Goal: Task Accomplishment & Management: Use online tool/utility

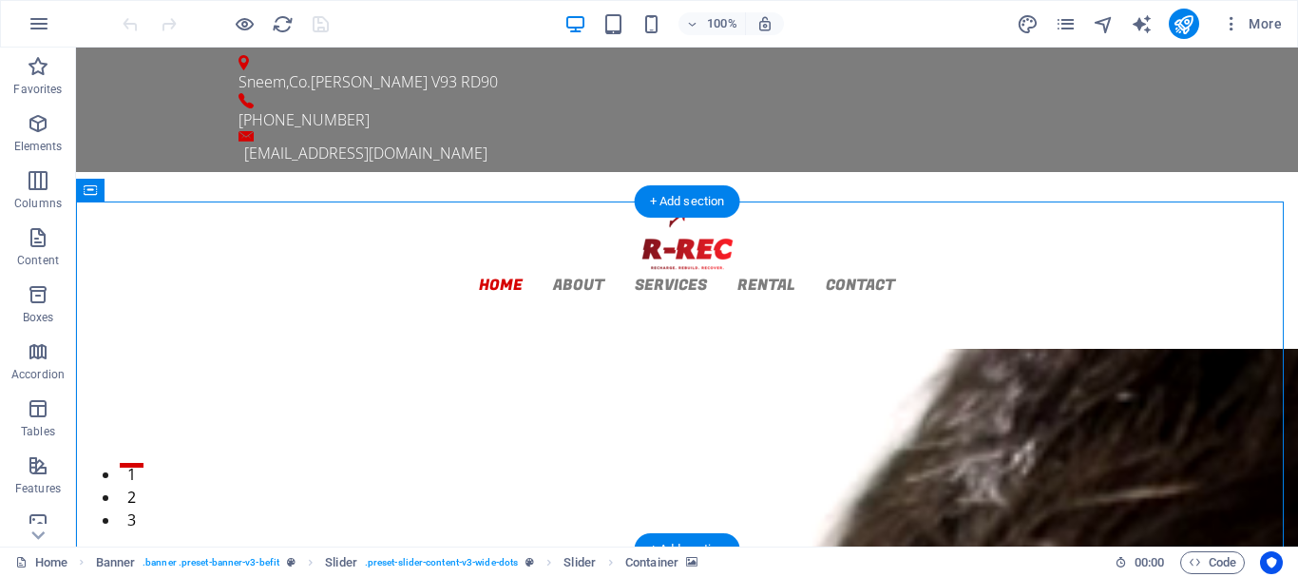
select select "vh"
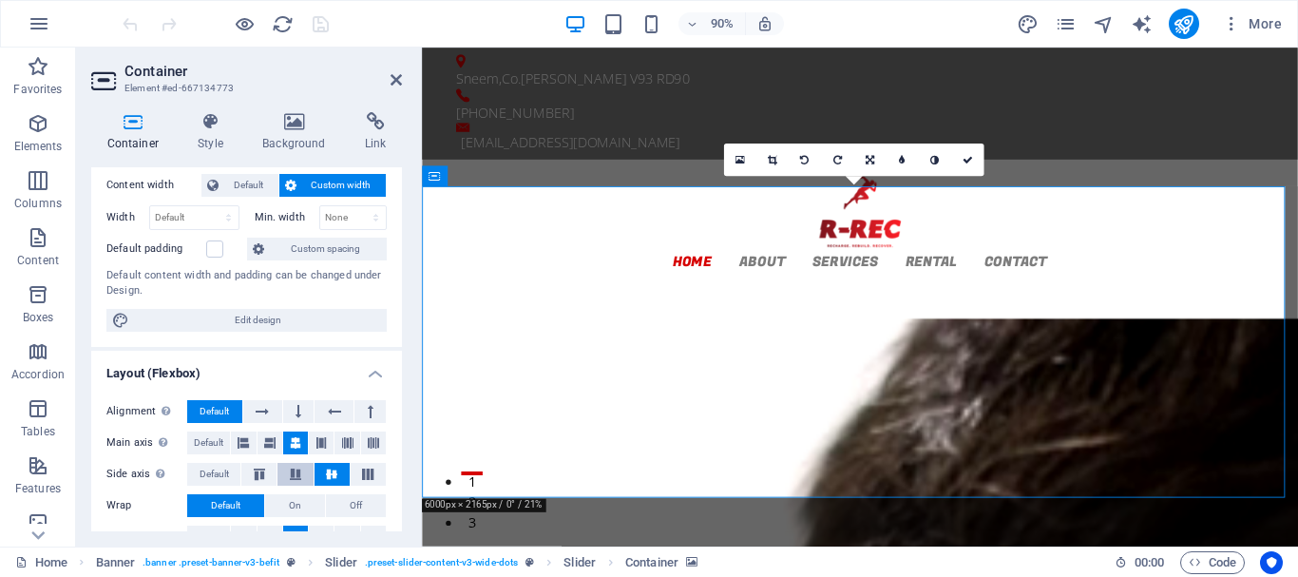
scroll to position [10, 0]
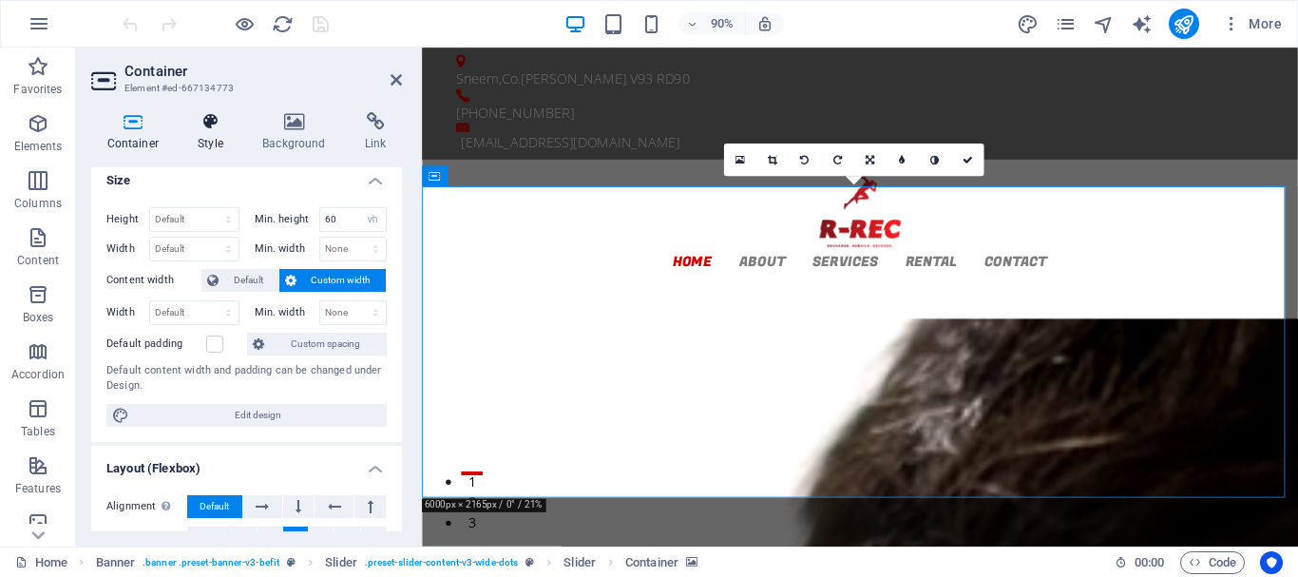
click at [218, 124] on icon at bounding box center [210, 121] width 57 height 19
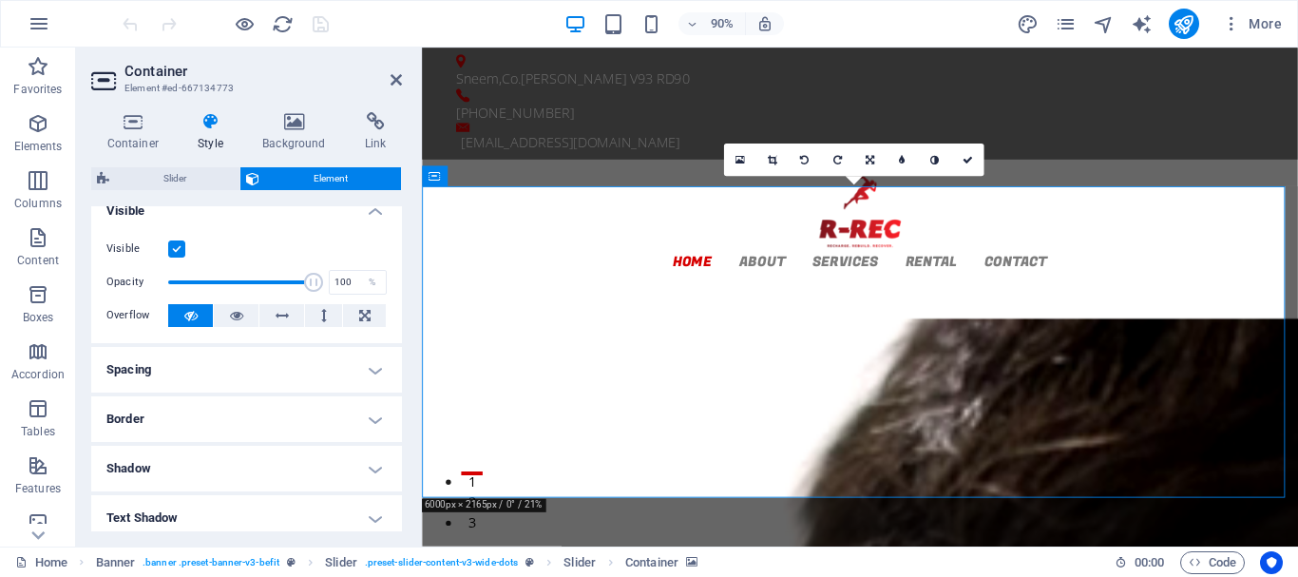
scroll to position [0, 0]
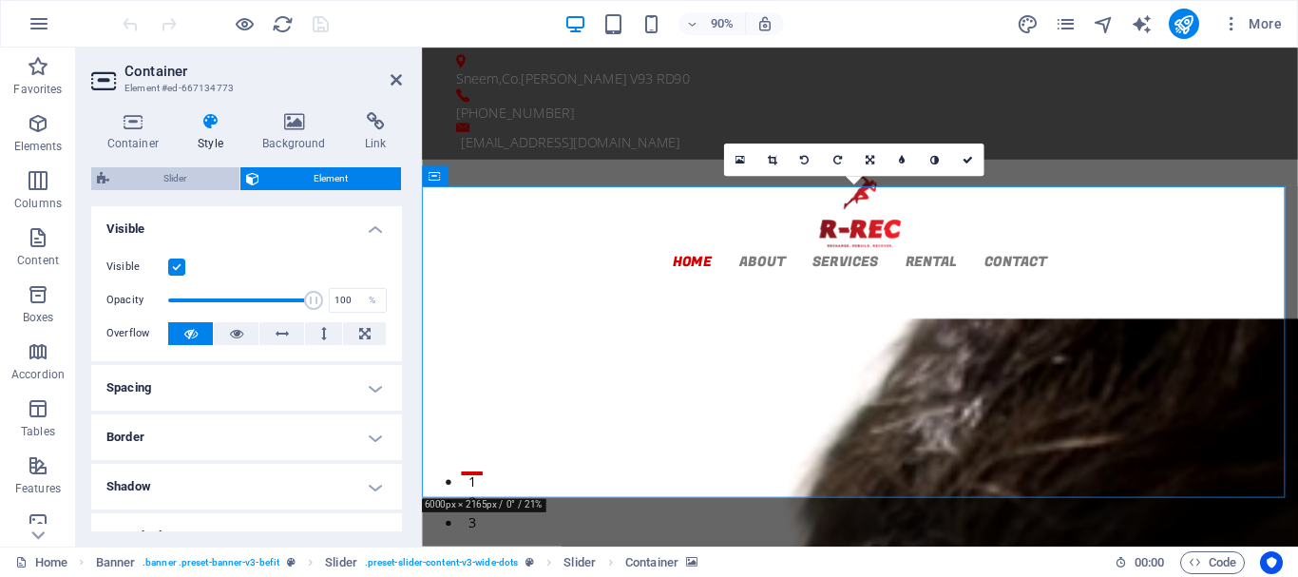
click at [186, 173] on span "Slider" at bounding box center [174, 178] width 119 height 23
select select "rem"
select select "px"
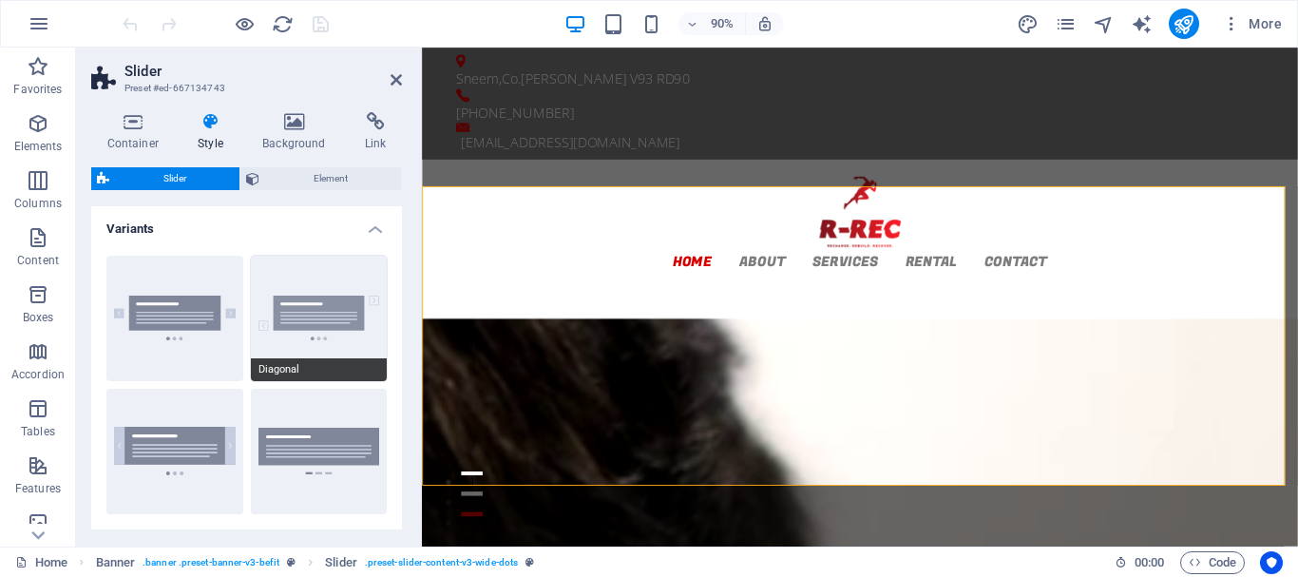
click at [327, 331] on button "Diagonal" at bounding box center [319, 318] width 137 height 125
type input "1"
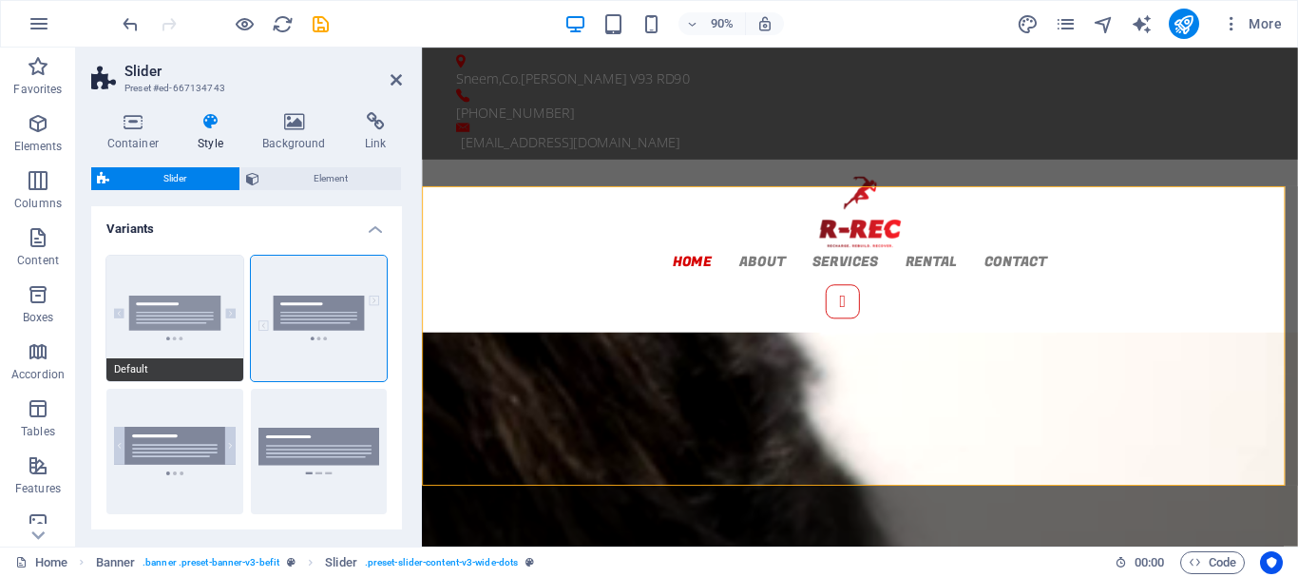
click at [165, 309] on button "Default" at bounding box center [174, 318] width 137 height 125
type input "0"
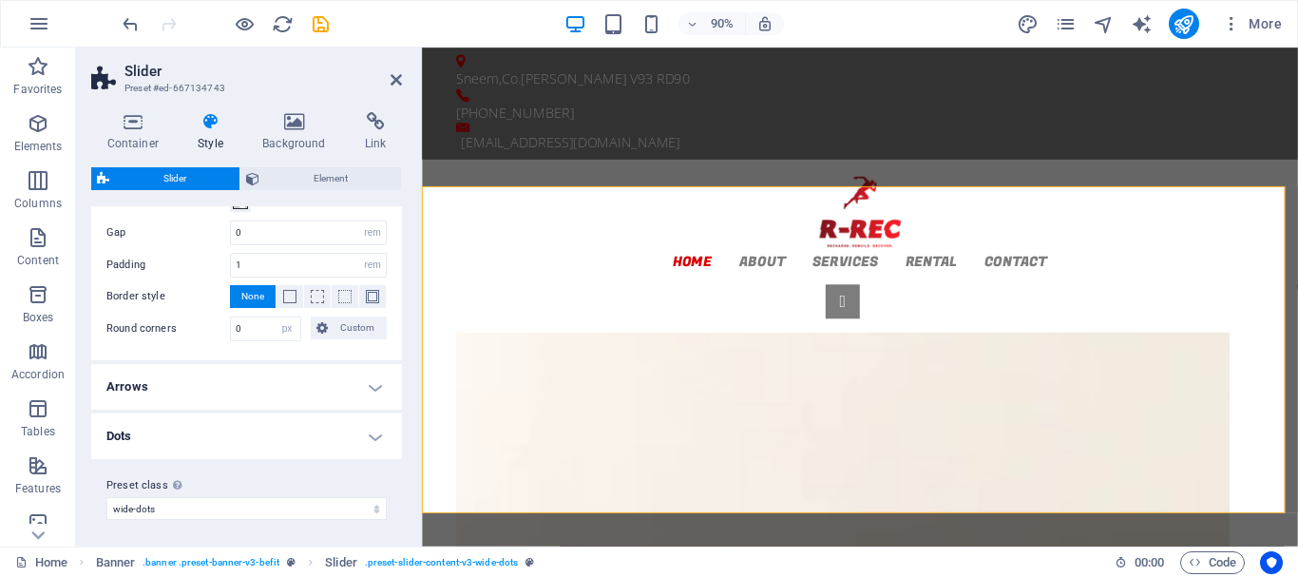
scroll to position [400, 0]
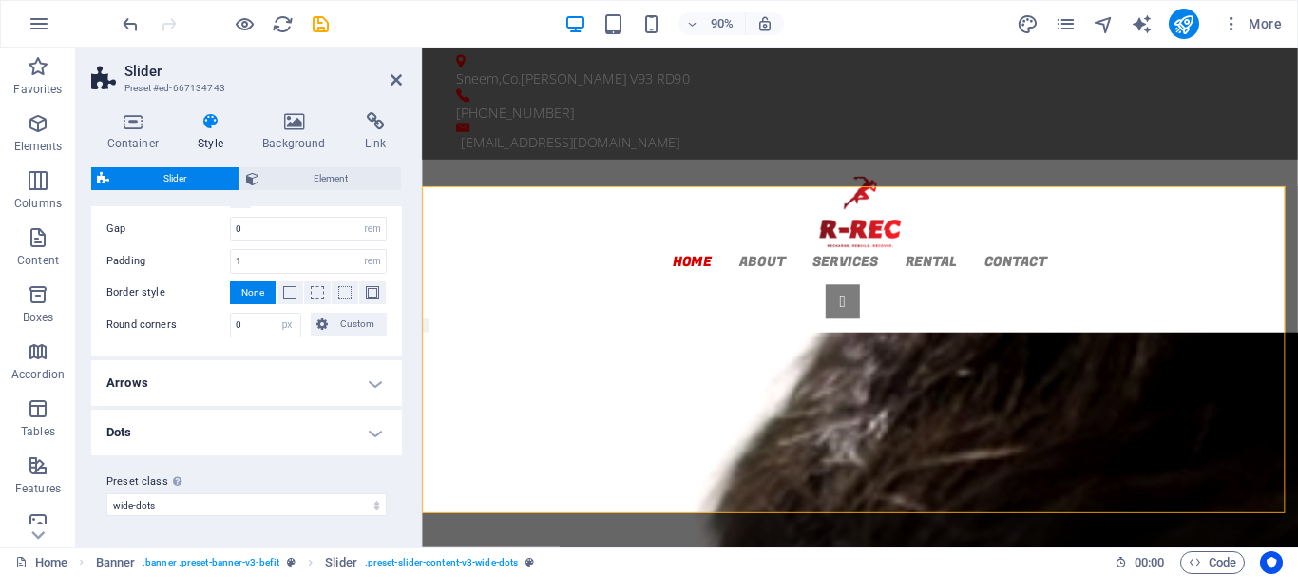
click at [375, 386] on h4 "Arrows" at bounding box center [246, 383] width 311 height 46
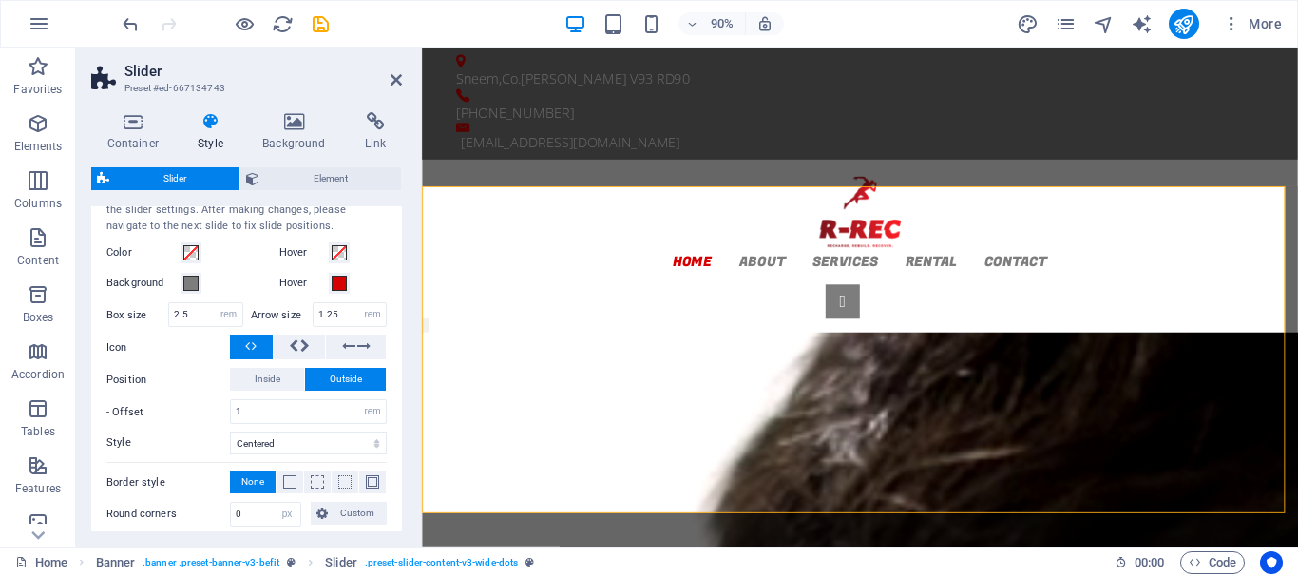
scroll to position [685, 0]
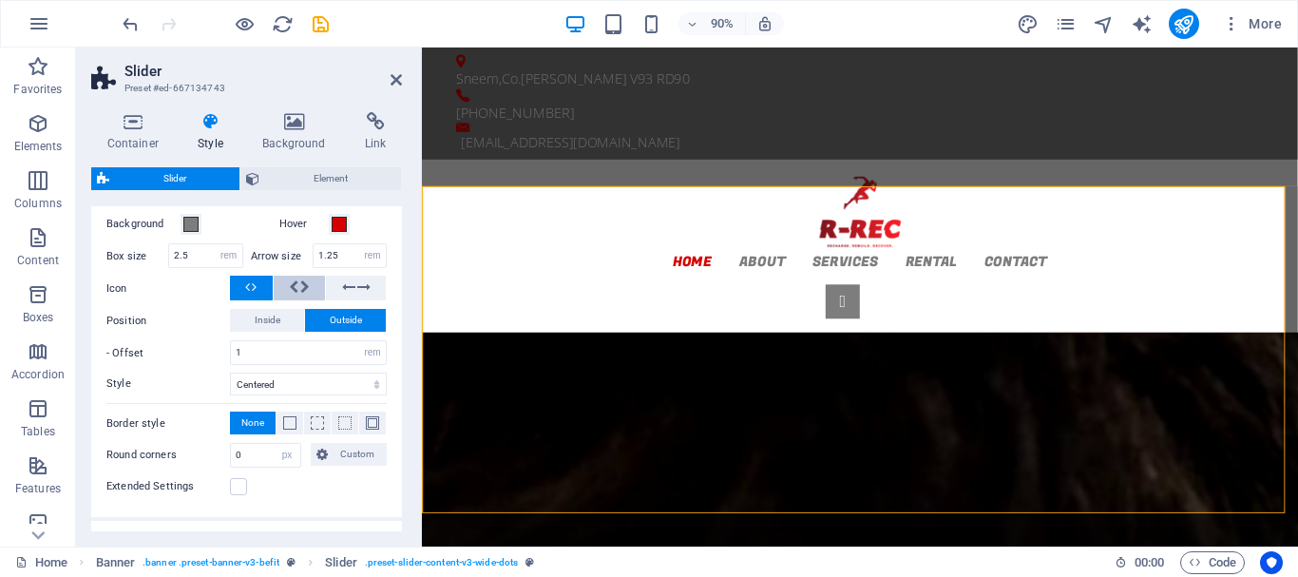
click at [296, 287] on span at bounding box center [299, 288] width 21 height 25
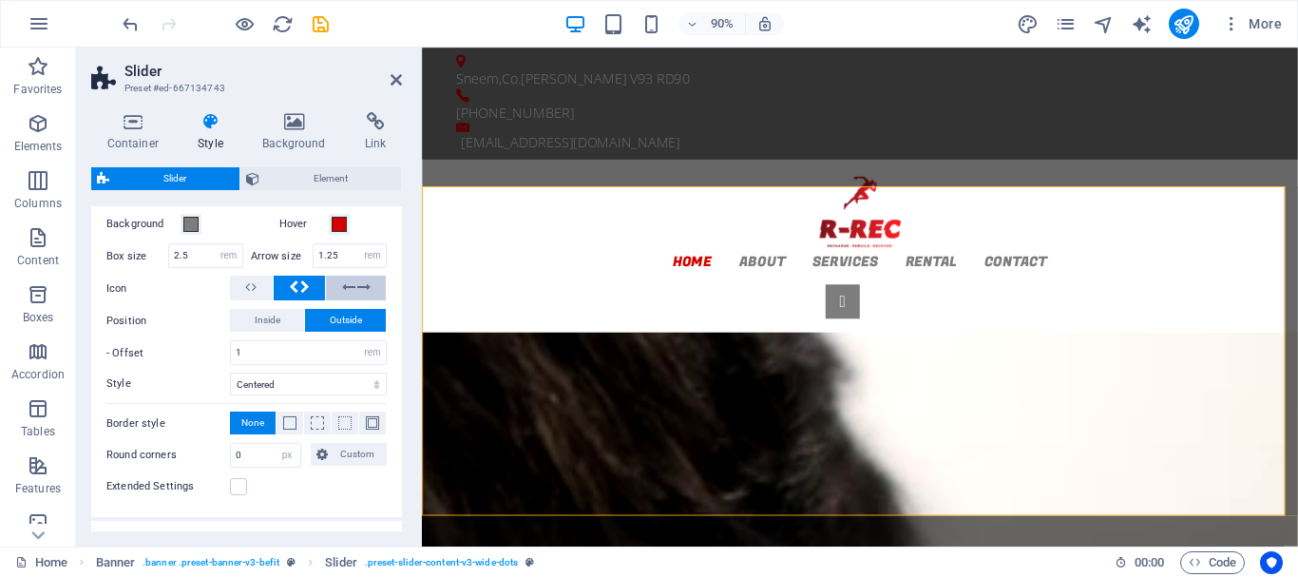
click at [334, 292] on button at bounding box center [356, 288] width 60 height 25
click at [300, 293] on icon at bounding box center [305, 287] width 10 height 23
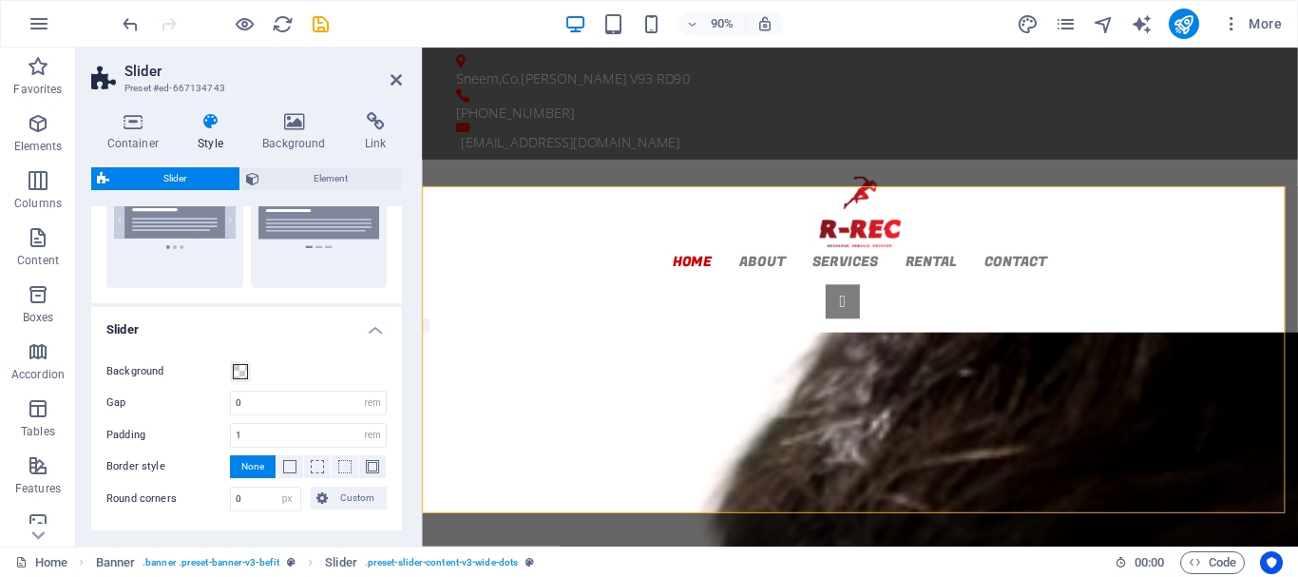
scroll to position [0, 0]
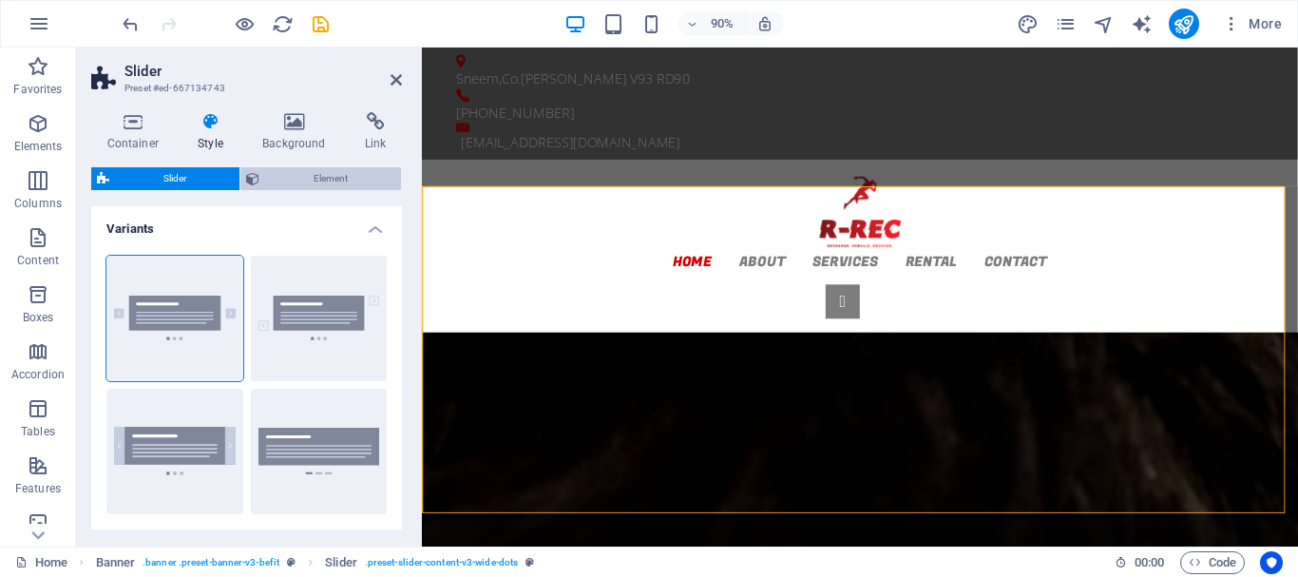
click at [333, 175] on span "Element" at bounding box center [330, 178] width 130 height 23
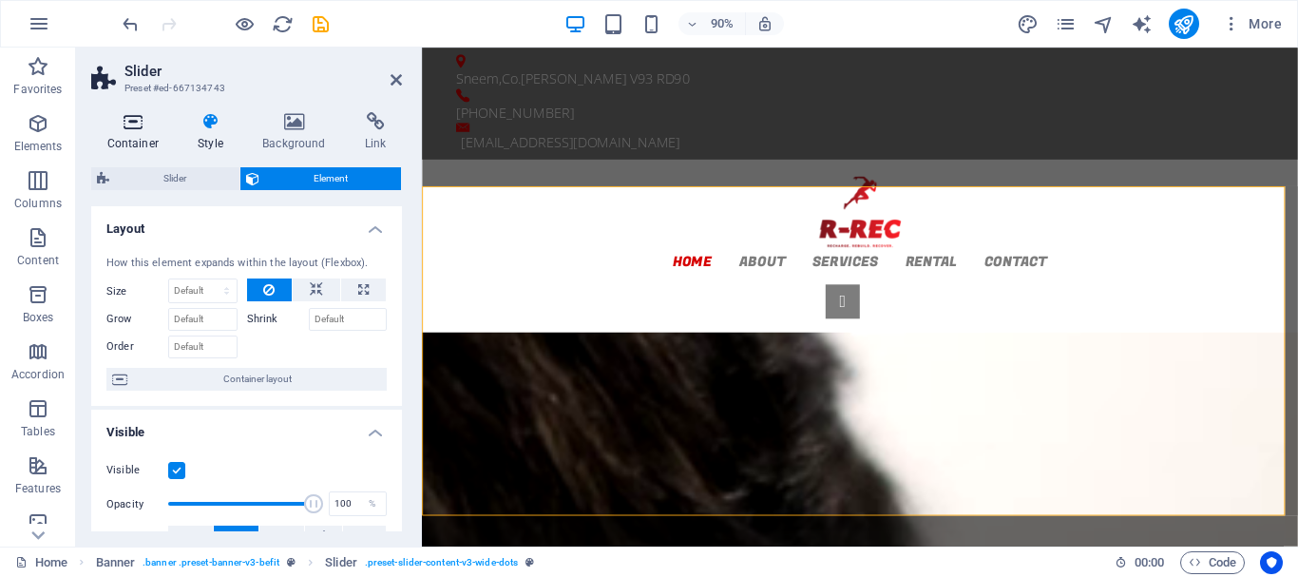
click at [150, 127] on icon at bounding box center [133, 121] width 84 height 19
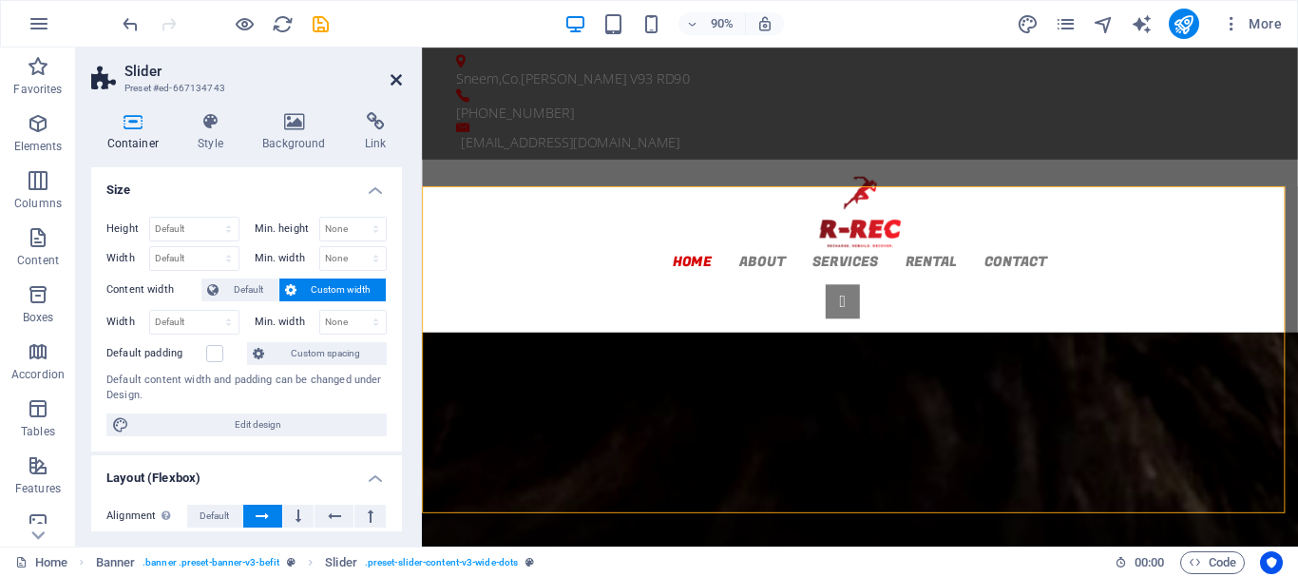
click at [397, 82] on icon at bounding box center [396, 79] width 11 height 15
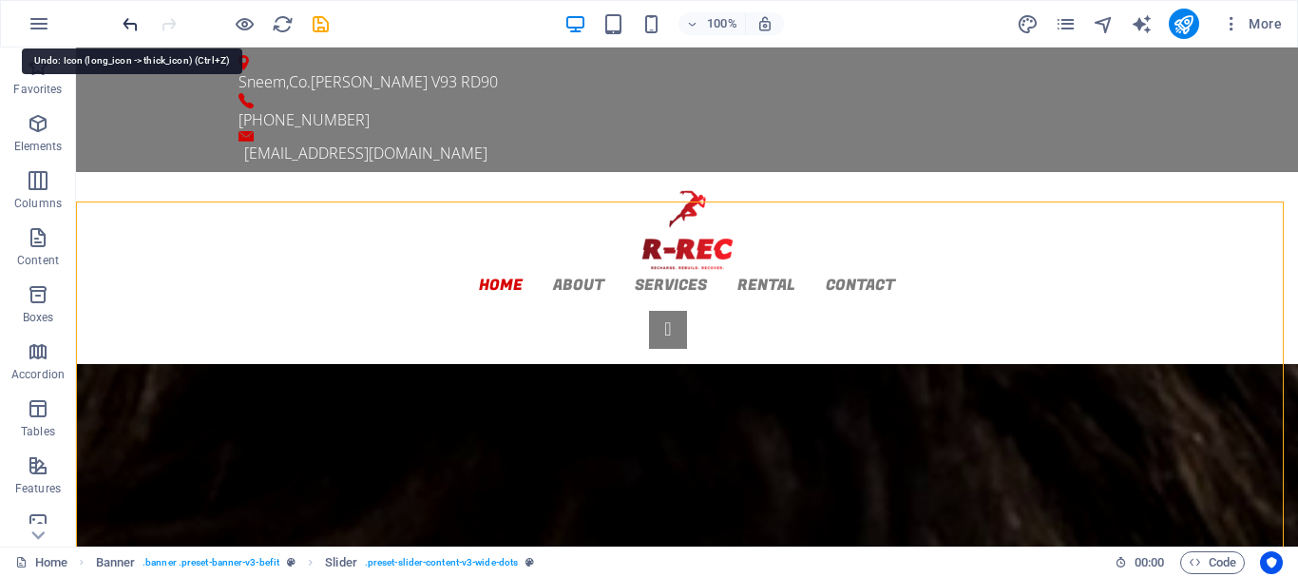
click at [127, 23] on icon "undo" at bounding box center [131, 24] width 22 height 22
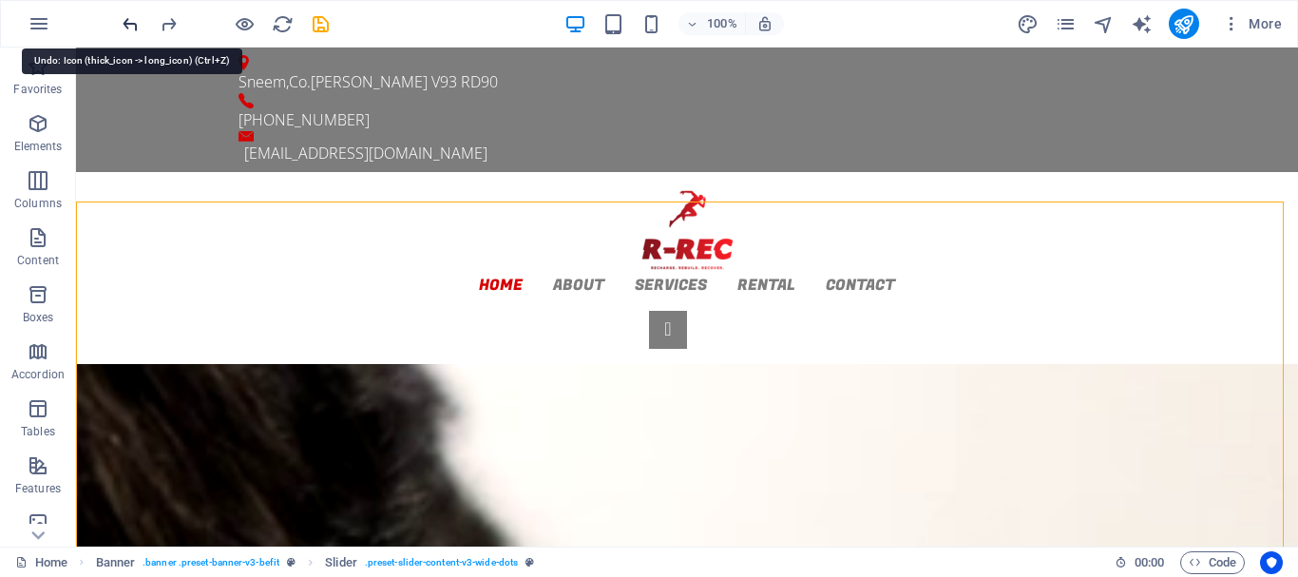
click at [130, 24] on icon "undo" at bounding box center [131, 24] width 22 height 22
click at [135, 24] on icon "undo" at bounding box center [131, 24] width 22 height 22
click at [138, 24] on icon "undo" at bounding box center [131, 24] width 22 height 22
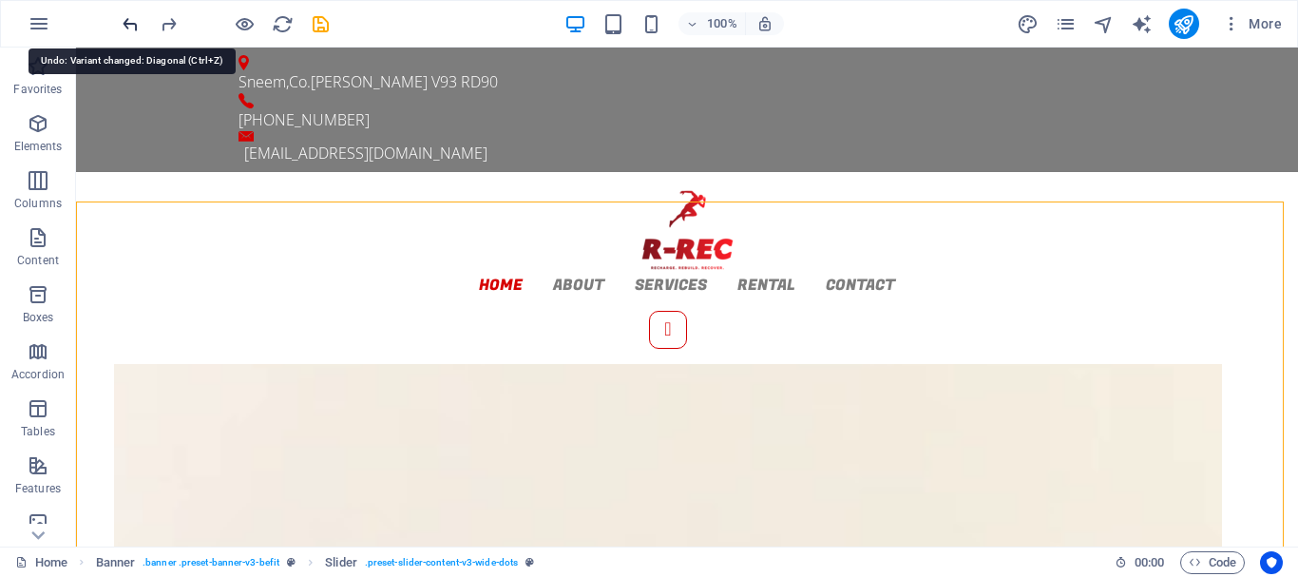
click at [139, 24] on icon "undo" at bounding box center [131, 24] width 22 height 22
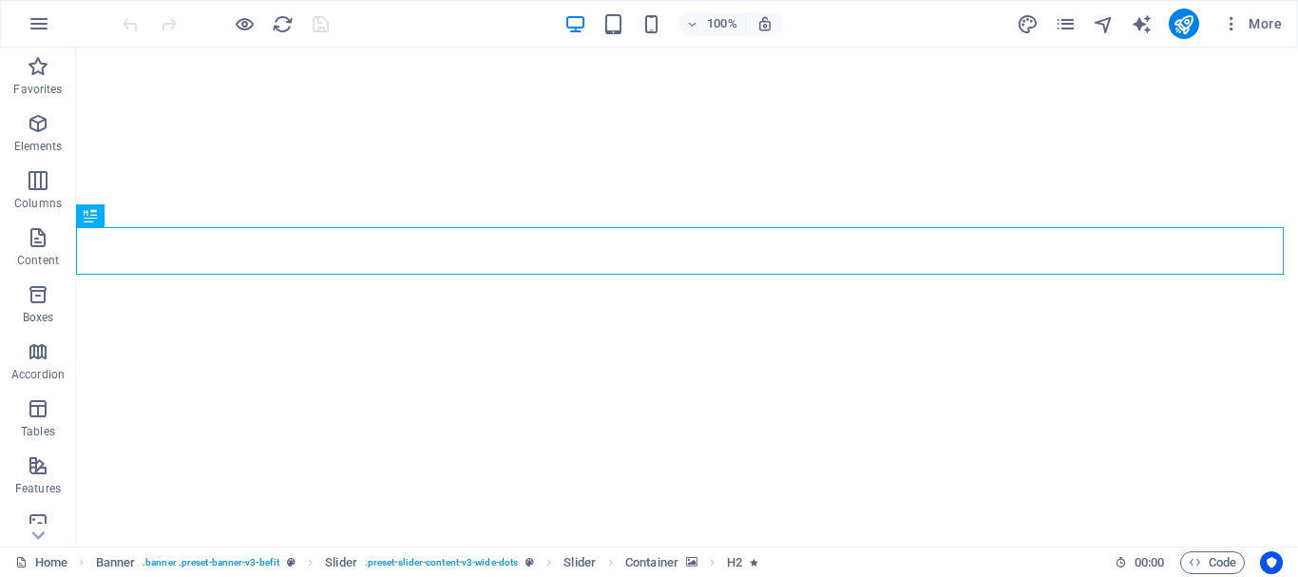
select select "vh"
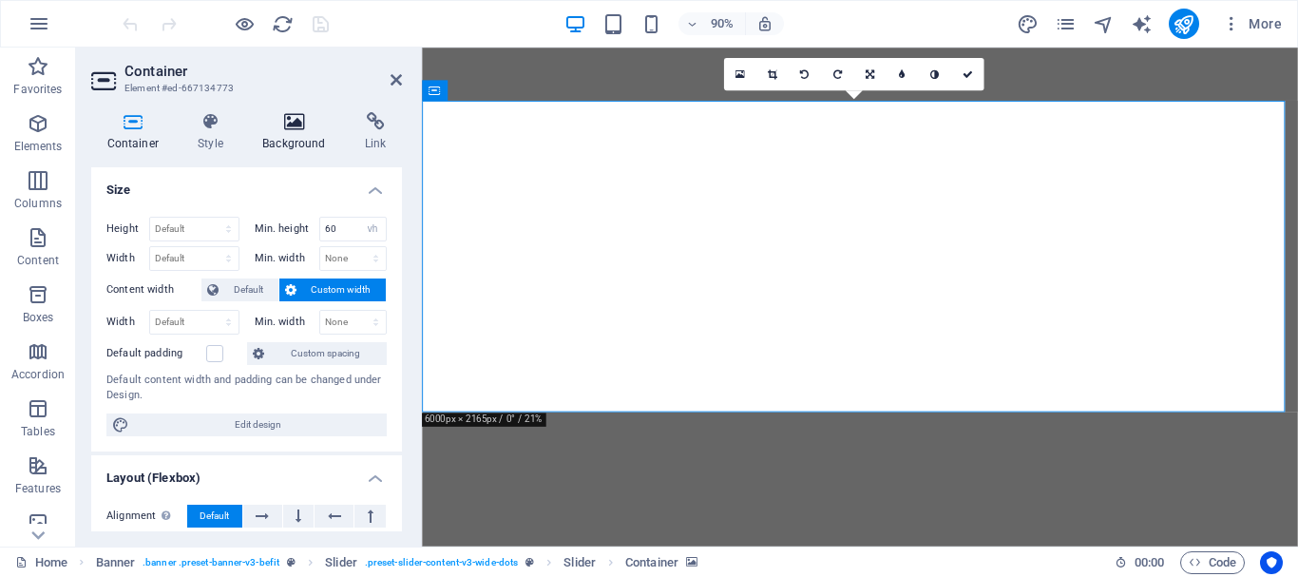
click at [301, 121] on icon at bounding box center [294, 121] width 95 height 19
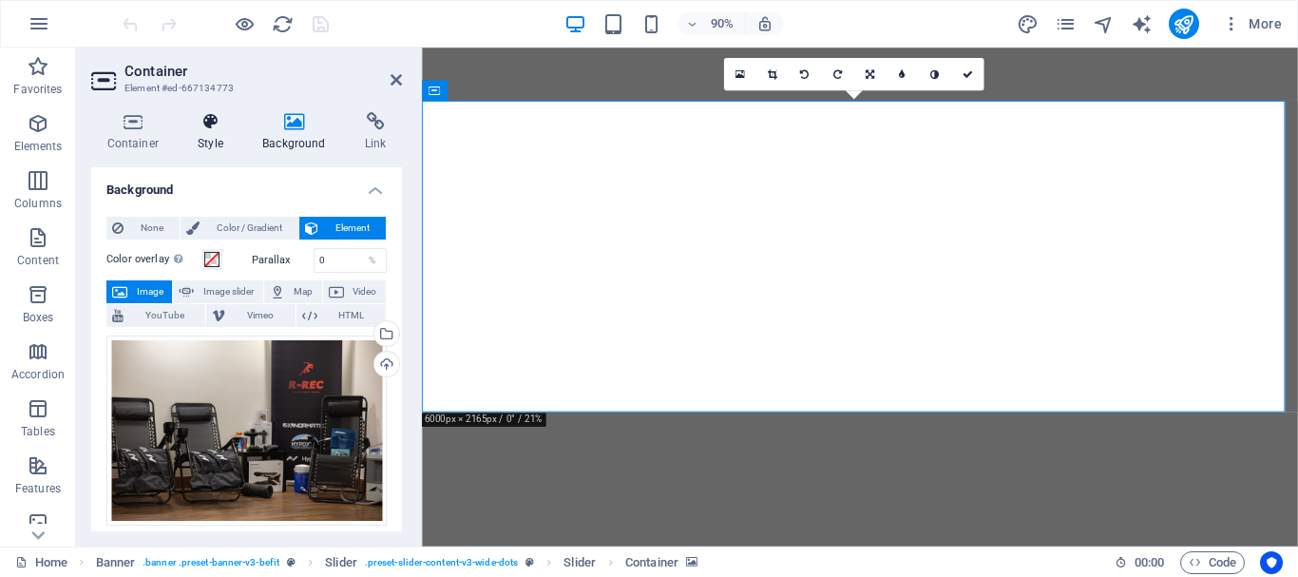
click at [201, 112] on icon at bounding box center [210, 121] width 57 height 19
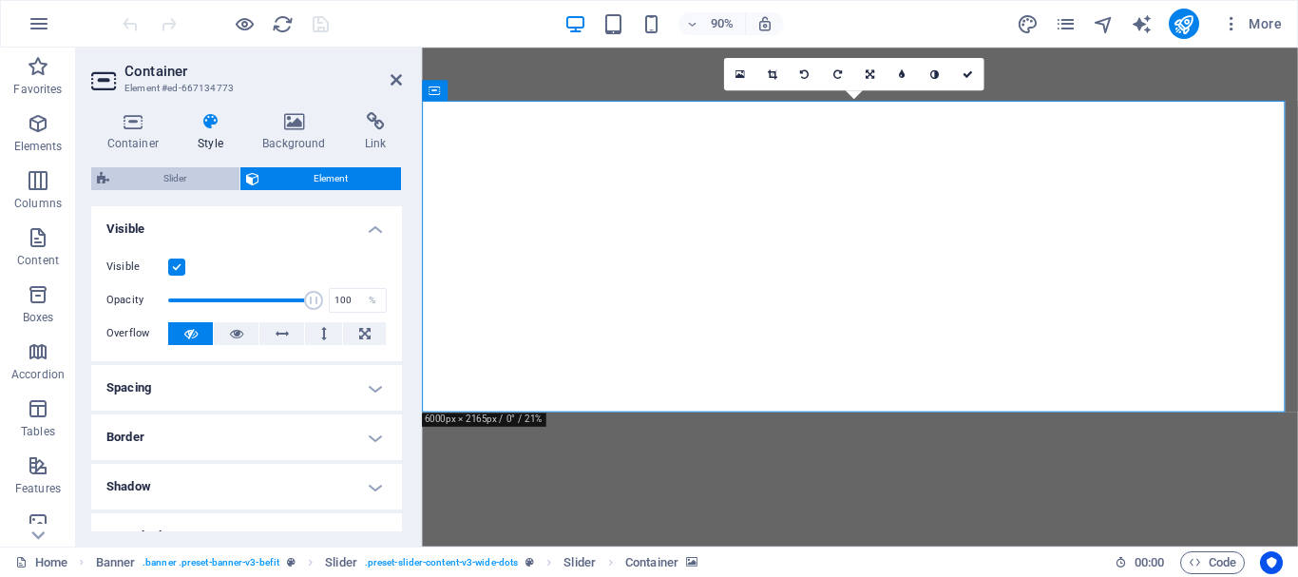
click at [165, 167] on span "Slider" at bounding box center [174, 178] width 119 height 23
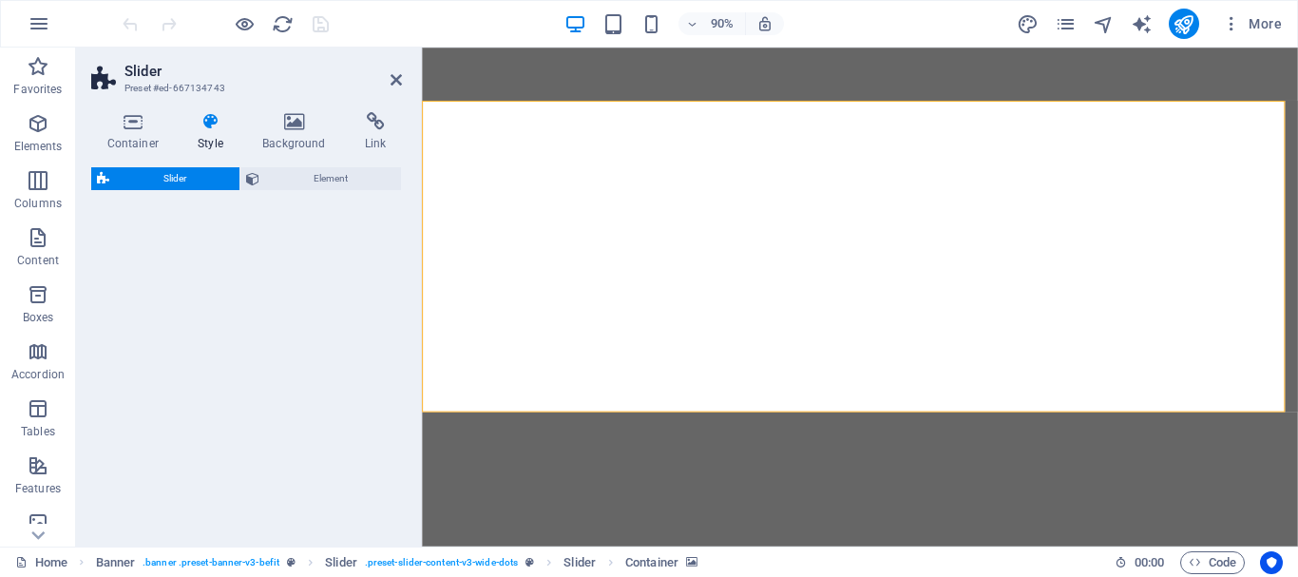
select select "rem"
select select "px"
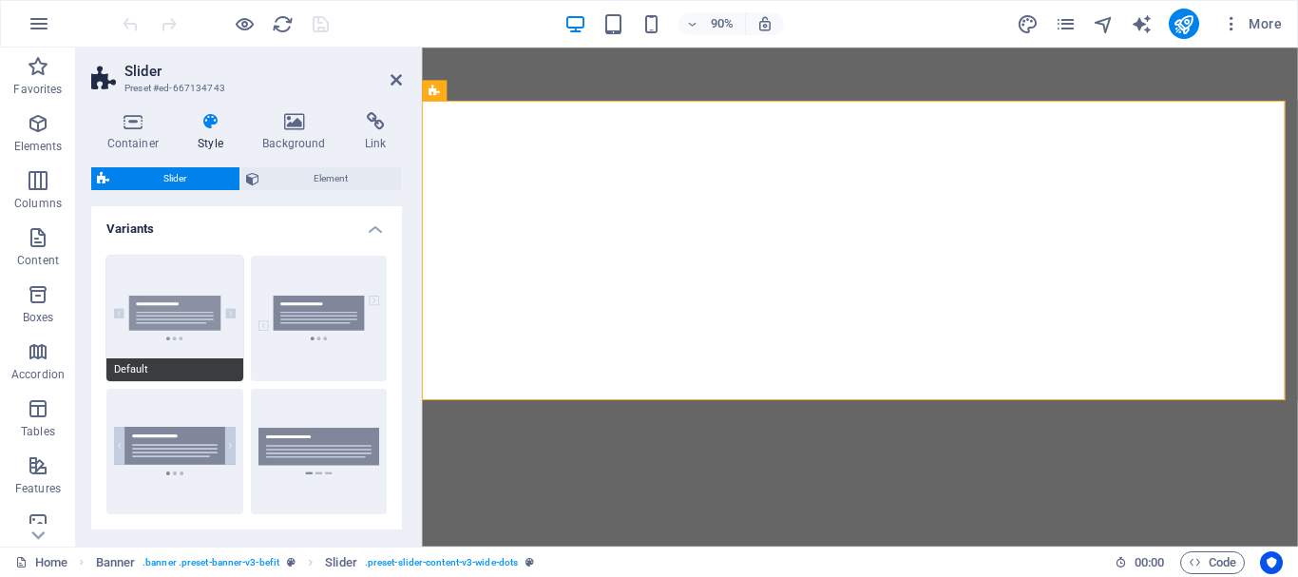
click at [164, 289] on button "Default" at bounding box center [174, 318] width 137 height 125
type input "1"
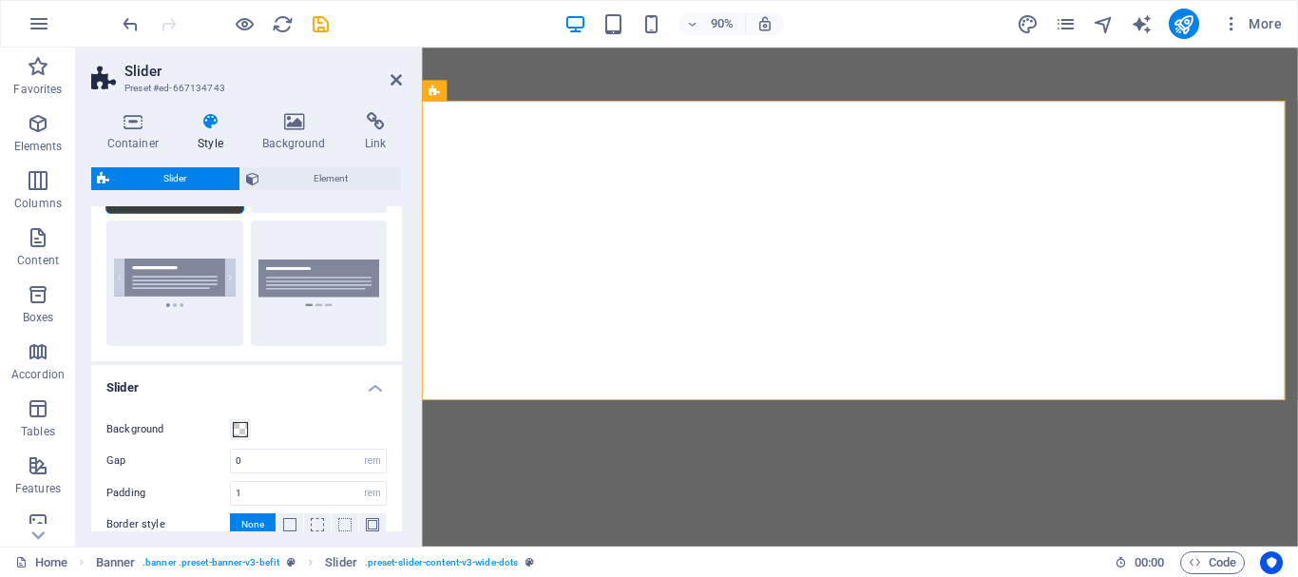
scroll to position [190, 0]
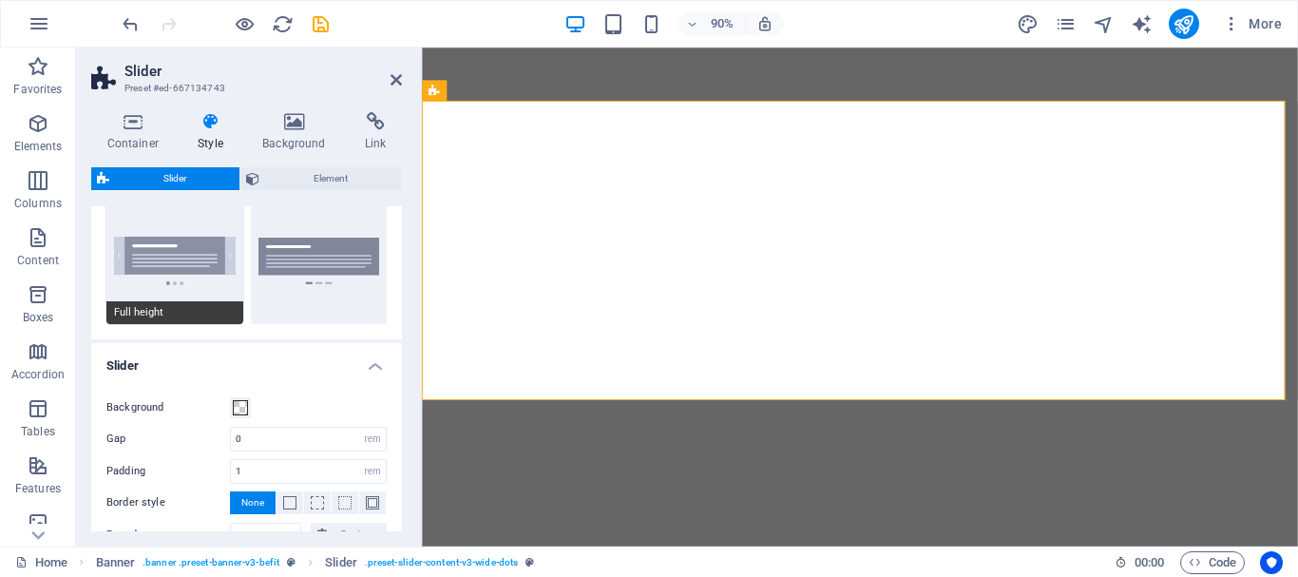
click at [189, 258] on button "Full height" at bounding box center [174, 261] width 137 height 125
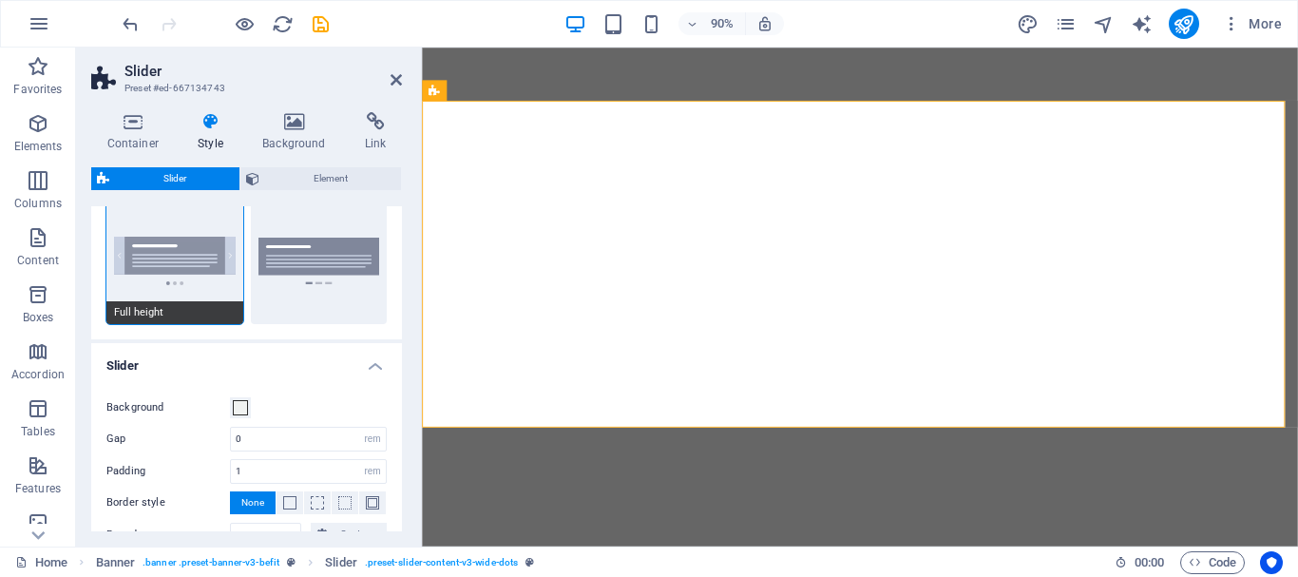
scroll to position [0, 0]
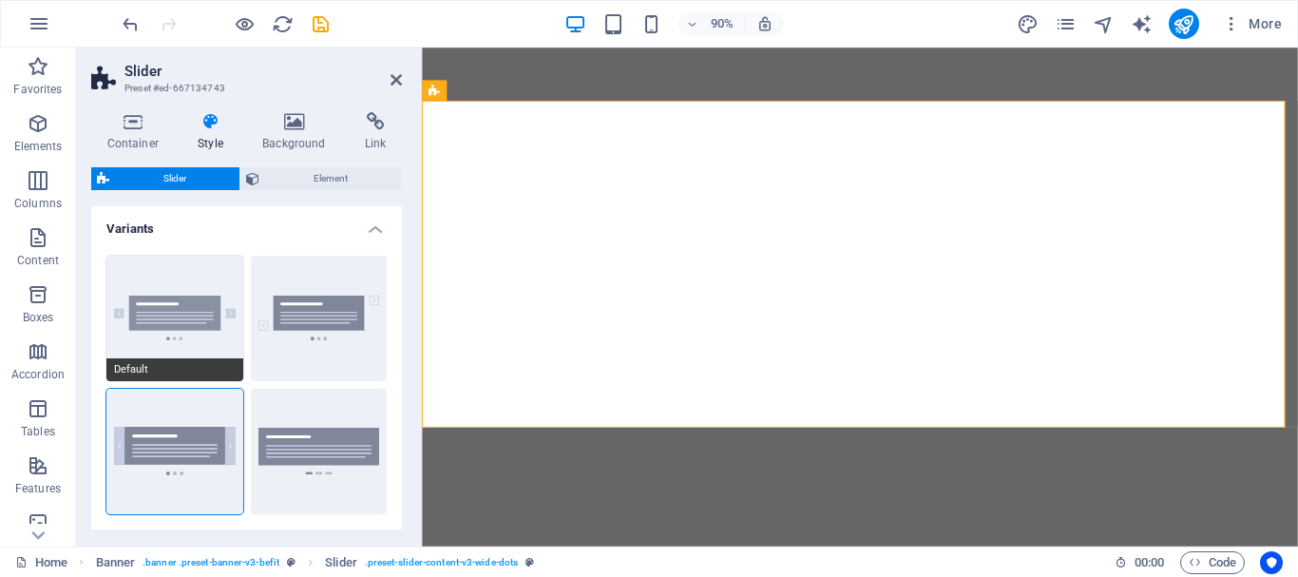
click at [185, 304] on button "Default" at bounding box center [174, 318] width 137 height 125
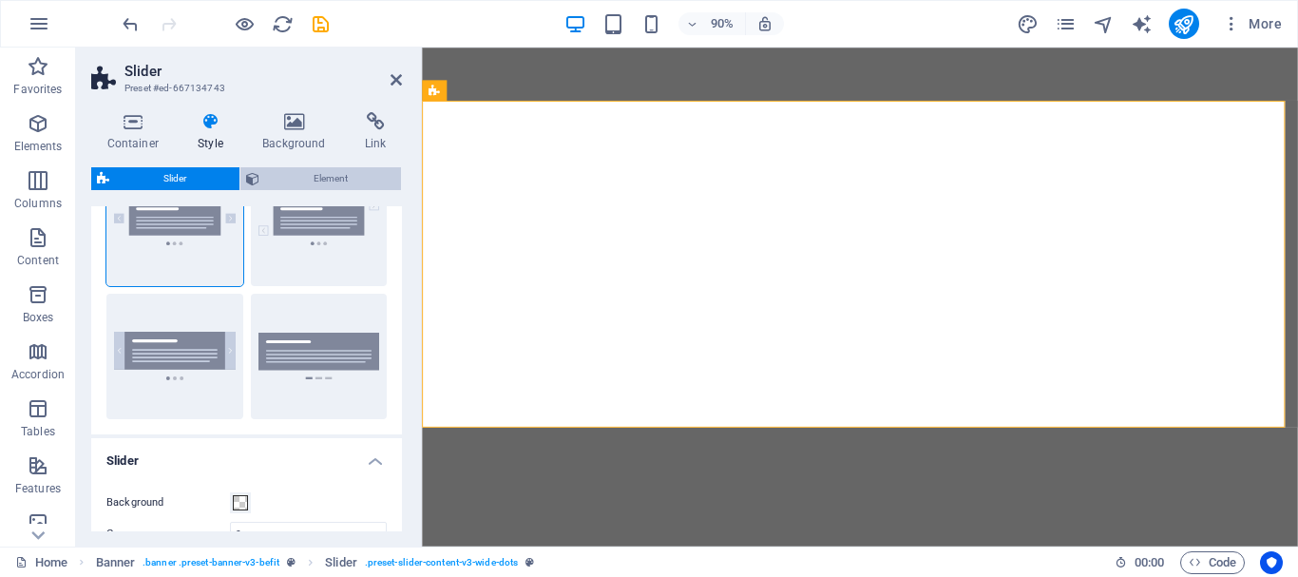
click at [319, 168] on span "Element" at bounding box center [330, 178] width 130 height 23
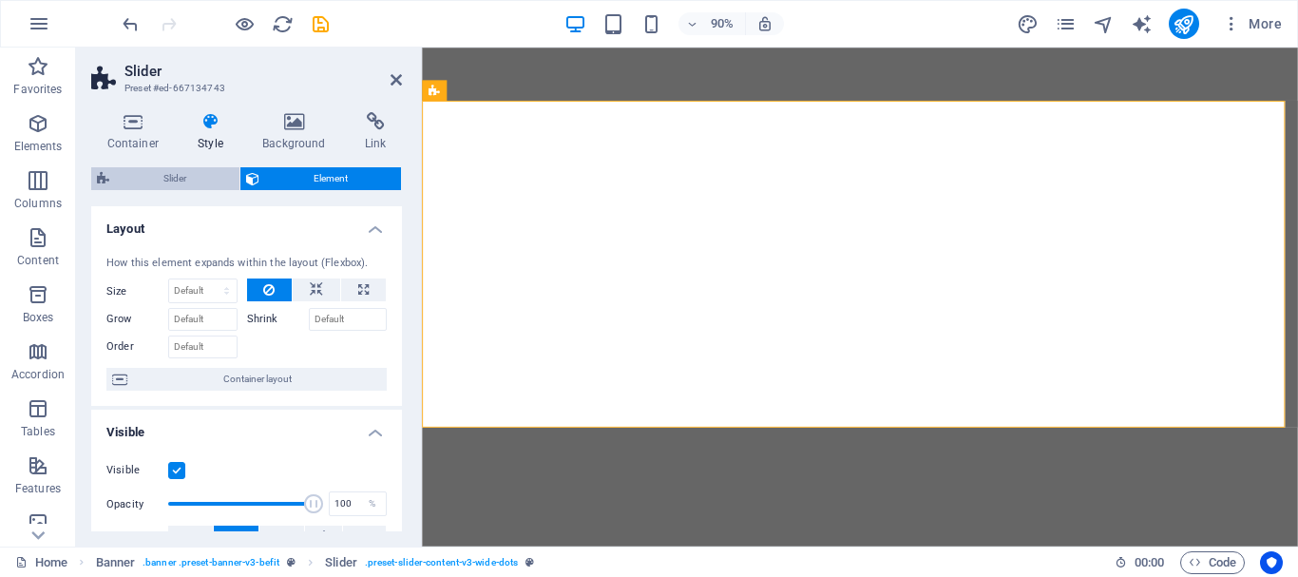
click at [183, 175] on span "Slider" at bounding box center [174, 178] width 119 height 23
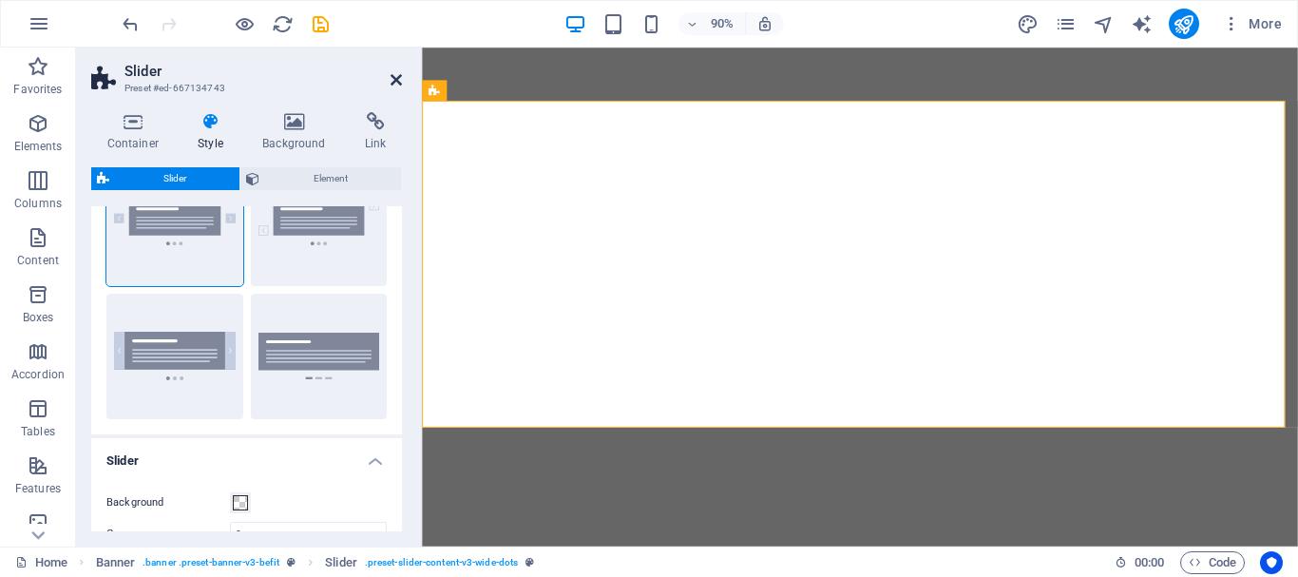
click at [395, 82] on icon at bounding box center [396, 79] width 11 height 15
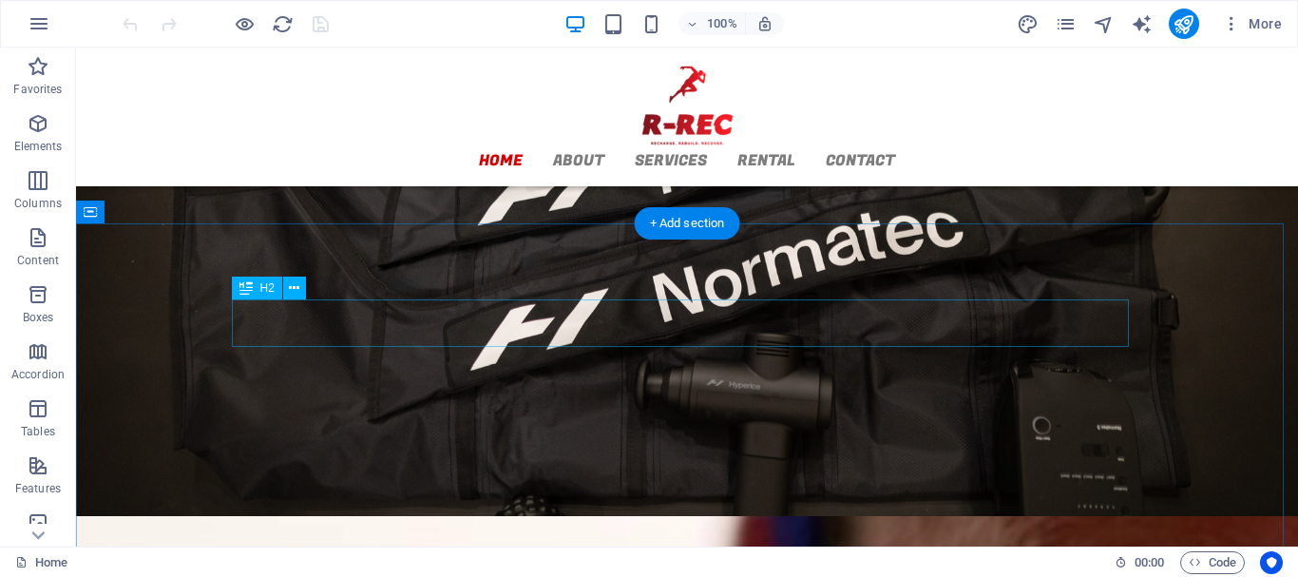
scroll to position [944, 0]
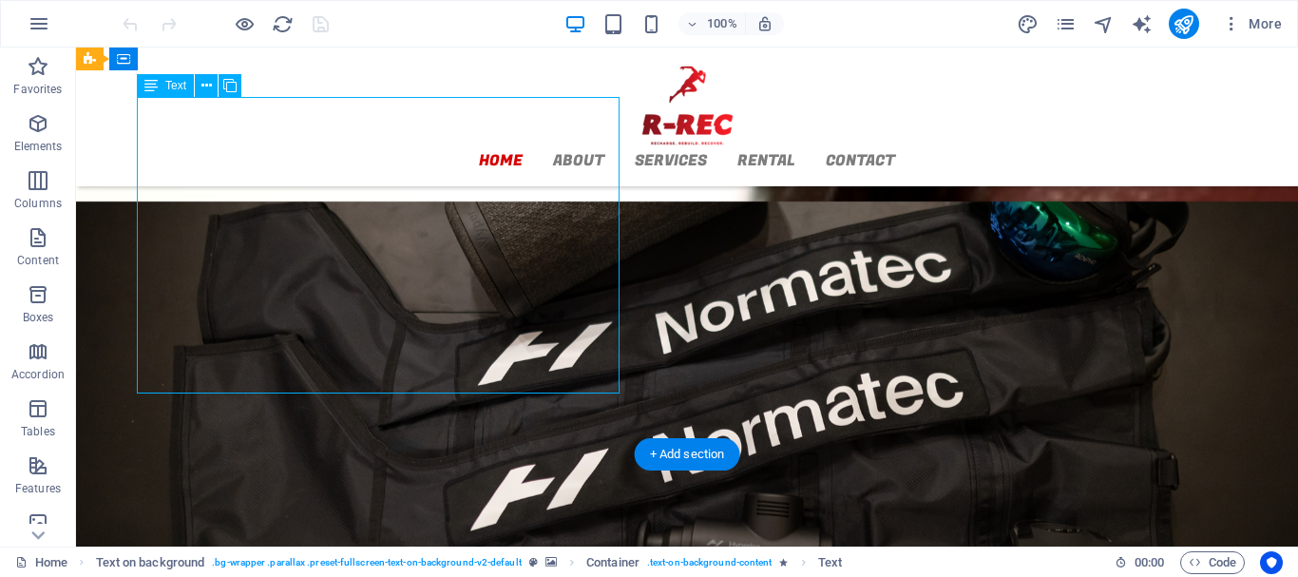
drag, startPoint x: 214, startPoint y: 363, endPoint x: 294, endPoint y: 409, distance: 91.9
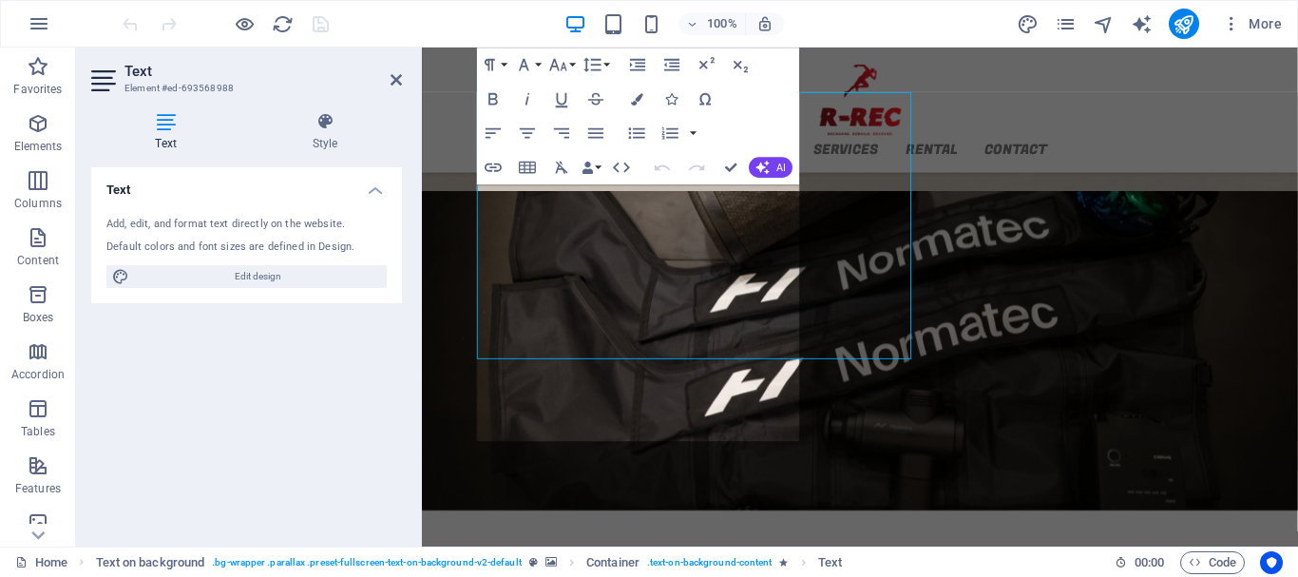
scroll to position [942, 0]
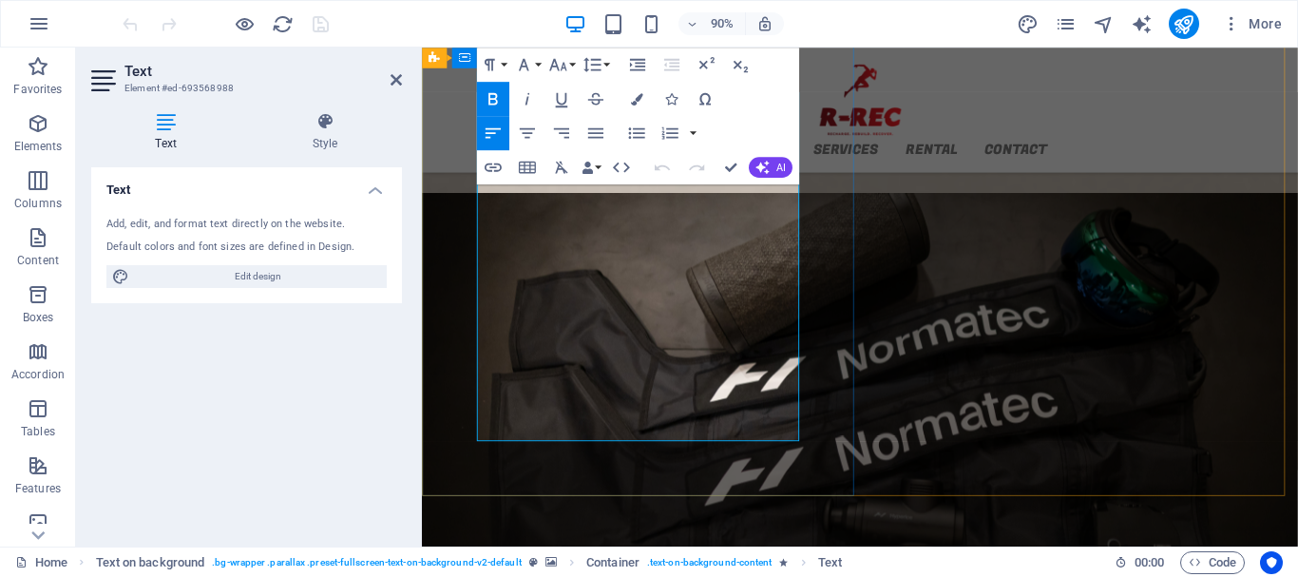
drag, startPoint x: 609, startPoint y: 451, endPoint x: 486, endPoint y: 451, distance: 123.5
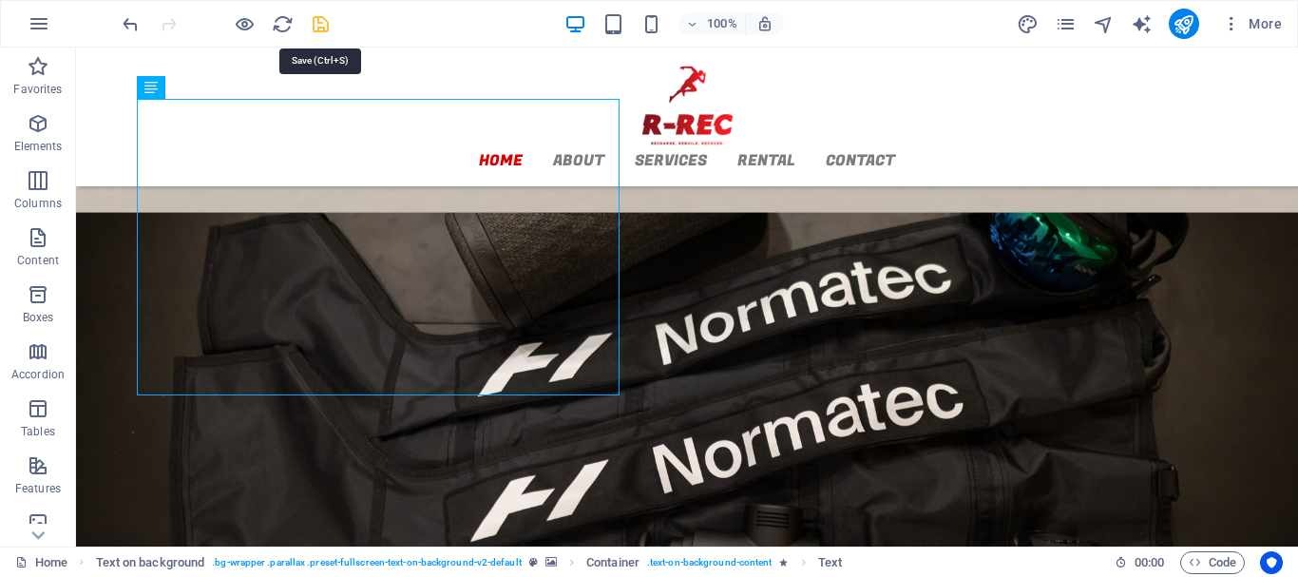
click at [314, 26] on icon "save" at bounding box center [321, 24] width 22 height 22
checkbox input "false"
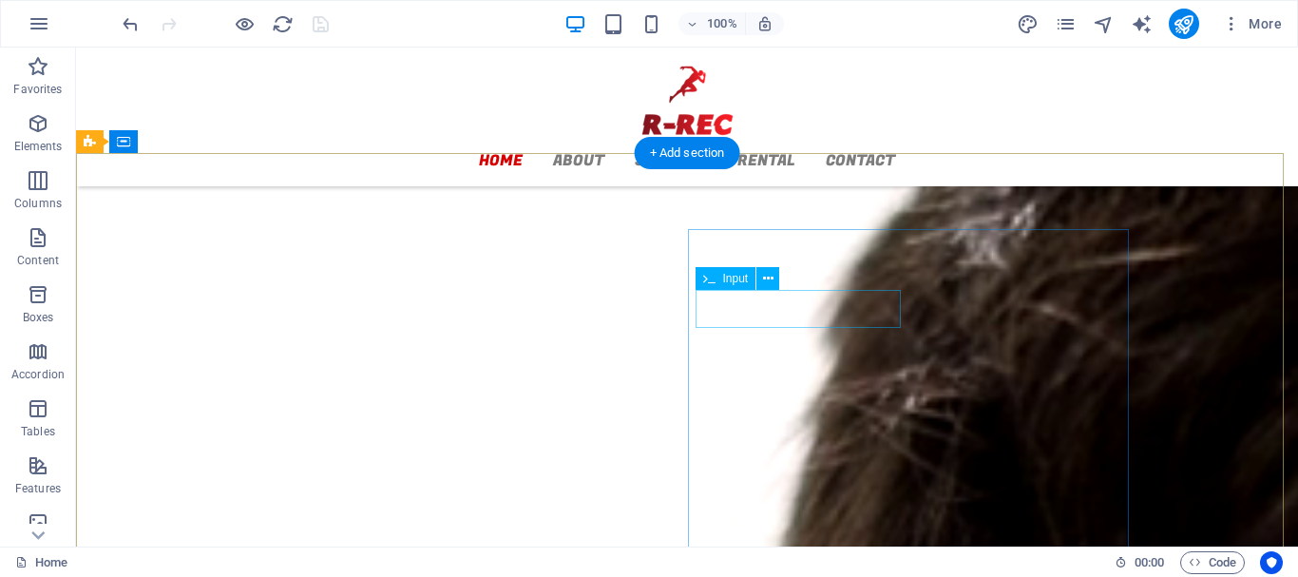
scroll to position [2303, 0]
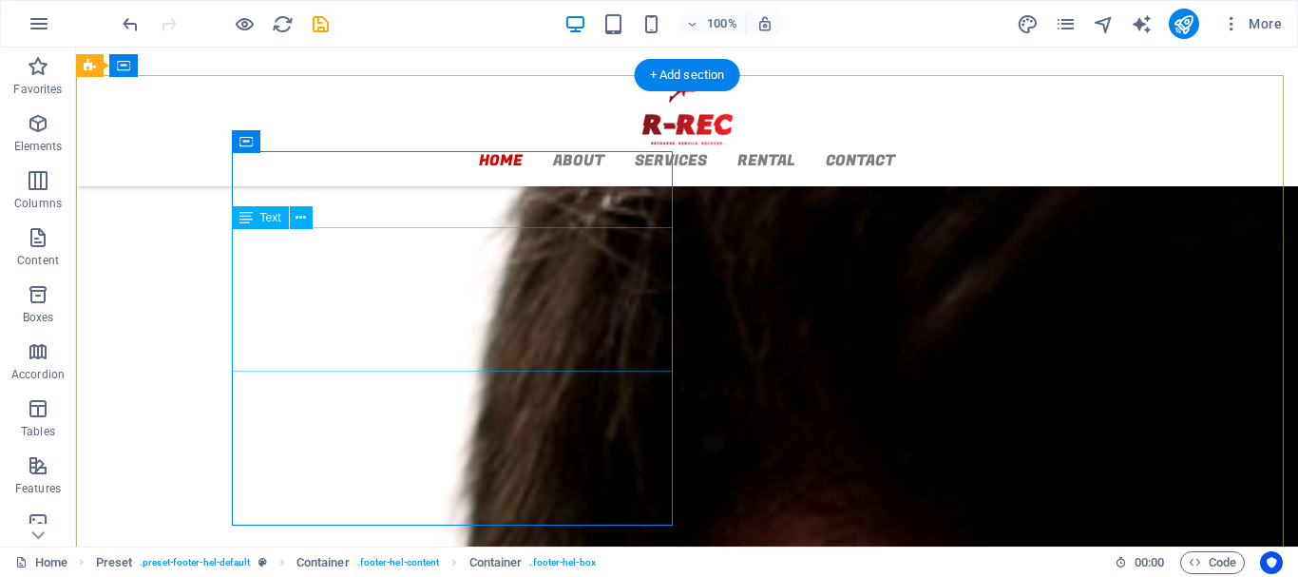
scroll to position [2248, 0]
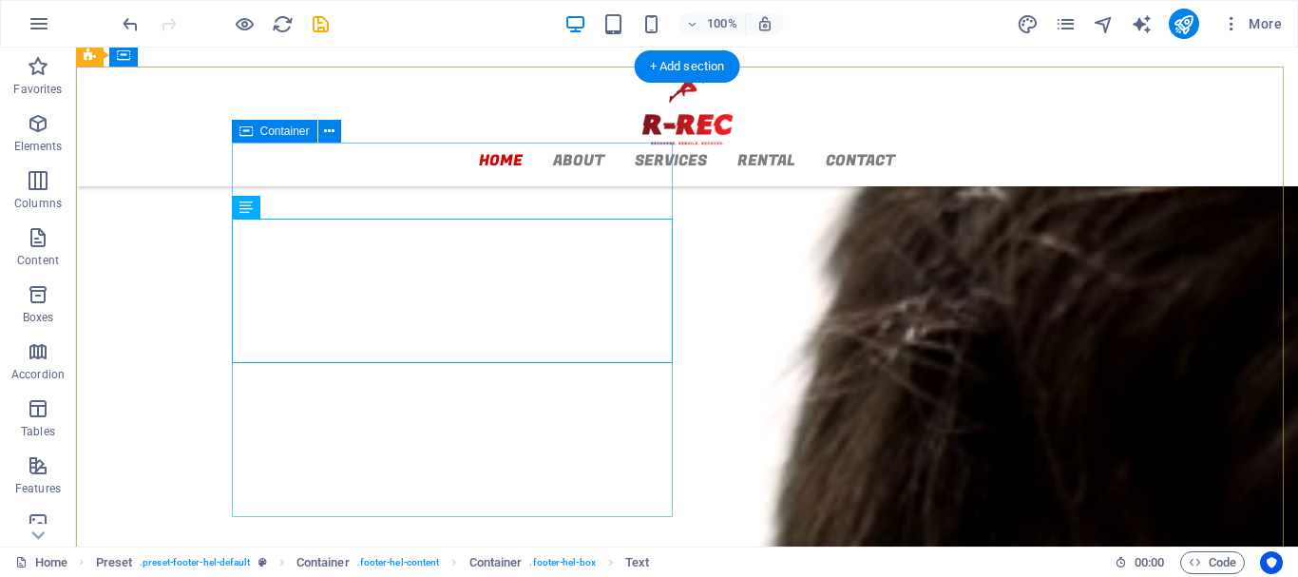
scroll to position [2303, 0]
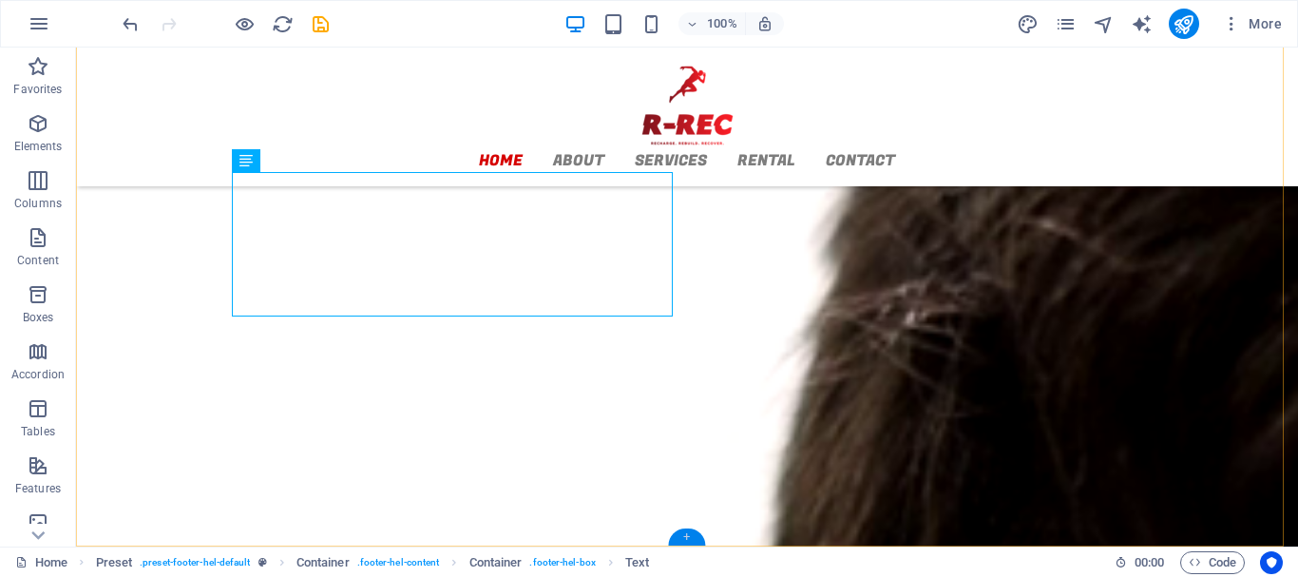
click at [686, 536] on div "+" at bounding box center [686, 536] width 37 height 17
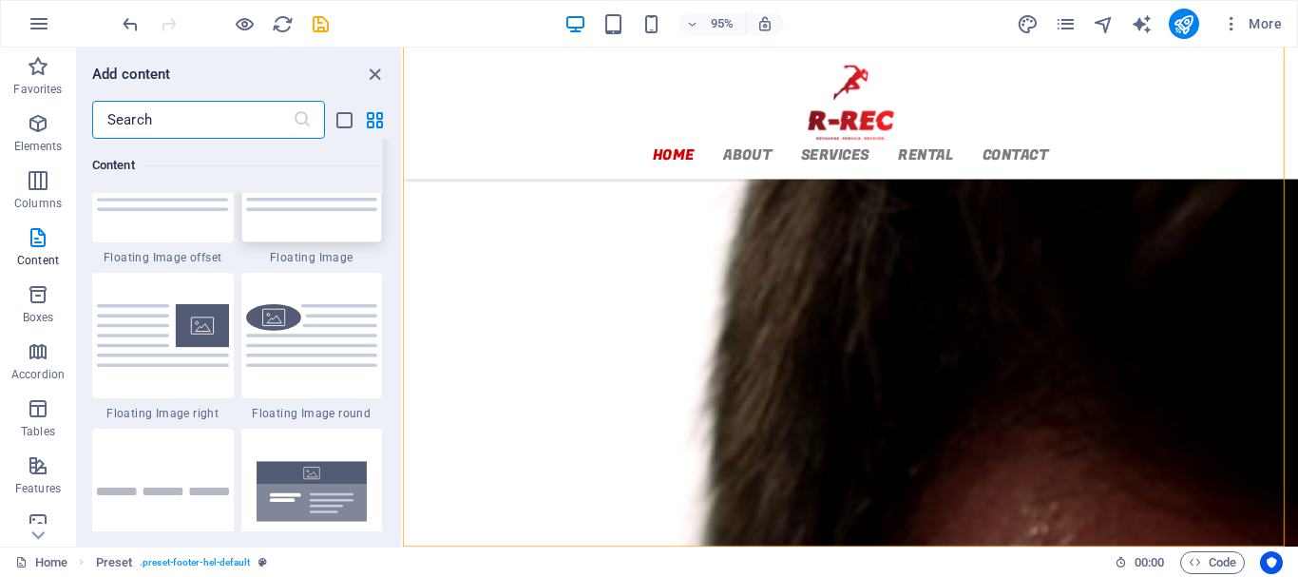
scroll to position [4370, 0]
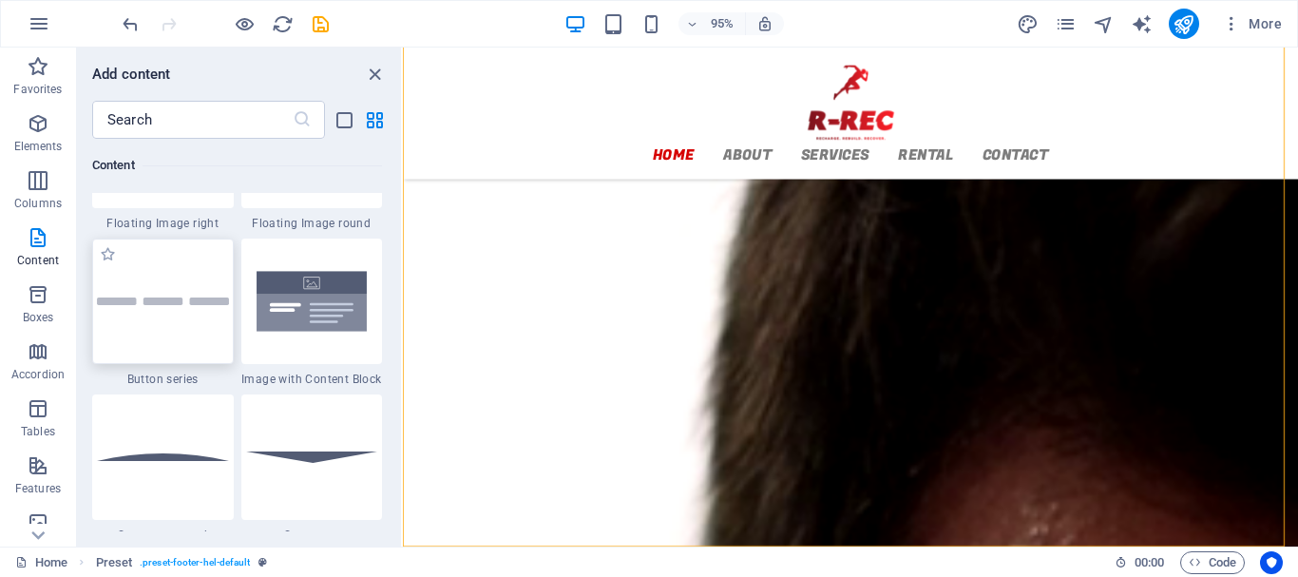
click at [172, 335] on div at bounding box center [163, 301] width 142 height 125
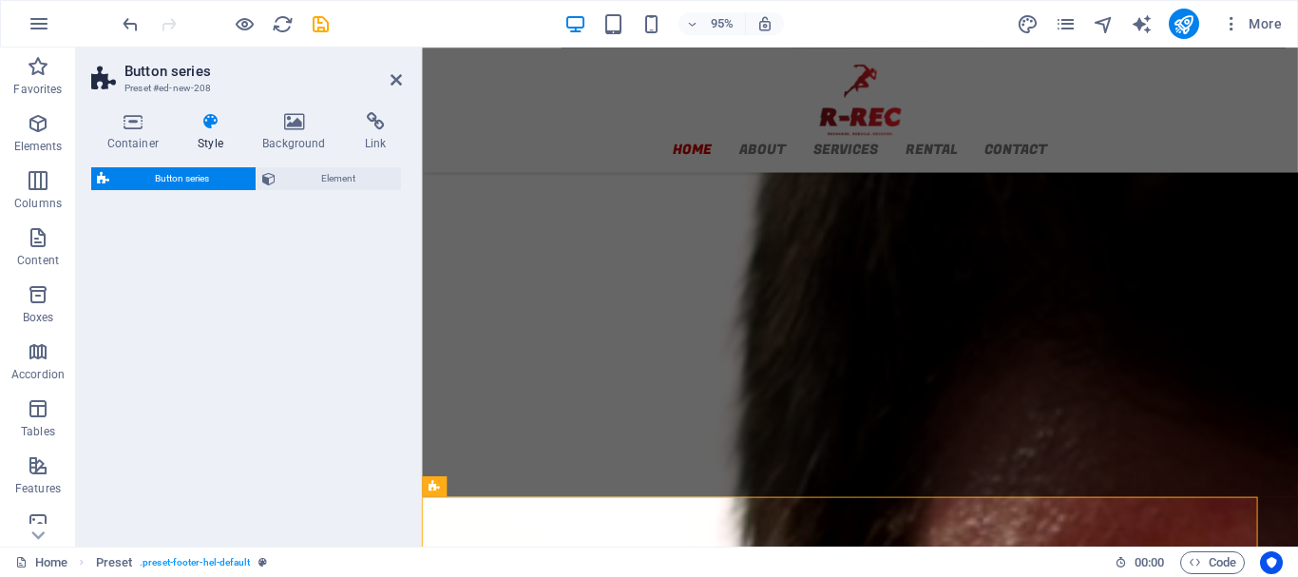
select select "rem"
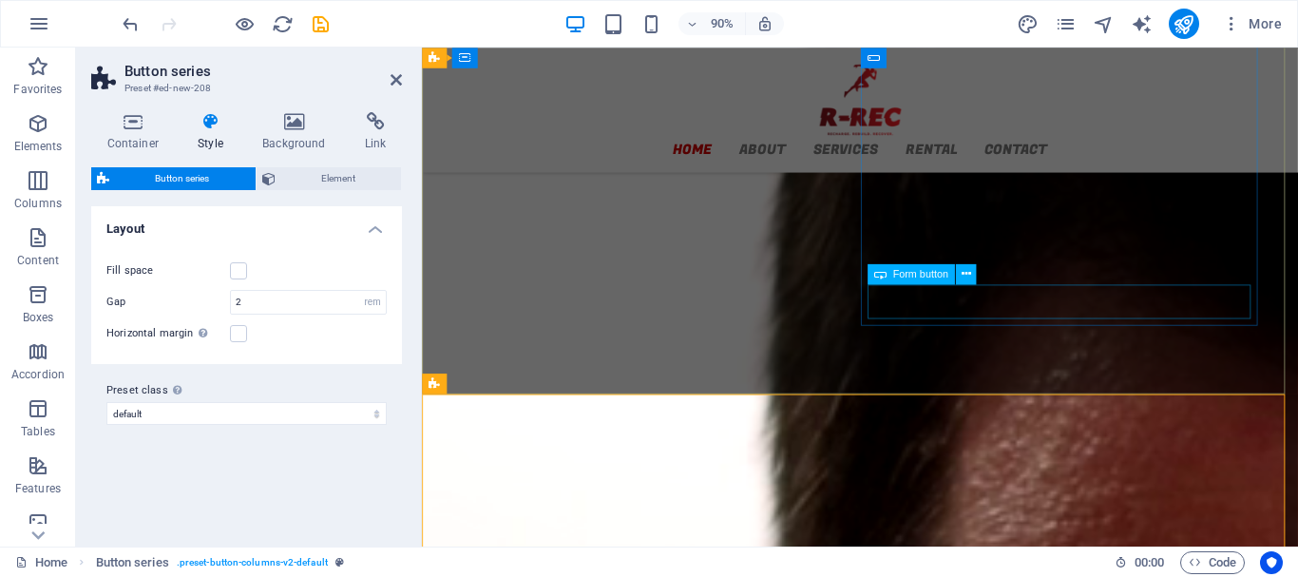
scroll to position [2533, 0]
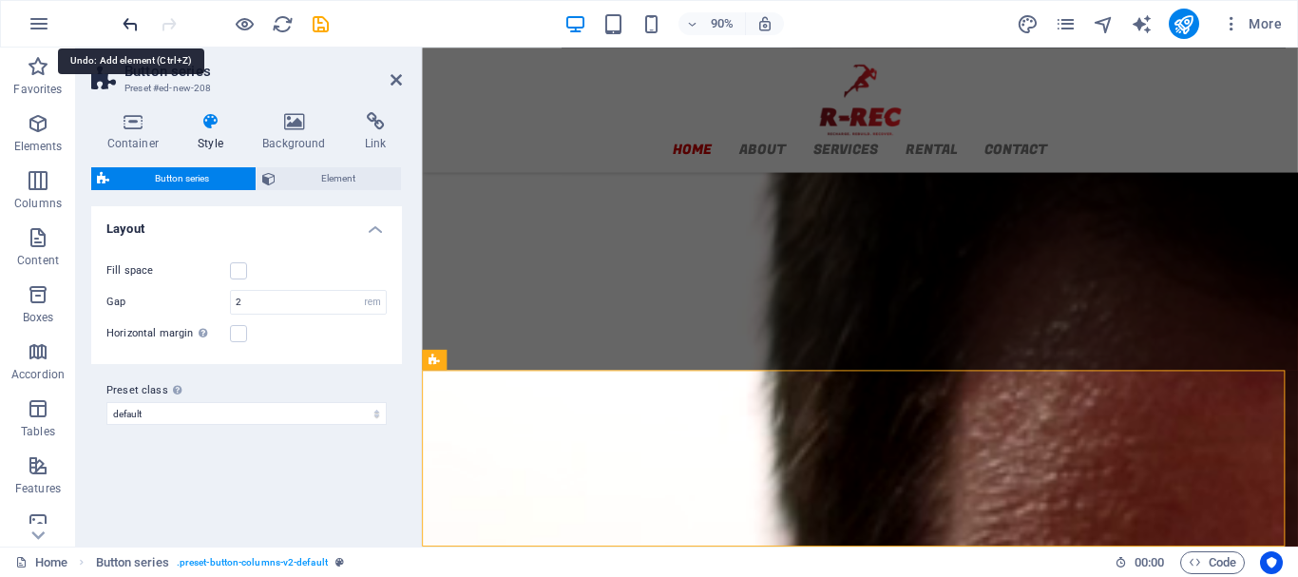
click at [127, 25] on icon "undo" at bounding box center [131, 24] width 22 height 22
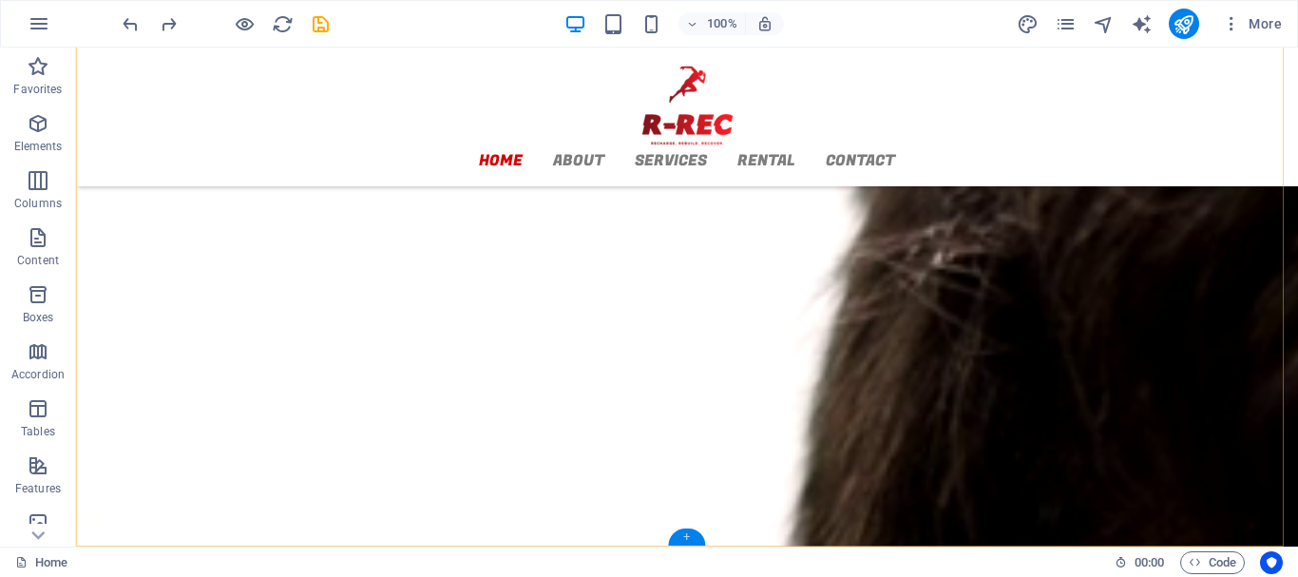
drag, startPoint x: 687, startPoint y: 534, endPoint x: 292, endPoint y: 511, distance: 396.0
click at [687, 534] on div "+" at bounding box center [686, 536] width 37 height 17
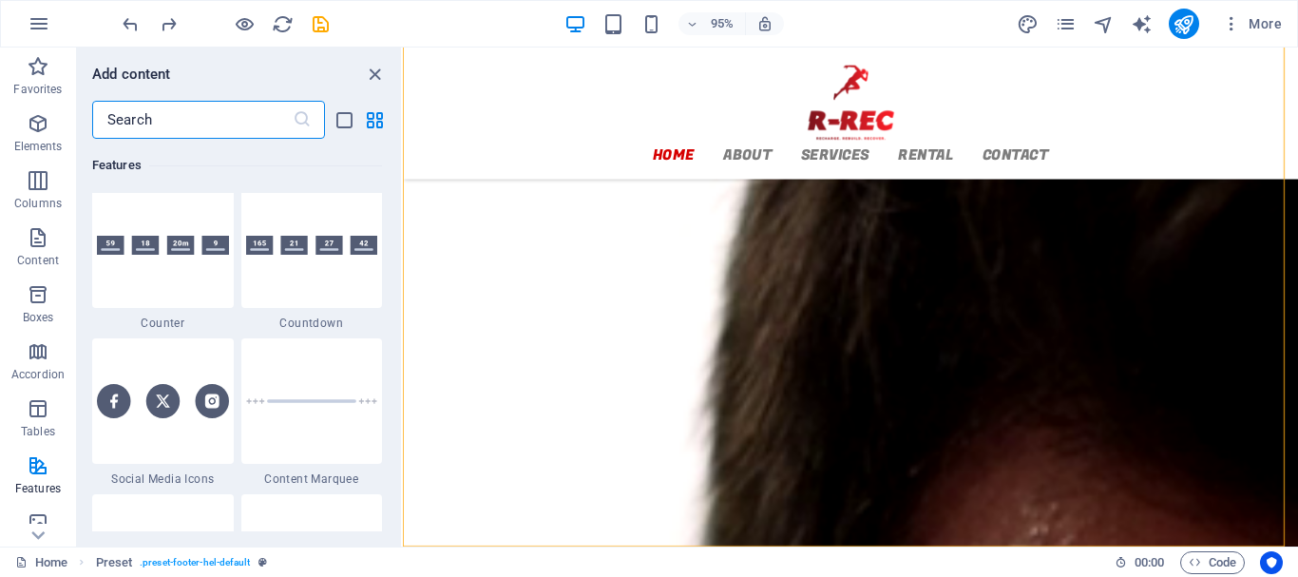
scroll to position [8551, 0]
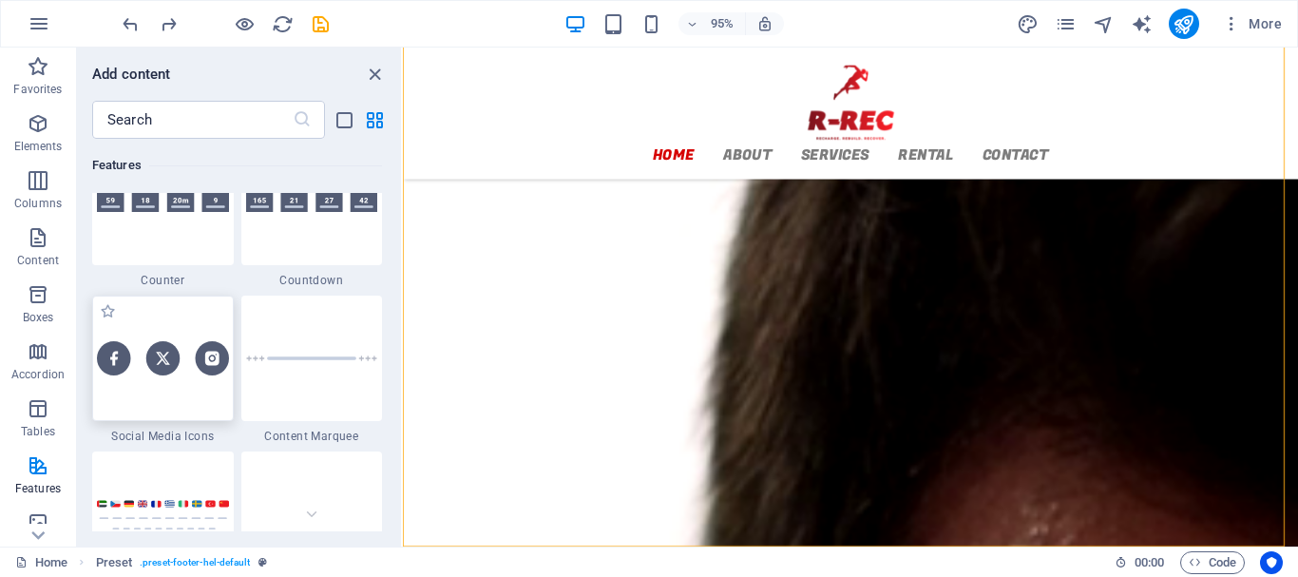
click at [157, 373] on img at bounding box center [163, 357] width 132 height 33
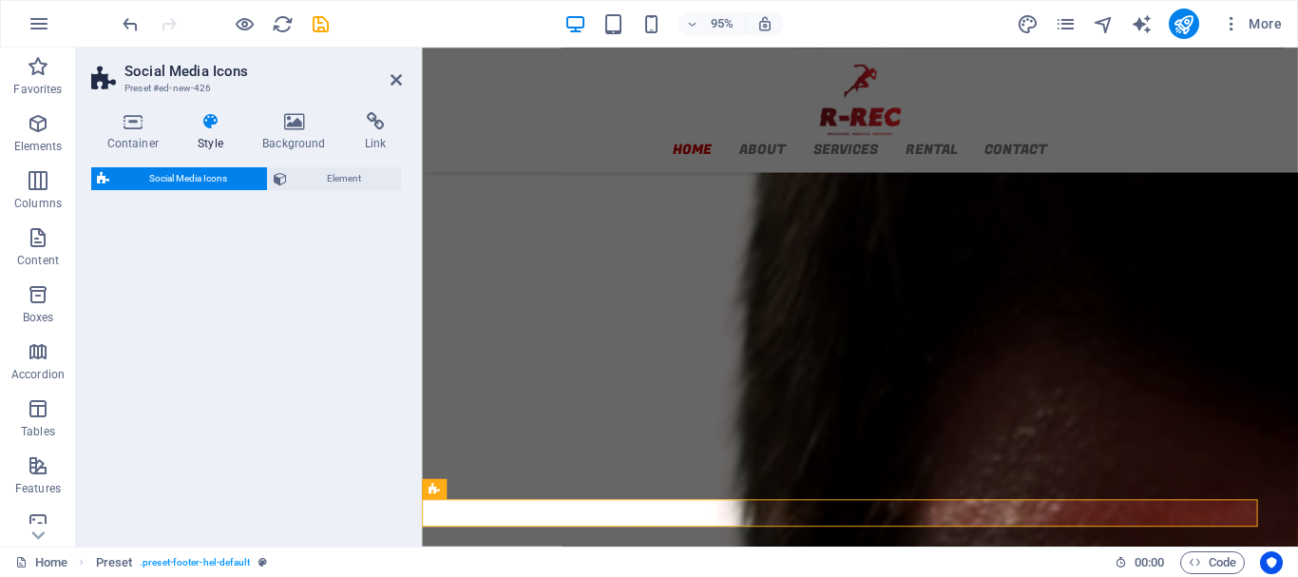
select select "rem"
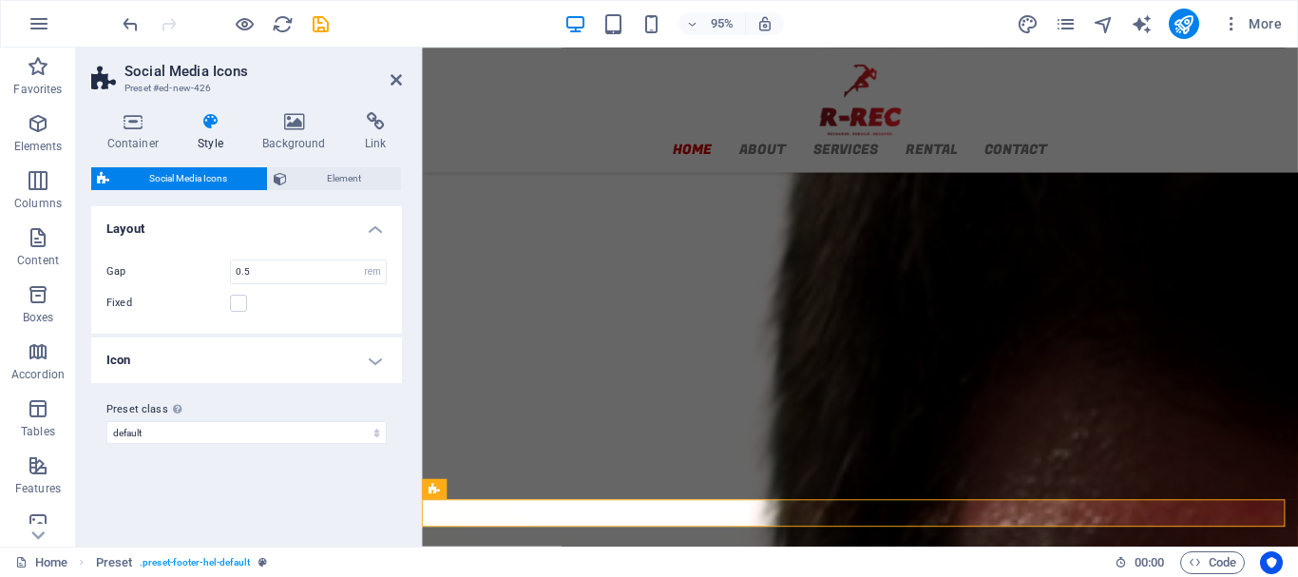
scroll to position [2390, 0]
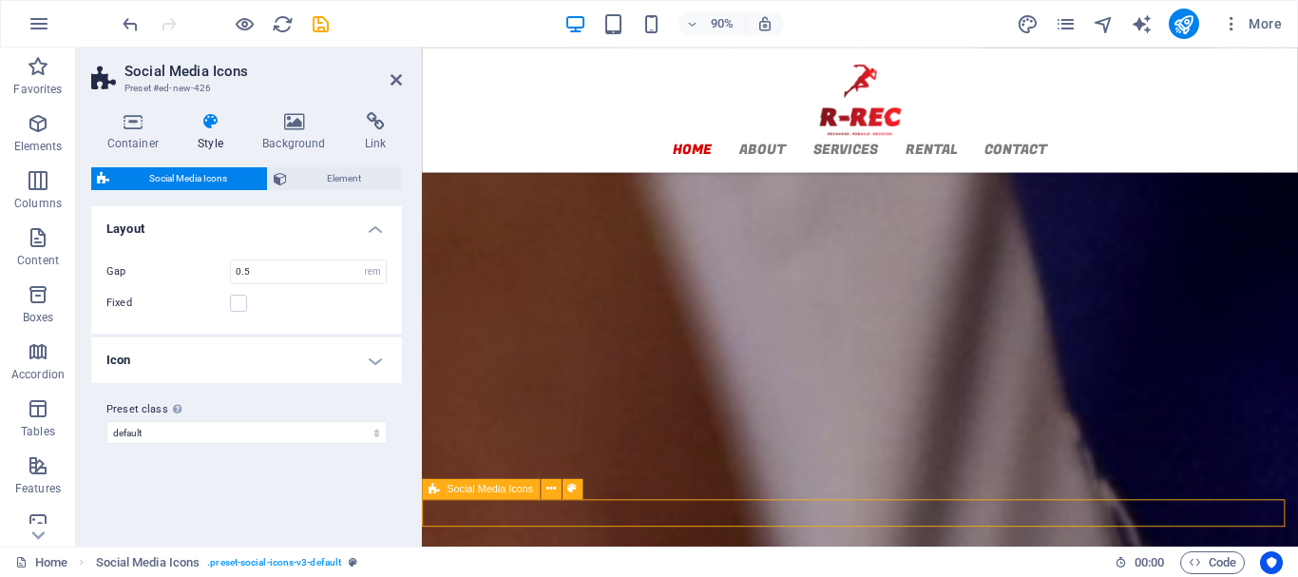
click at [376, 352] on h4 "Icon" at bounding box center [246, 360] width 311 height 46
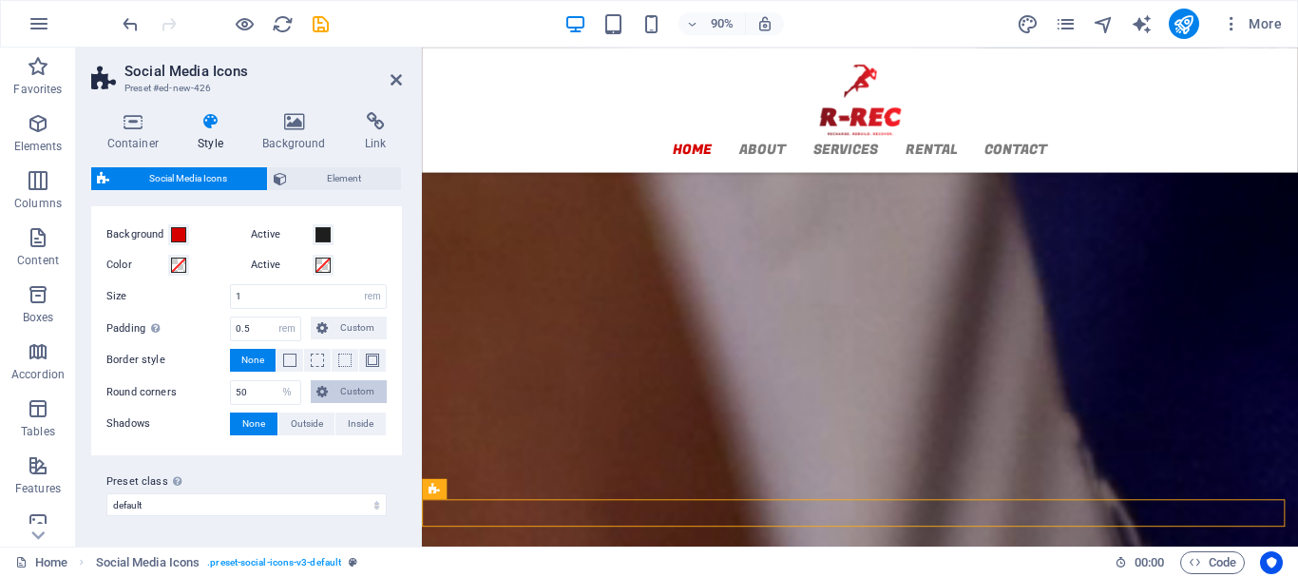
scroll to position [72, 0]
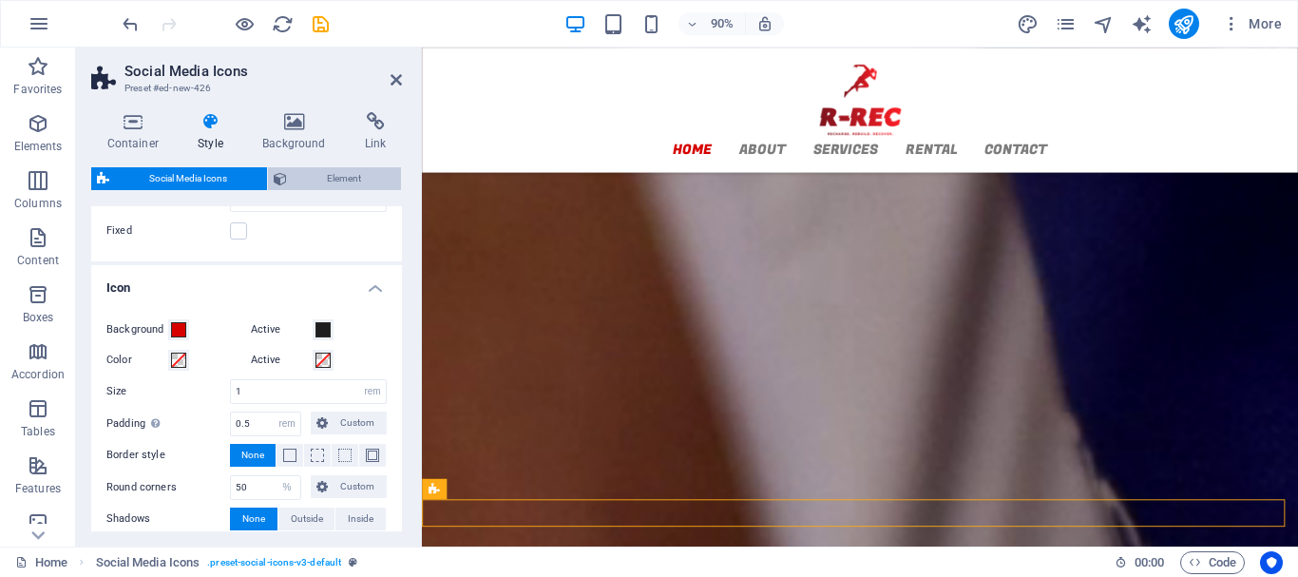
click at [348, 178] on span "Element" at bounding box center [344, 178] width 103 height 23
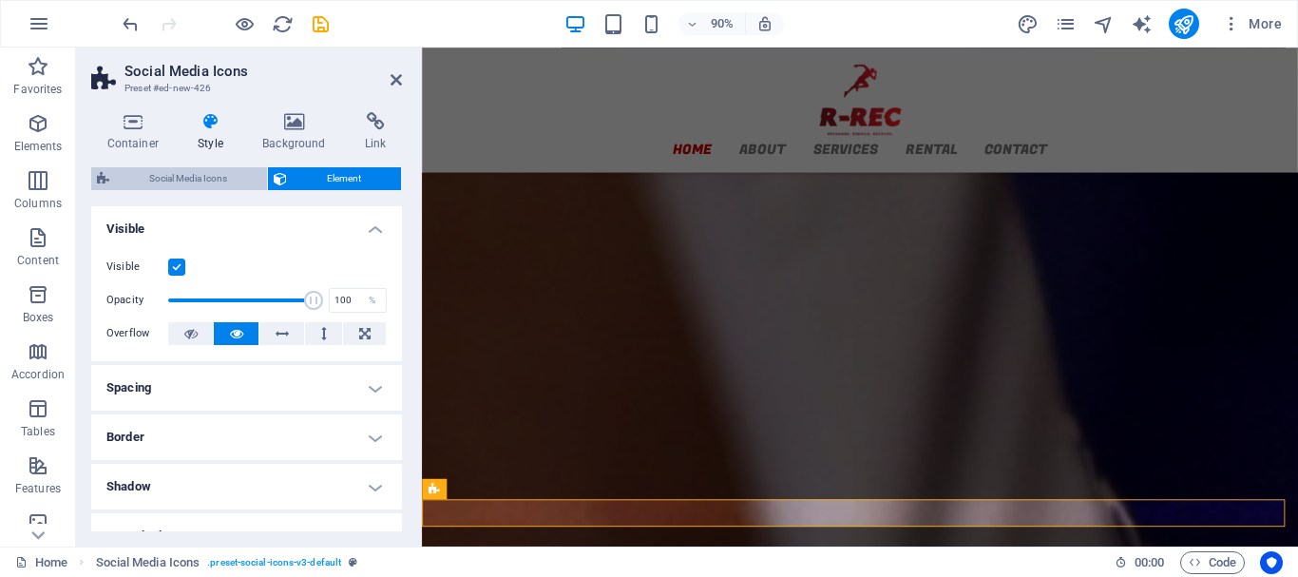
click at [209, 175] on span "Social Media Icons" at bounding box center [188, 178] width 146 height 23
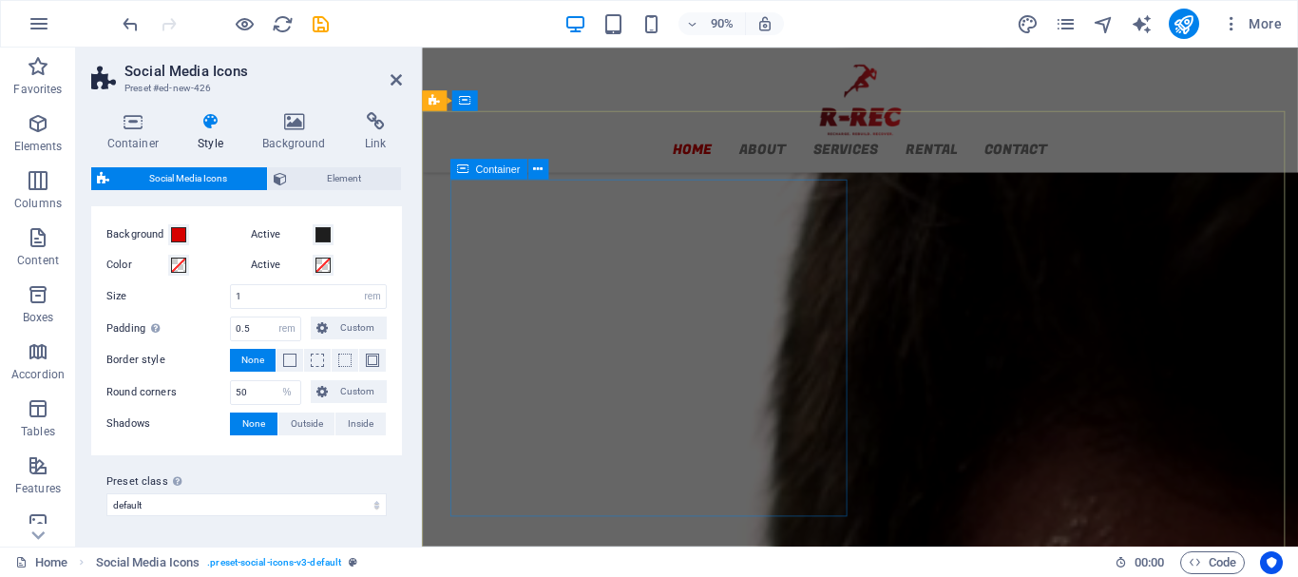
scroll to position [2390, 0]
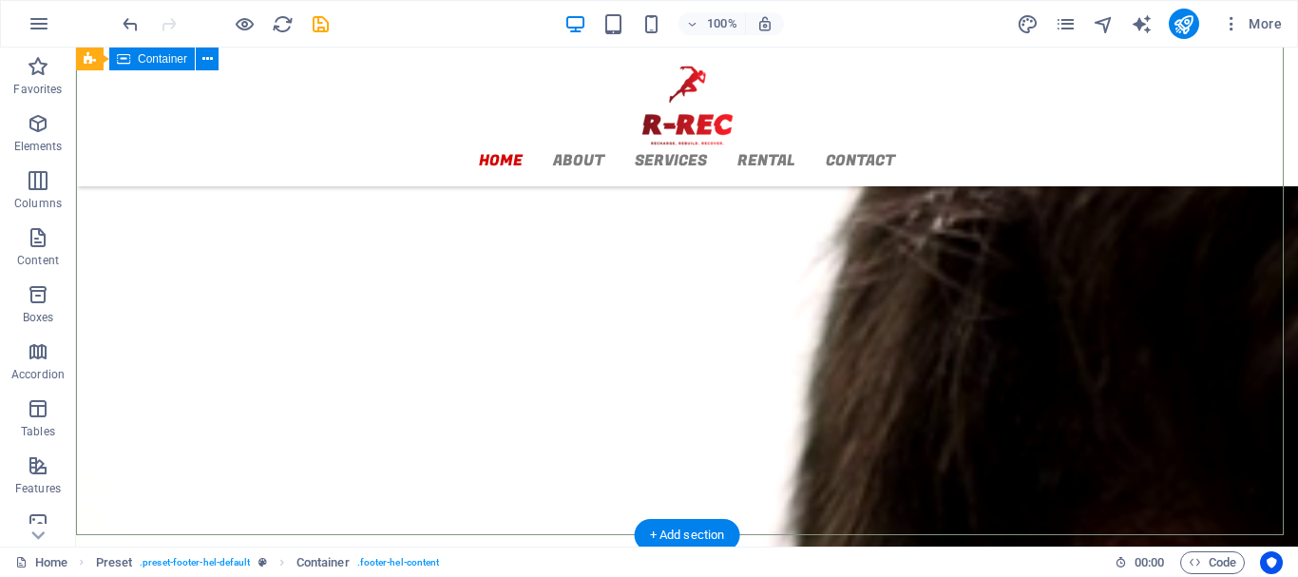
scroll to position [2356, 0]
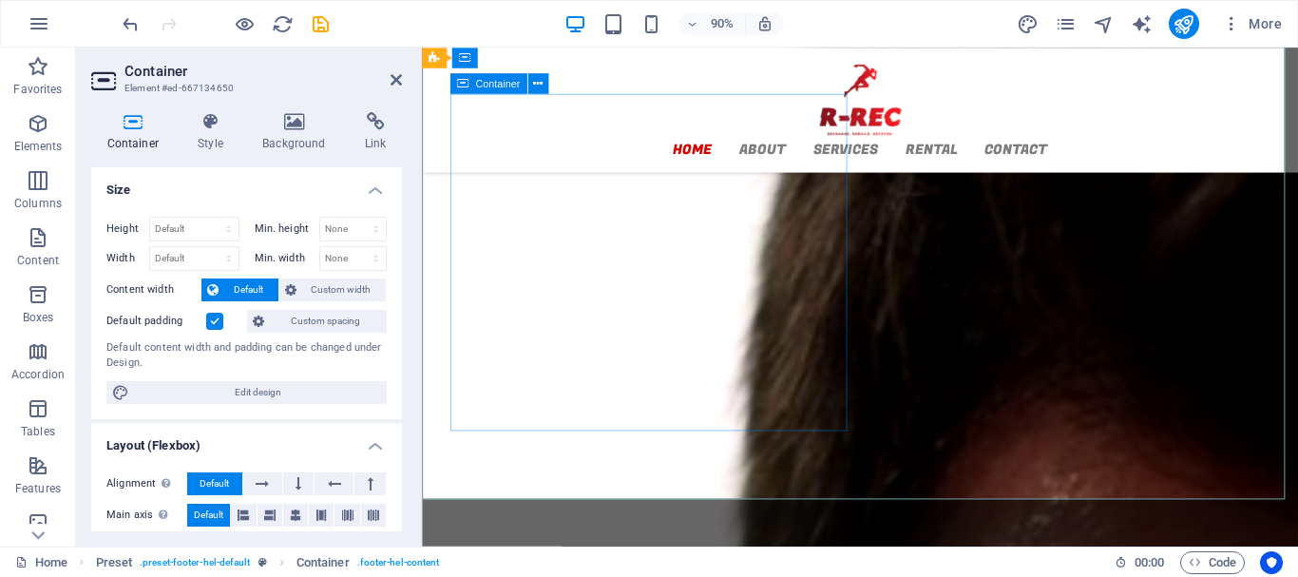
click at [215, 126] on icon at bounding box center [210, 121] width 57 height 19
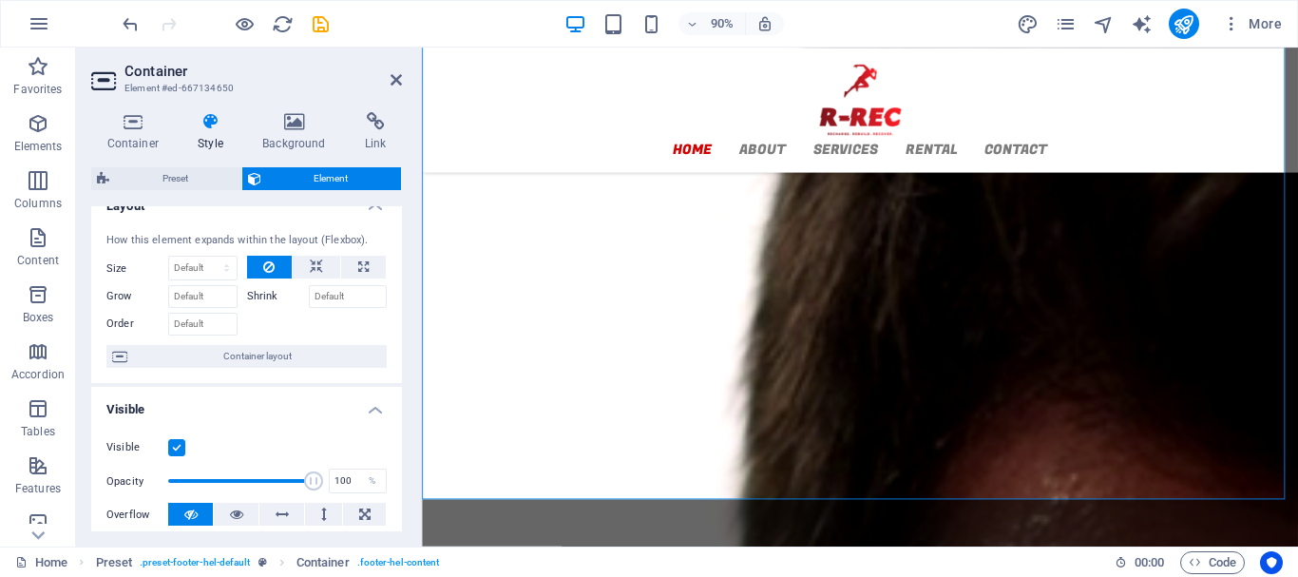
scroll to position [0, 0]
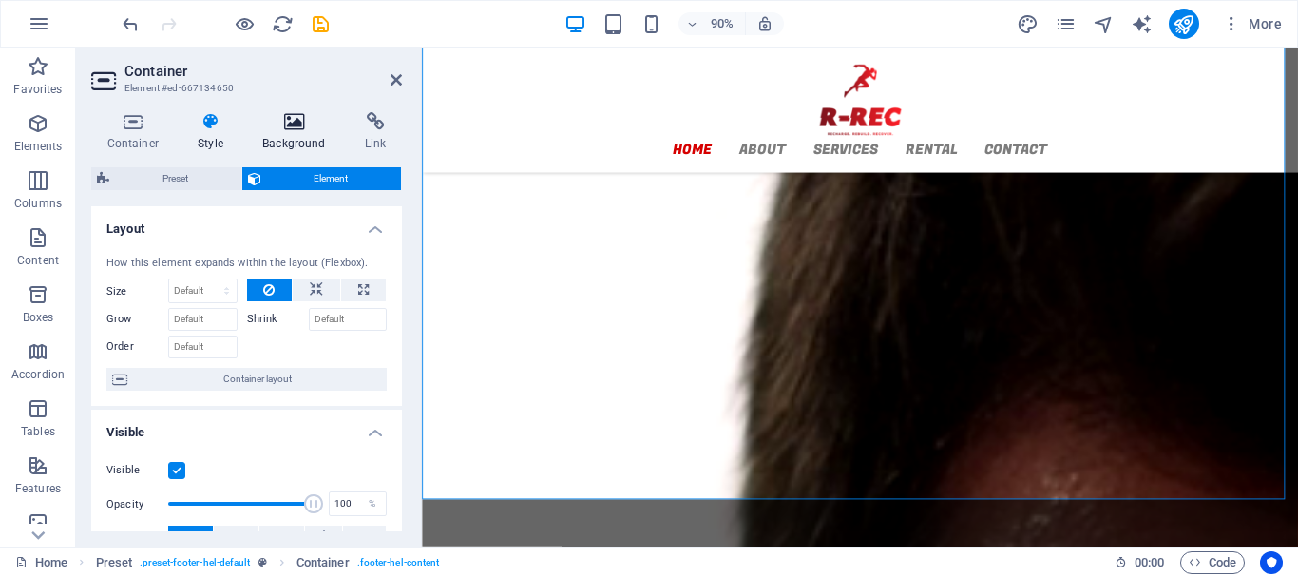
click at [274, 131] on h4 "Background" at bounding box center [298, 132] width 103 height 40
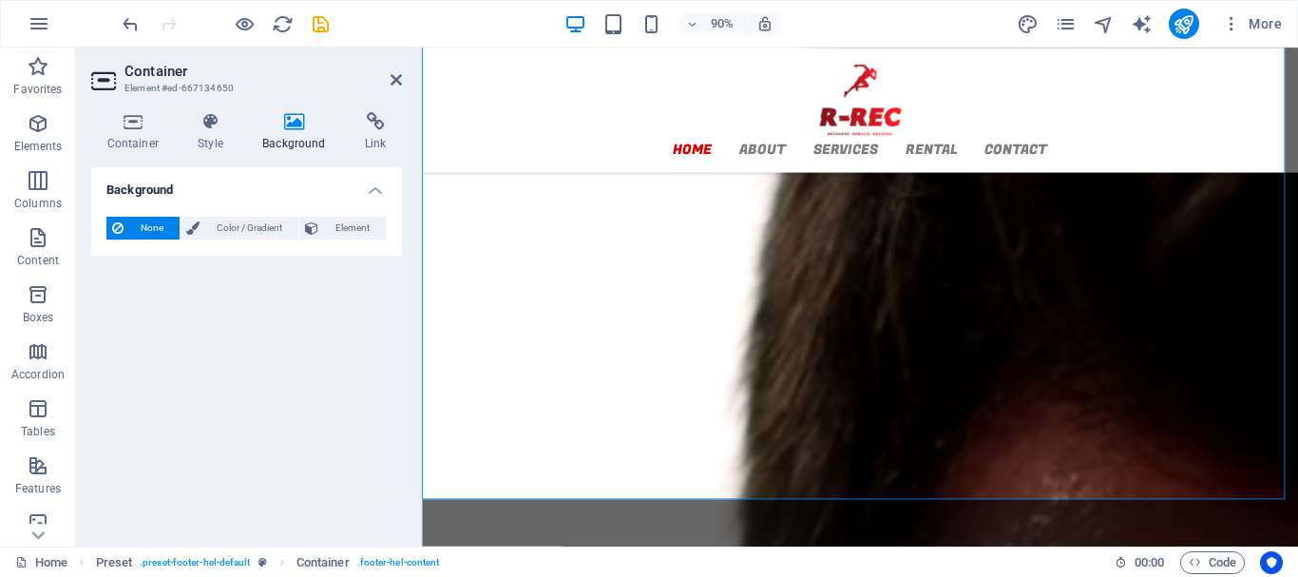
click at [130, 226] on span "None" at bounding box center [151, 228] width 45 height 23
click at [201, 226] on button "Color / Gradient" at bounding box center [240, 228] width 118 height 23
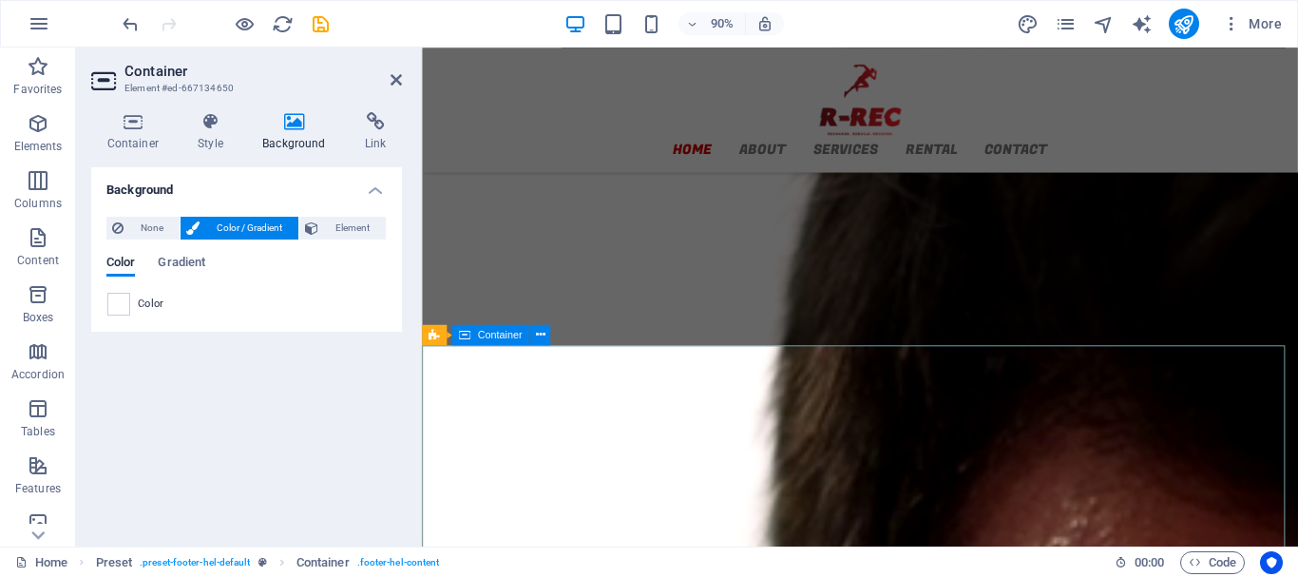
scroll to position [2295, 0]
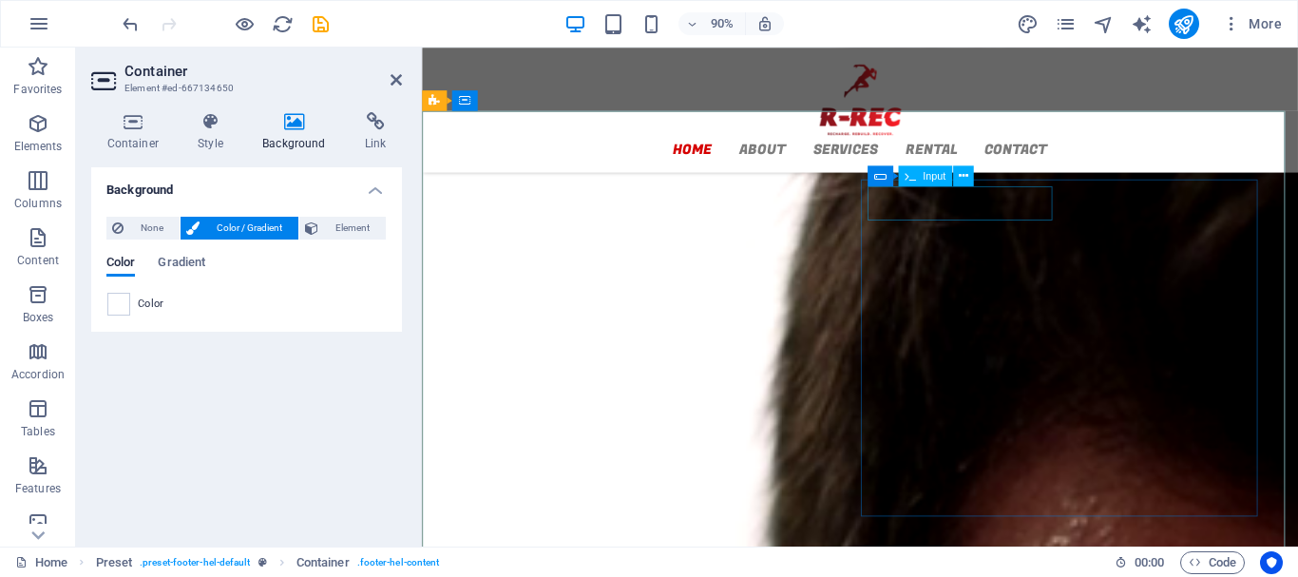
drag, startPoint x: 1076, startPoint y: 143, endPoint x: 1359, endPoint y: 134, distance: 283.3
click at [1297, 134] on div "Home About Services Rental Contact" at bounding box center [908, 117] width 973 height 139
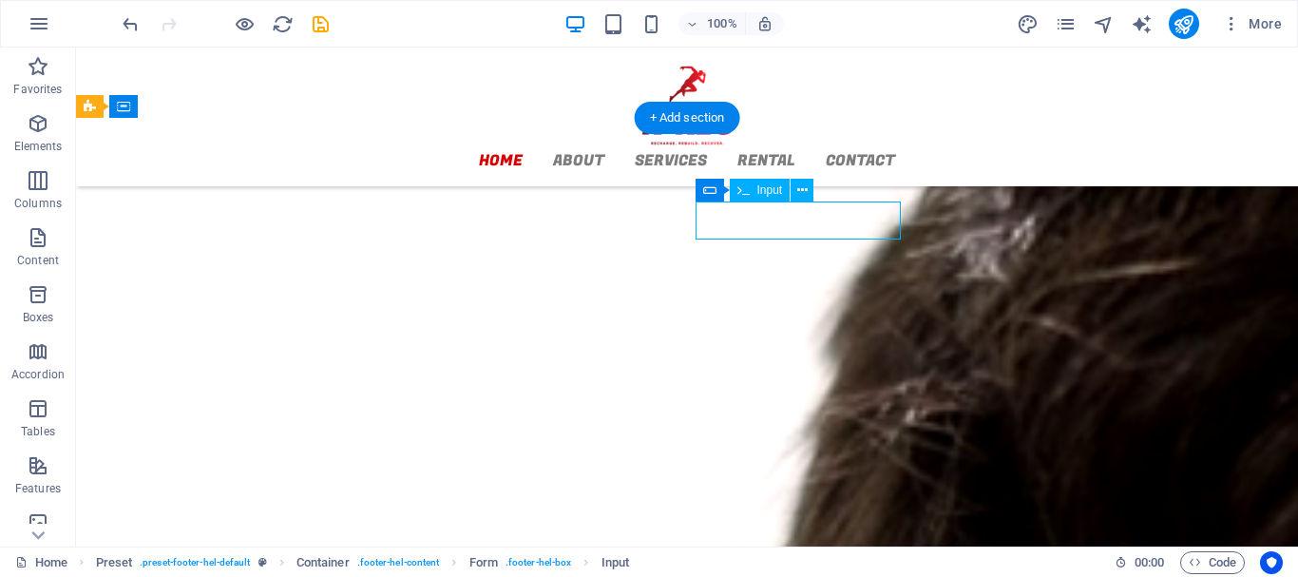
scroll to position [2295, 0]
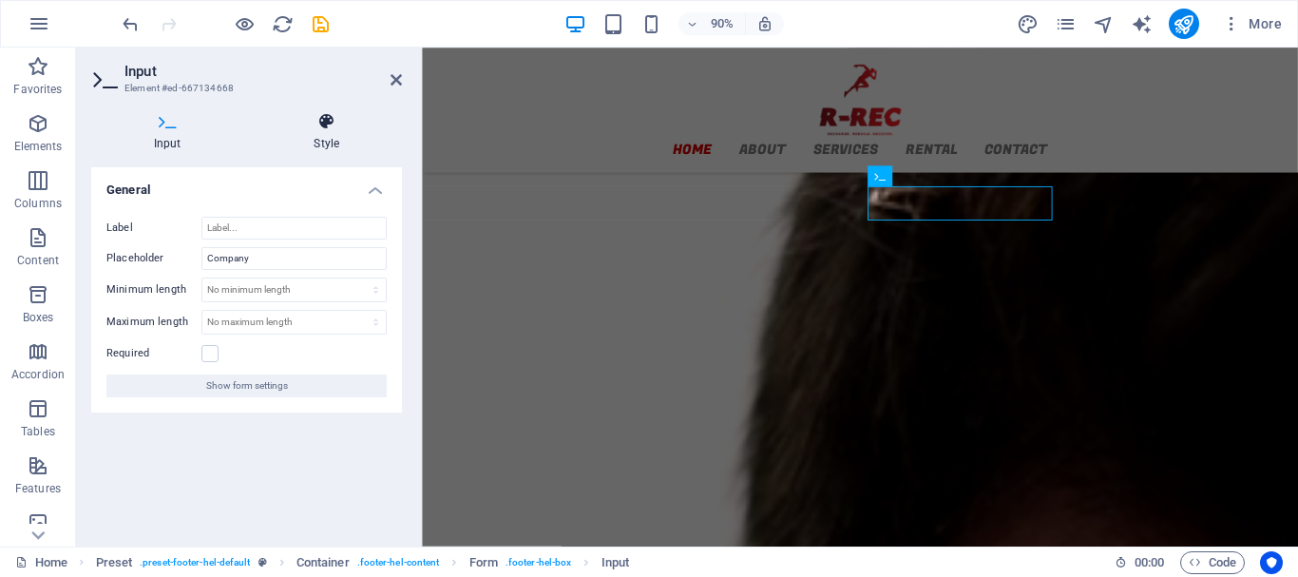
click at [330, 123] on icon at bounding box center [327, 121] width 151 height 19
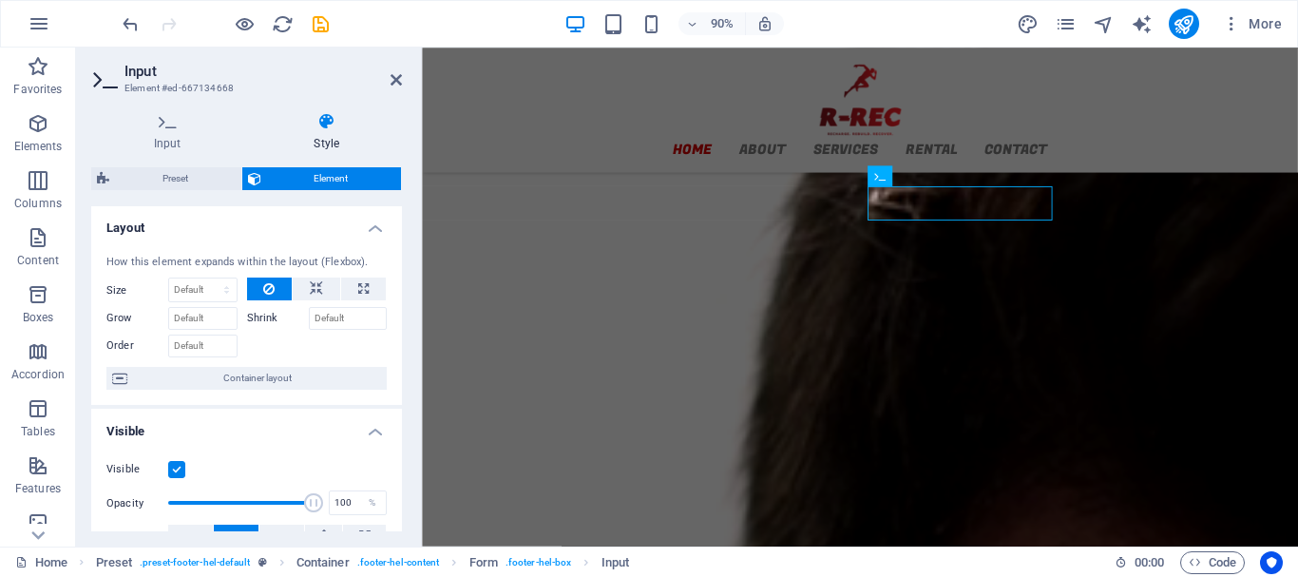
scroll to position [0, 0]
click at [162, 135] on h4 "Input" at bounding box center [171, 132] width 161 height 40
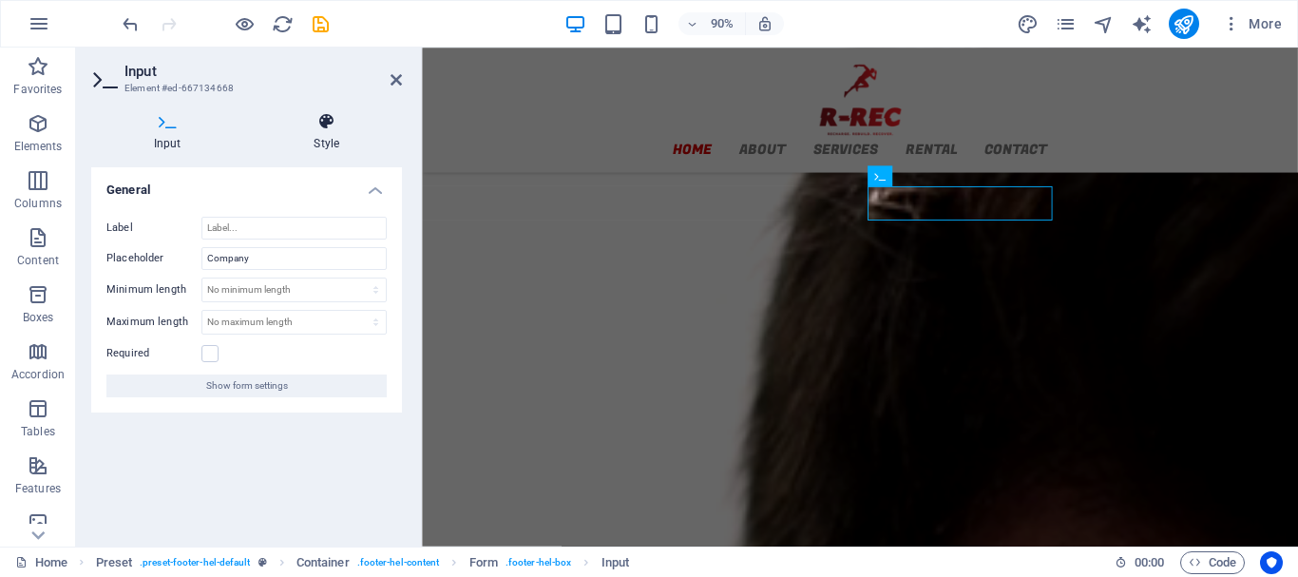
click at [333, 124] on icon at bounding box center [327, 121] width 151 height 19
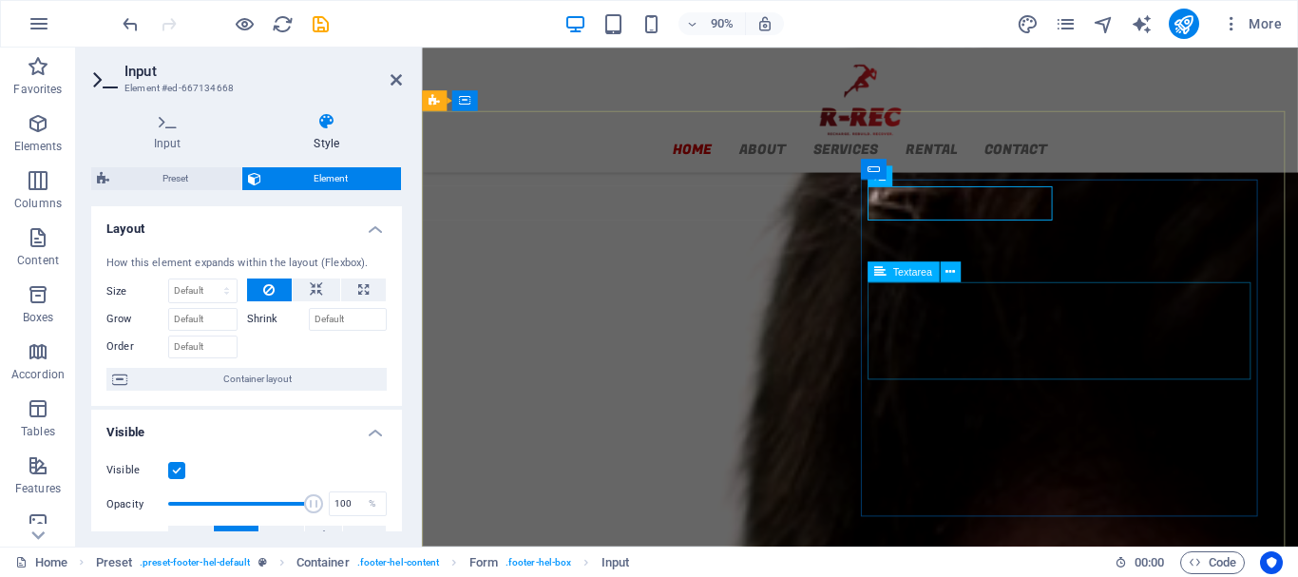
drag, startPoint x: 975, startPoint y: 384, endPoint x: 1268, endPoint y: 351, distance: 294.6
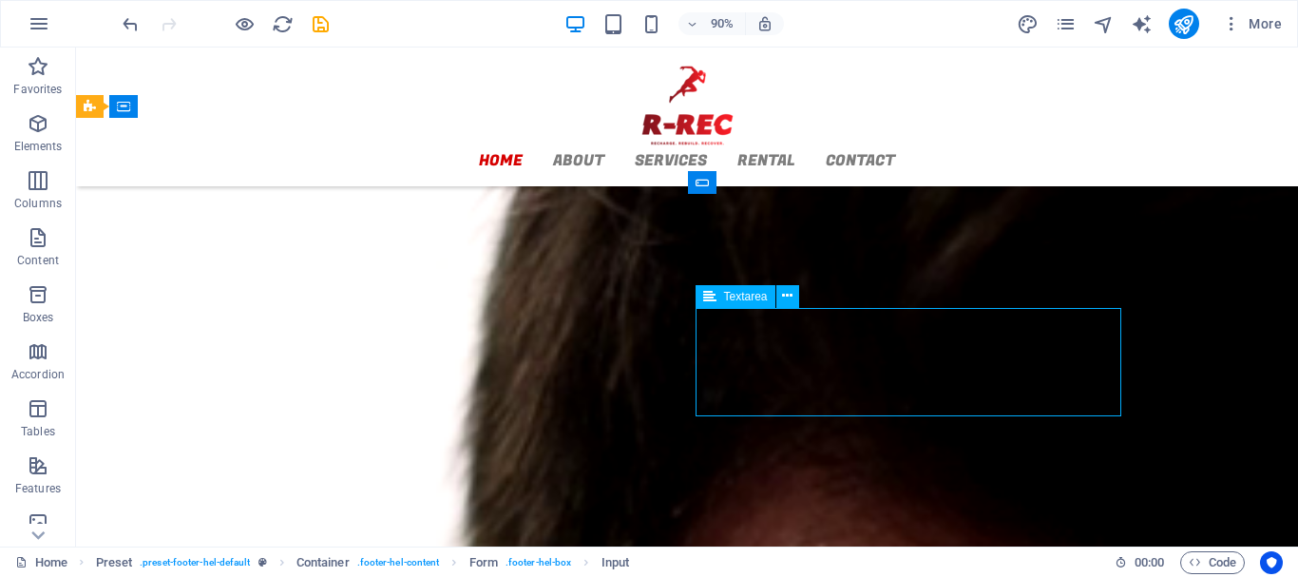
scroll to position [2206, 0]
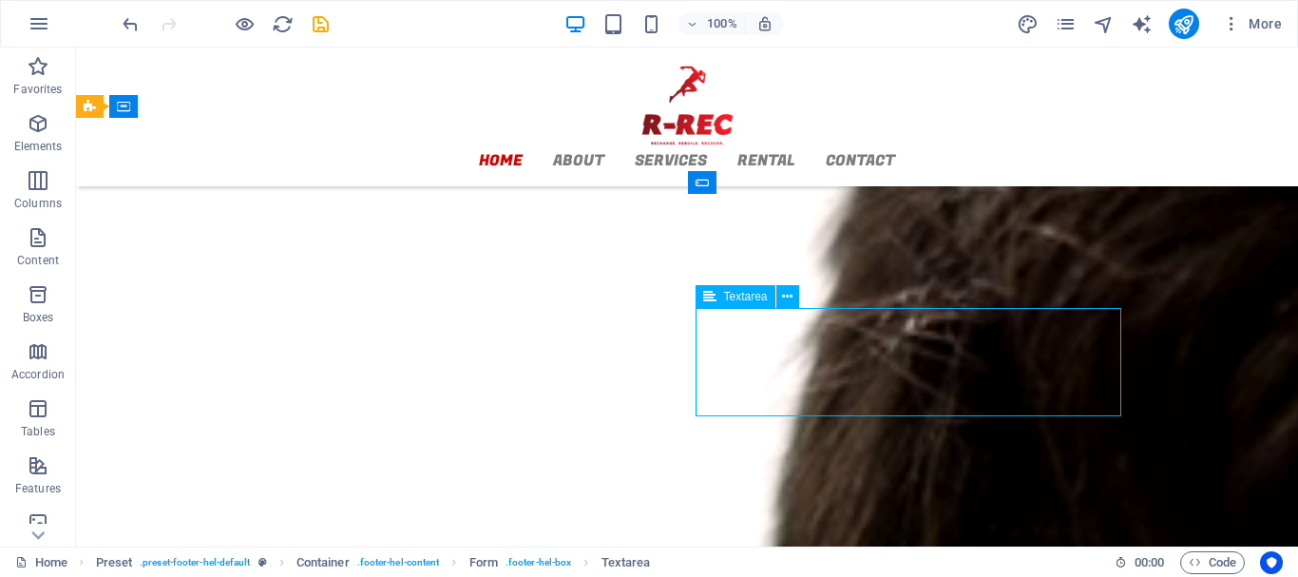
scroll to position [2295, 0]
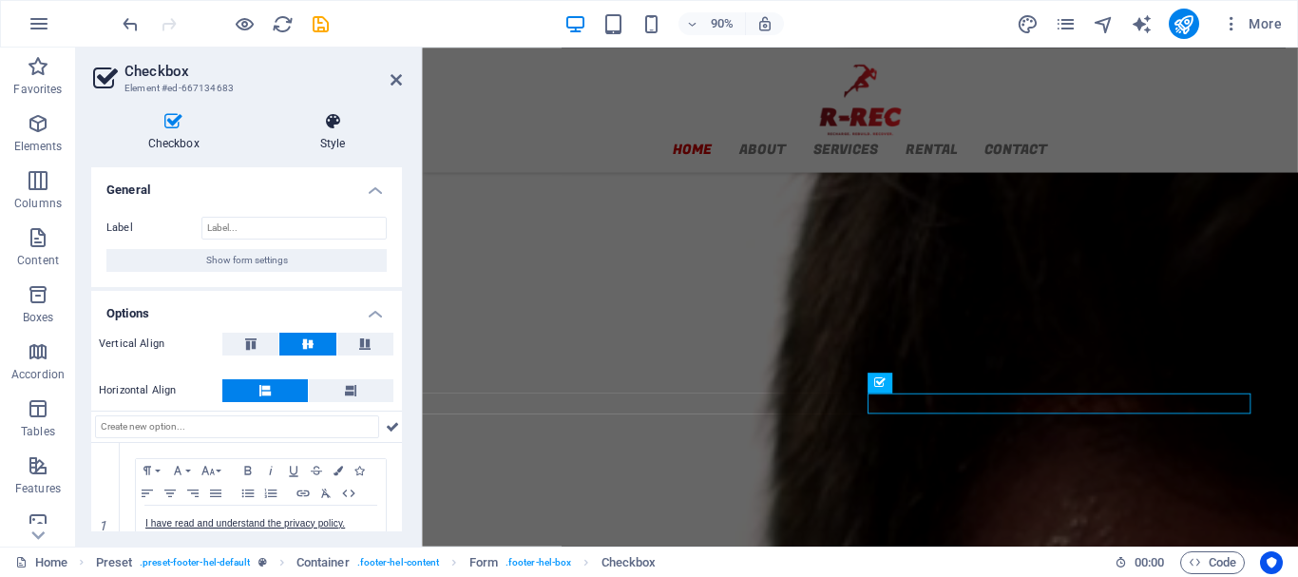
click at [335, 127] on icon at bounding box center [332, 121] width 139 height 19
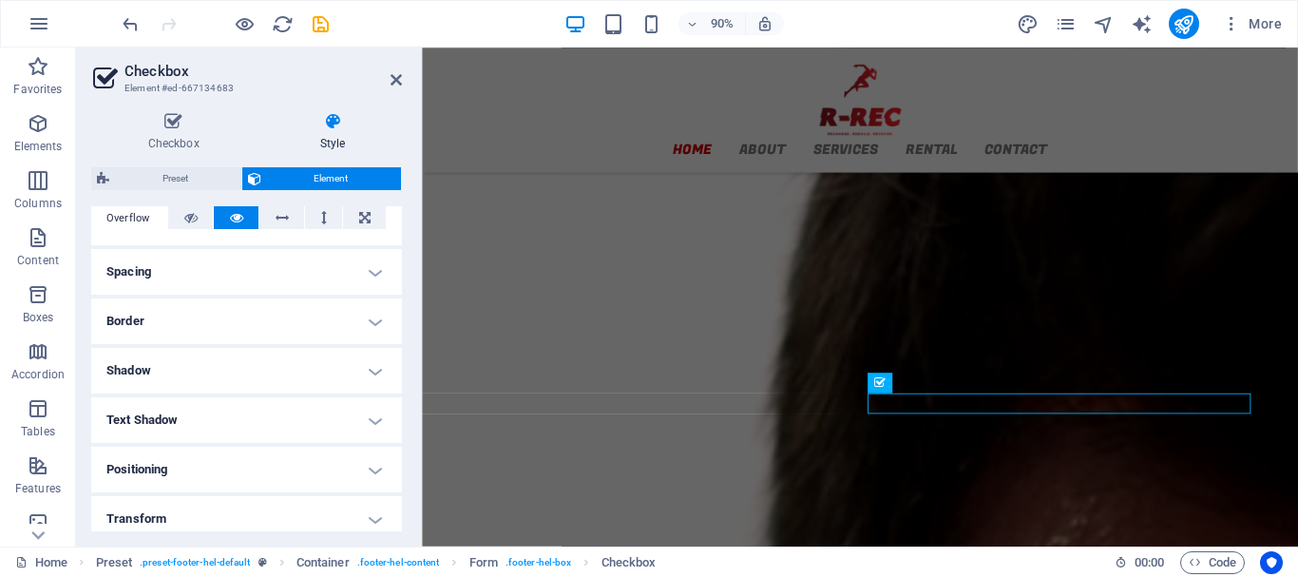
scroll to position [288, 0]
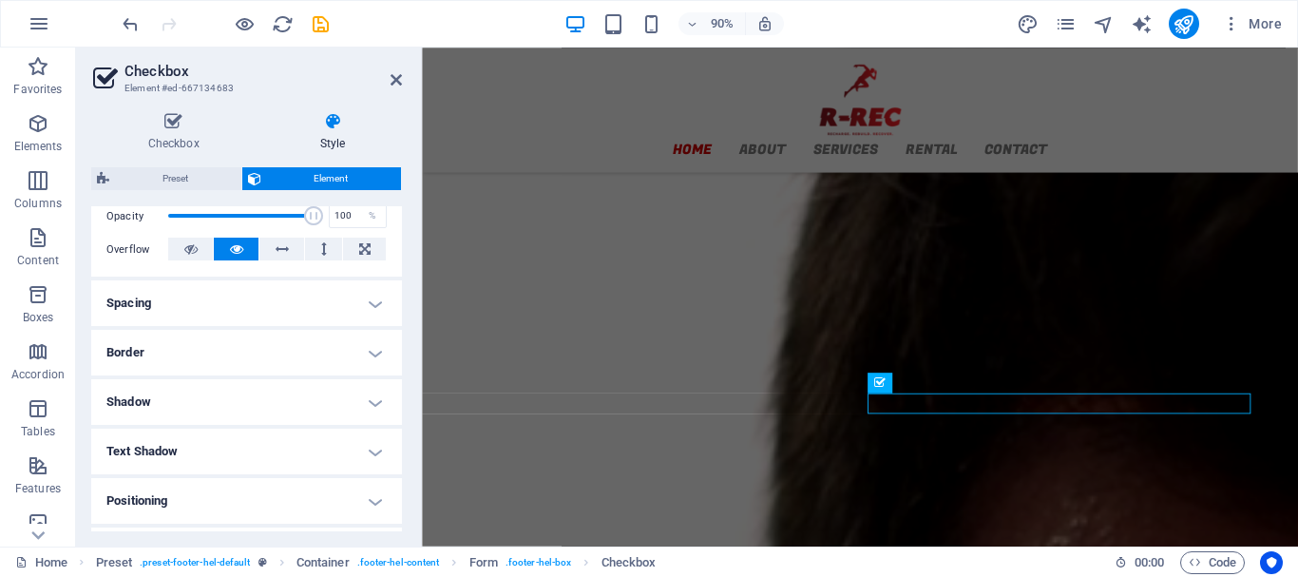
click at [357, 306] on h4 "Spacing" at bounding box center [246, 303] width 311 height 46
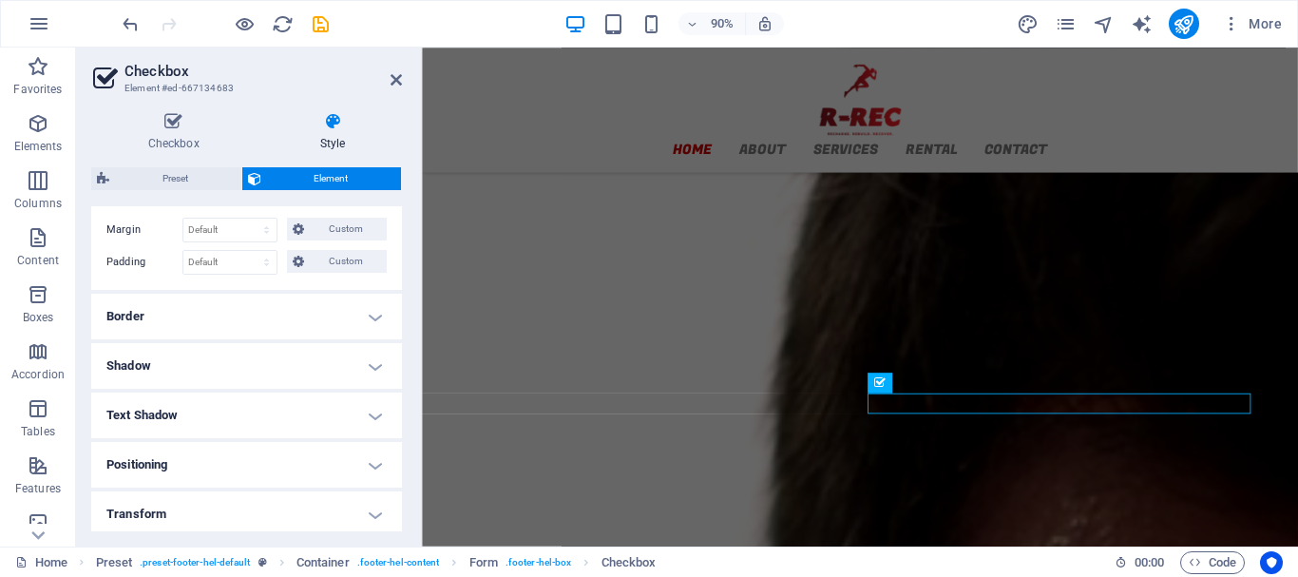
scroll to position [478, 0]
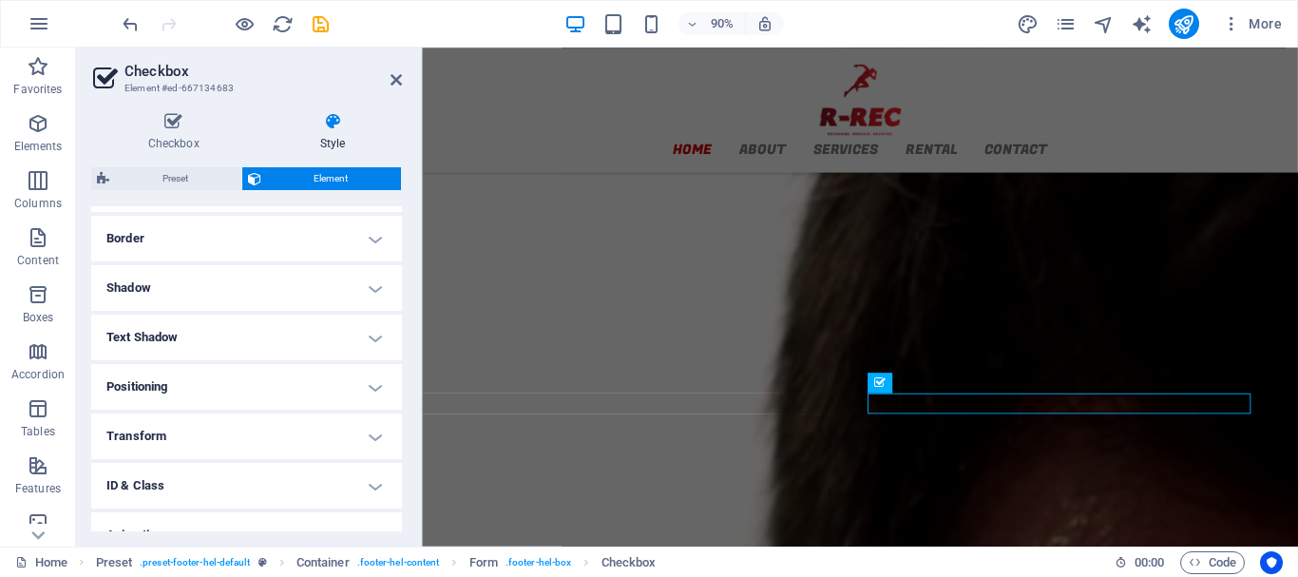
click at [365, 242] on h4 "Border" at bounding box center [246, 239] width 311 height 46
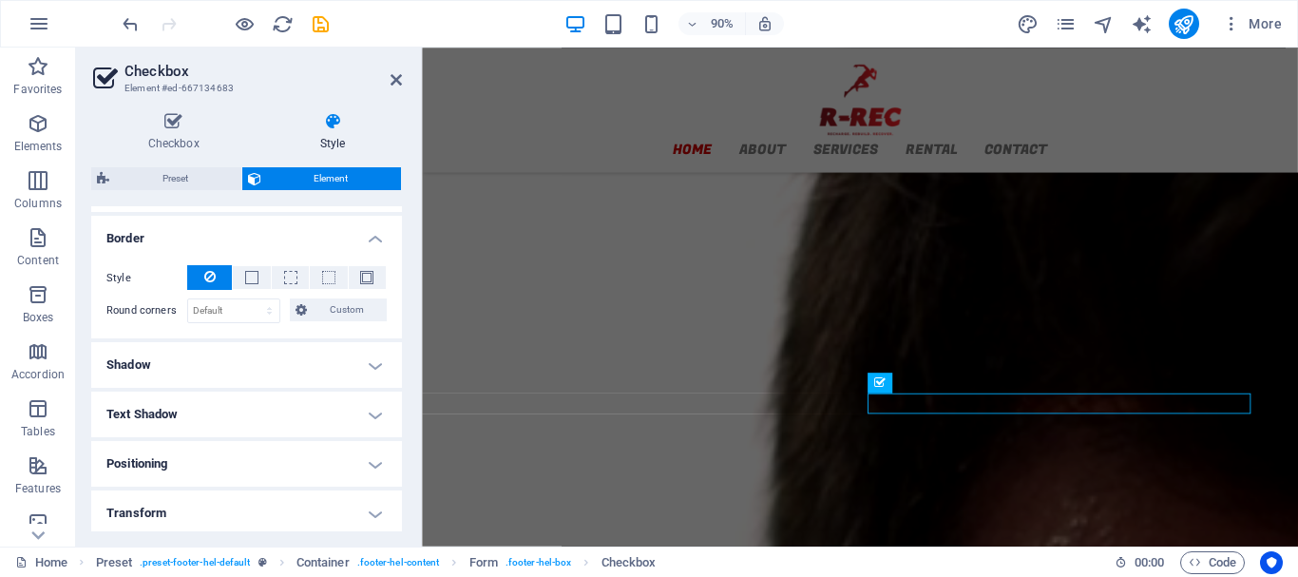
click at [367, 365] on h4 "Shadow" at bounding box center [246, 365] width 311 height 46
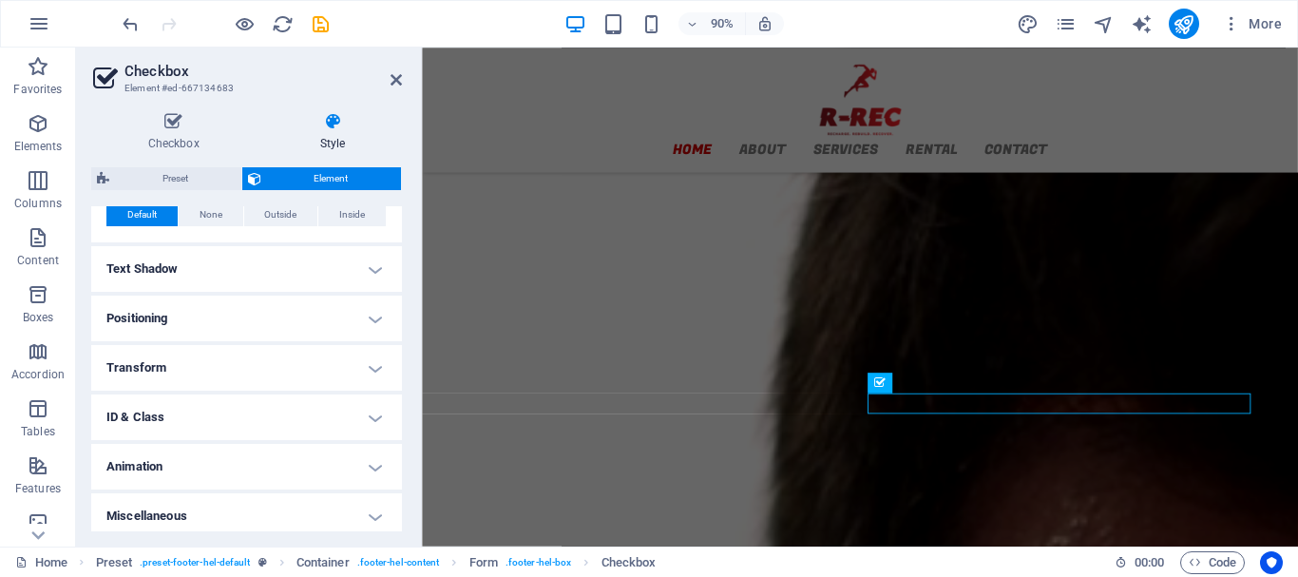
scroll to position [668, 0]
click at [363, 255] on h4 "Text Shadow" at bounding box center [246, 267] width 311 height 46
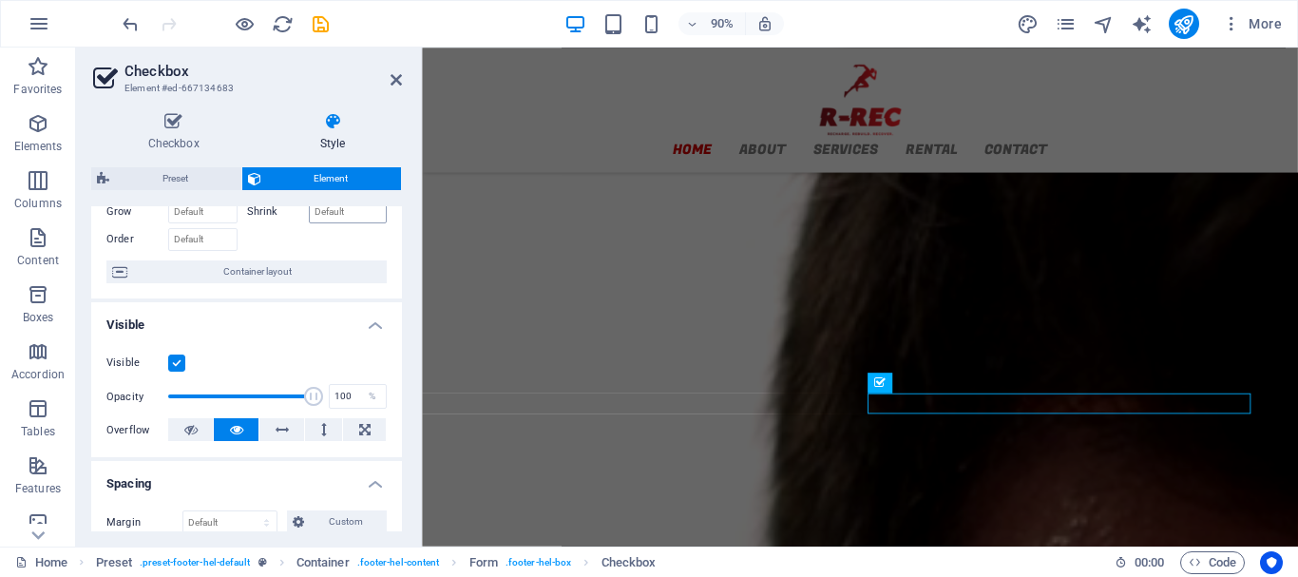
scroll to position [0, 0]
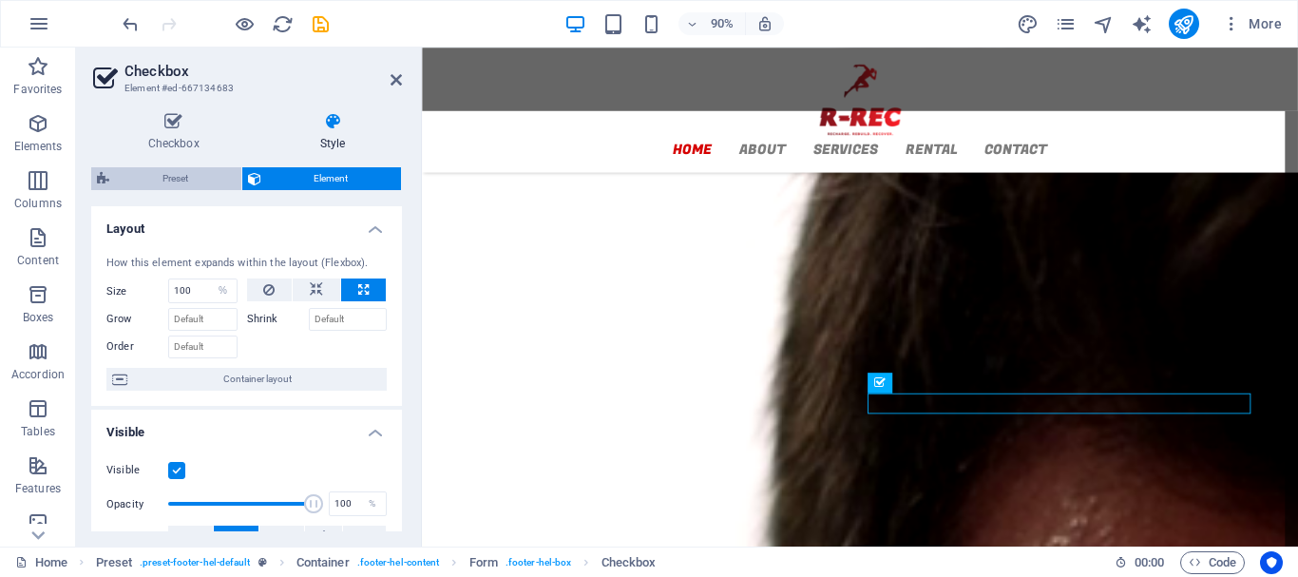
click at [161, 183] on span "Preset" at bounding box center [175, 178] width 121 height 23
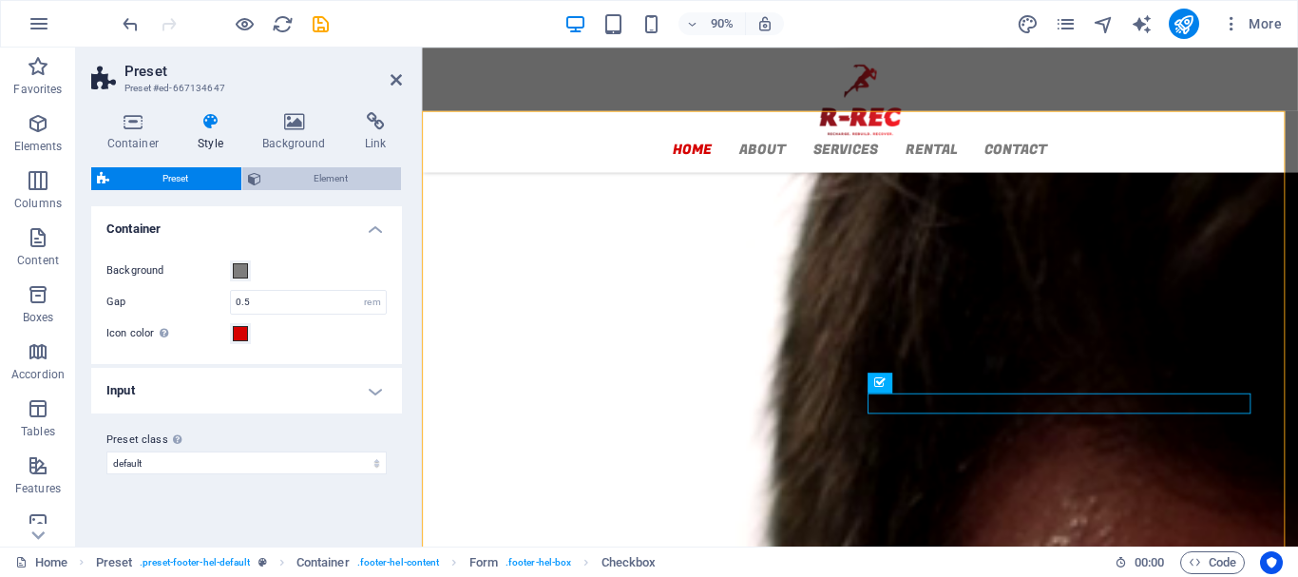
click at [295, 175] on span "Element" at bounding box center [331, 178] width 129 height 23
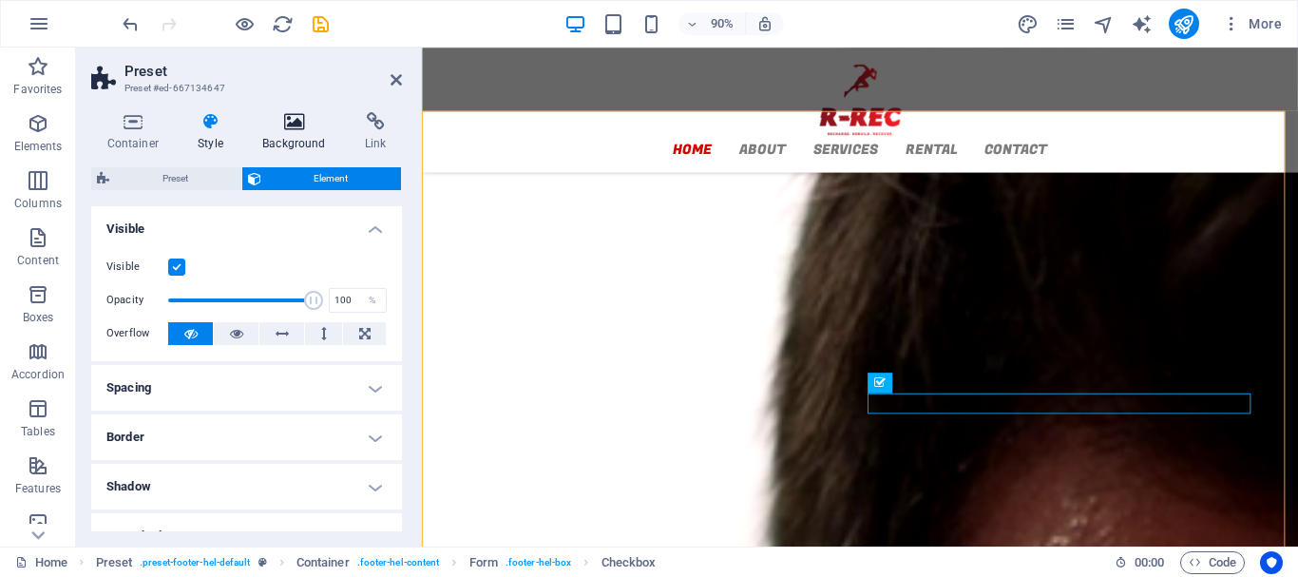
click at [296, 122] on icon at bounding box center [294, 121] width 95 height 19
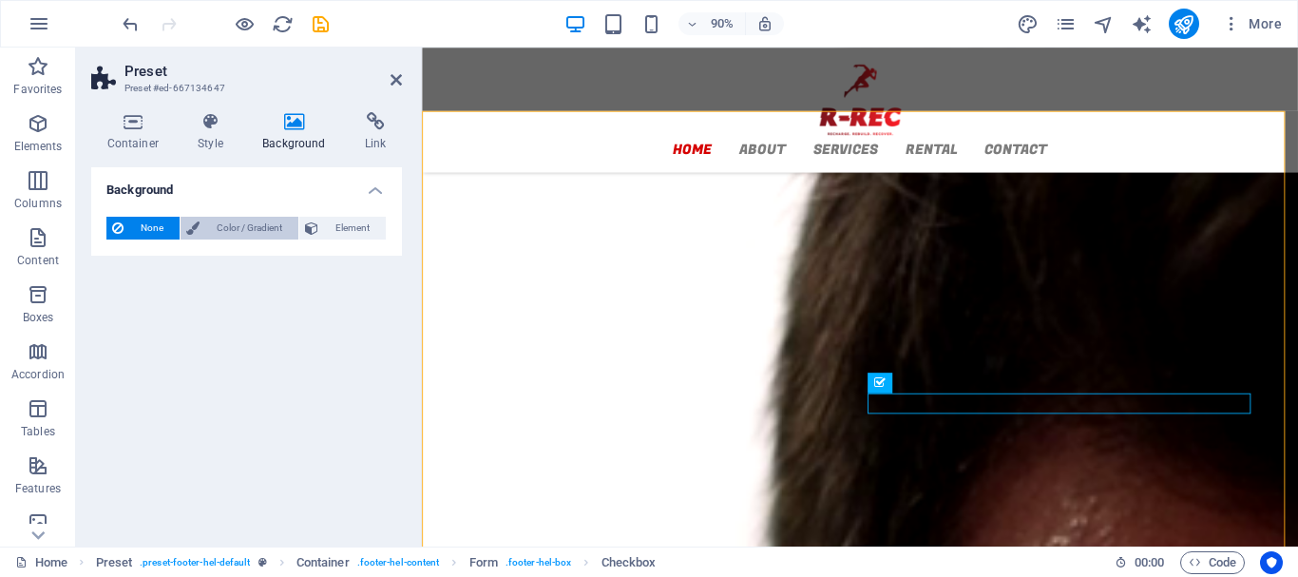
click at [207, 232] on span "Color / Gradient" at bounding box center [248, 228] width 87 height 23
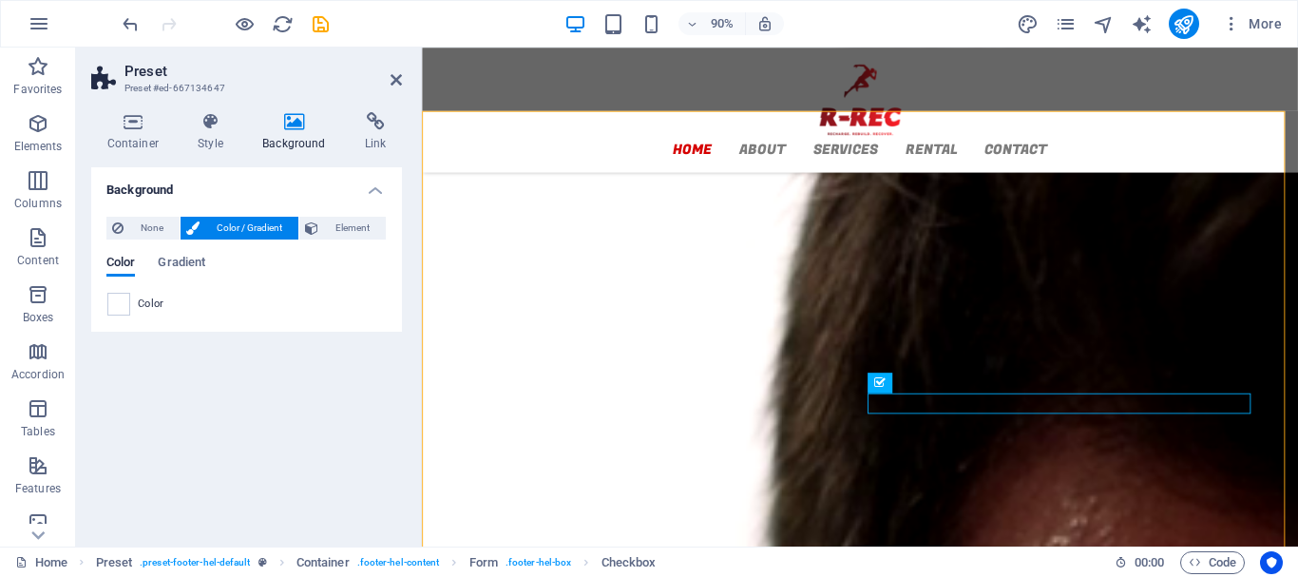
click at [207, 232] on span "Color / Gradient" at bounding box center [248, 228] width 87 height 23
drag, startPoint x: 391, startPoint y: 84, endPoint x: 314, endPoint y: 37, distance: 90.0
click at [391, 84] on icon at bounding box center [396, 79] width 11 height 15
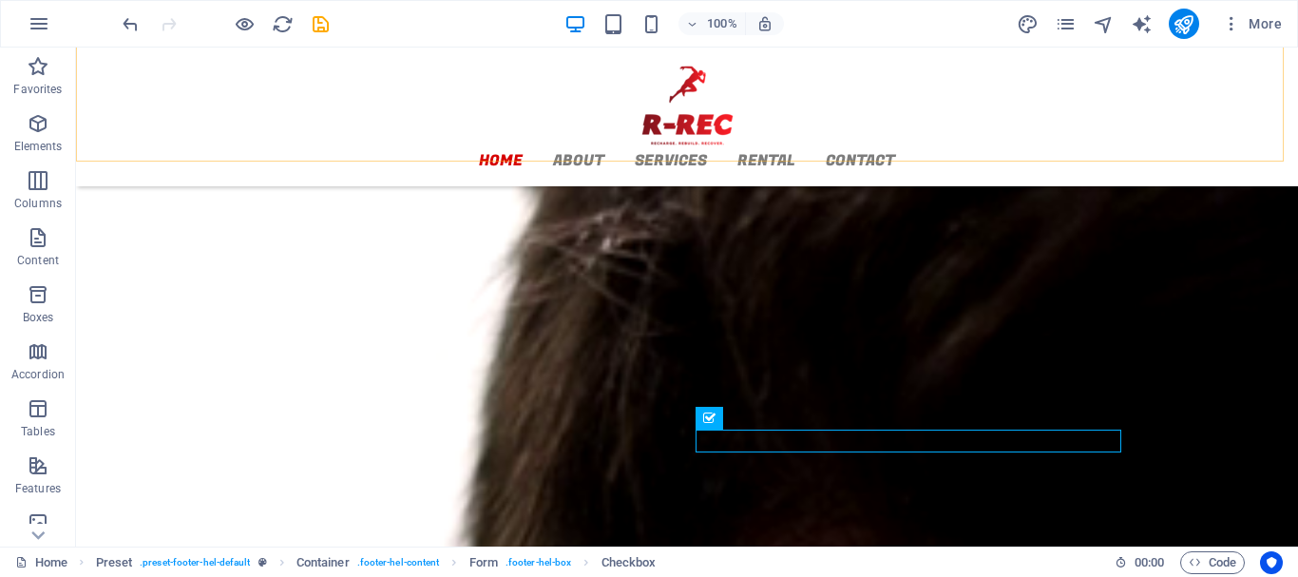
scroll to position [2206, 0]
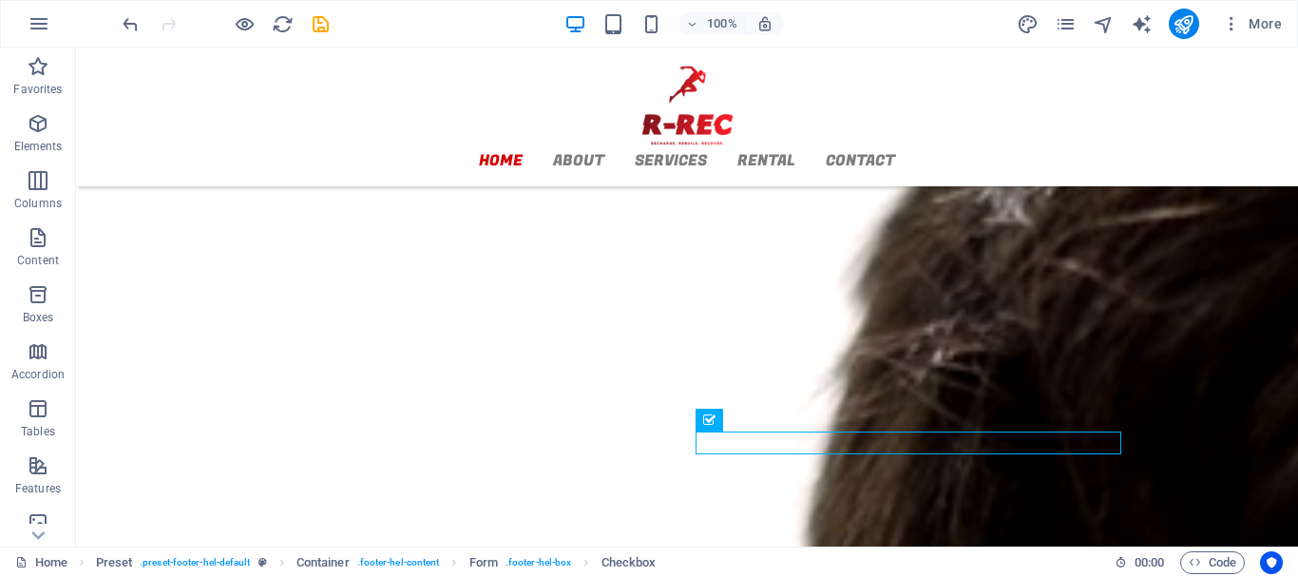
click at [125, 9] on div at bounding box center [225, 24] width 213 height 30
click at [122, 24] on icon "undo" at bounding box center [131, 24] width 22 height 22
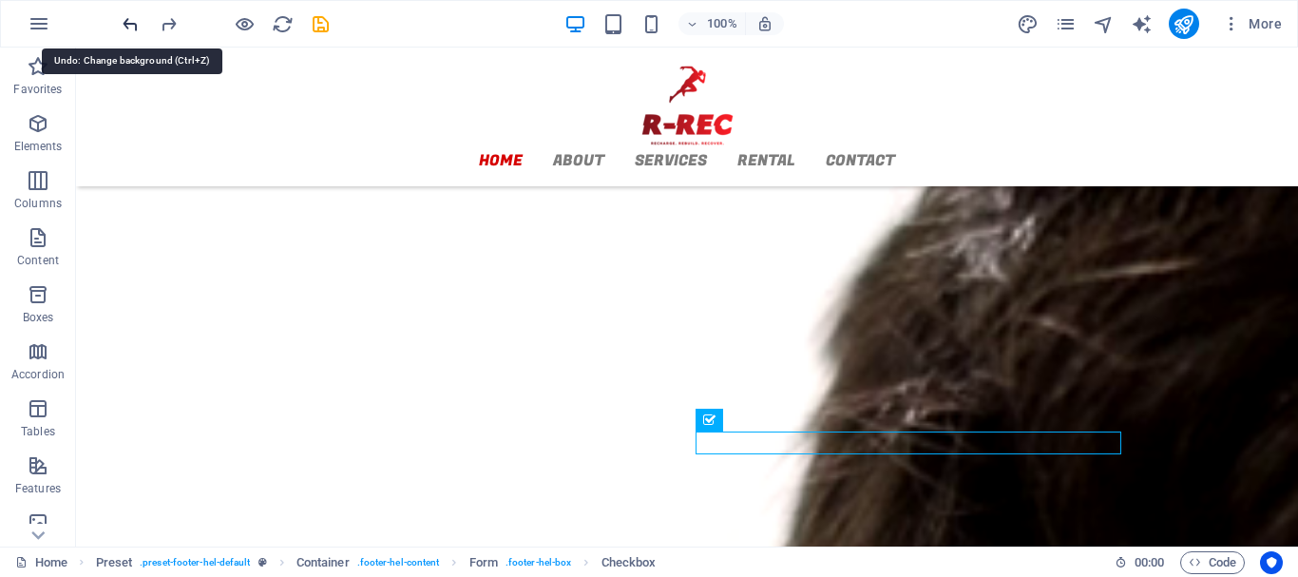
click at [136, 21] on icon "undo" at bounding box center [131, 24] width 22 height 22
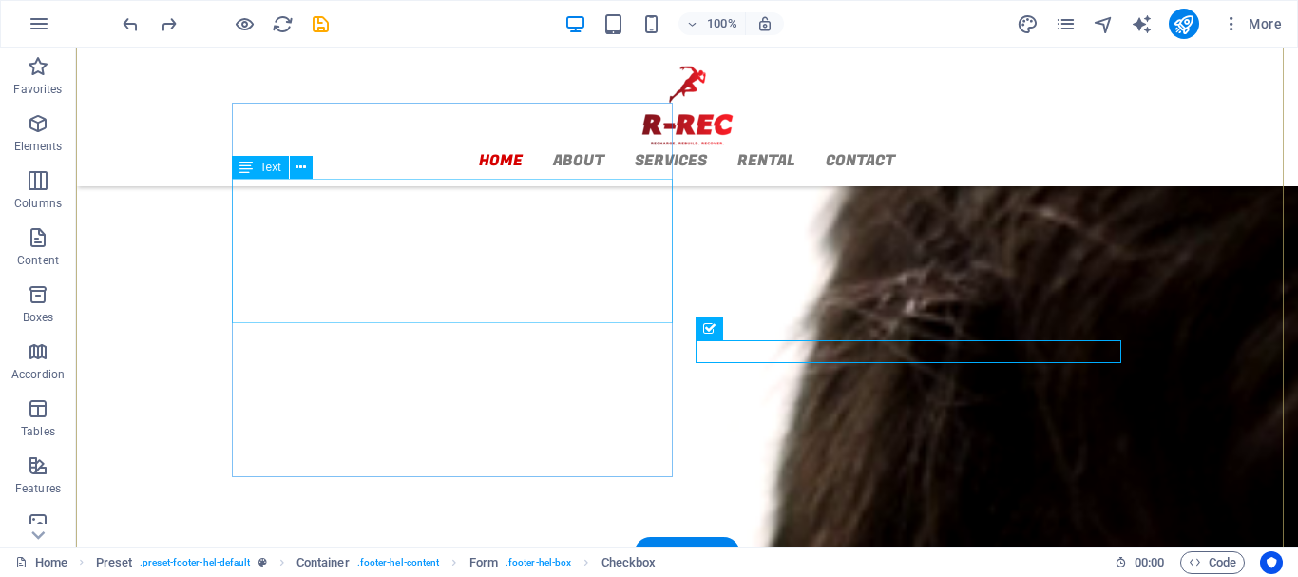
scroll to position [2356, 0]
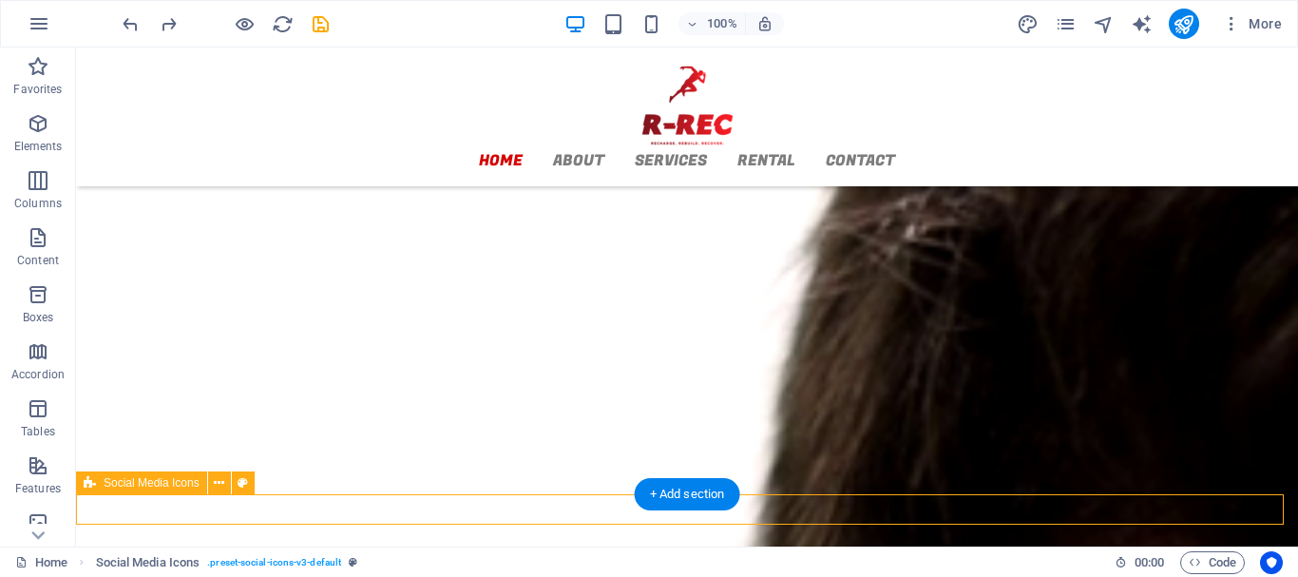
select select "rem"
select select "%"
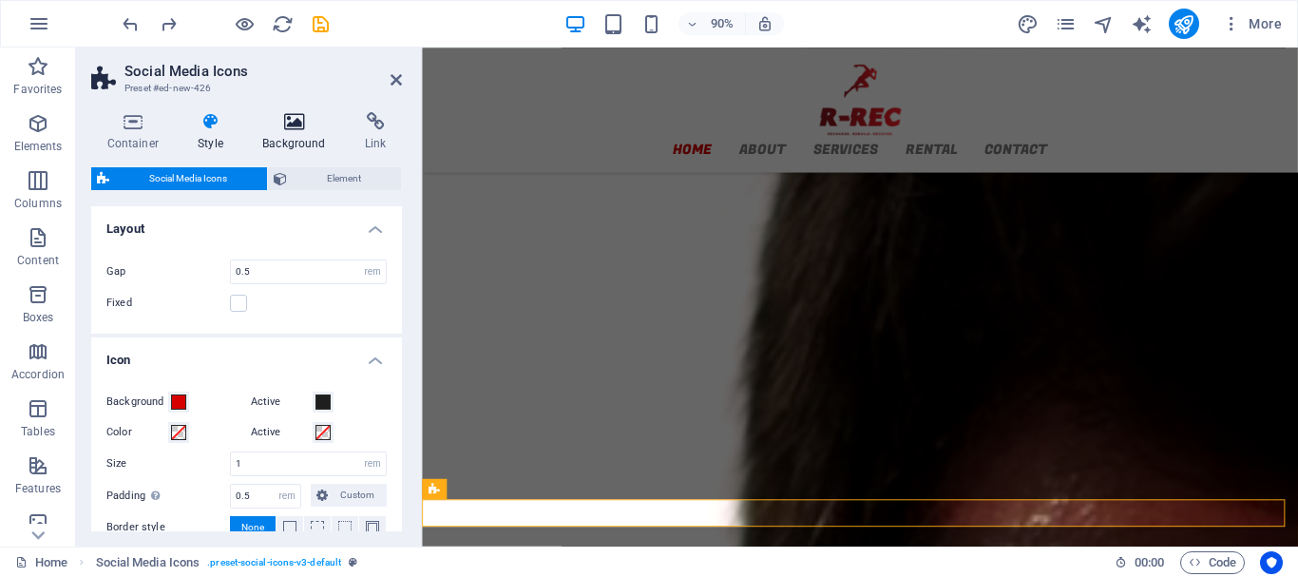
click at [288, 124] on icon at bounding box center [294, 121] width 95 height 19
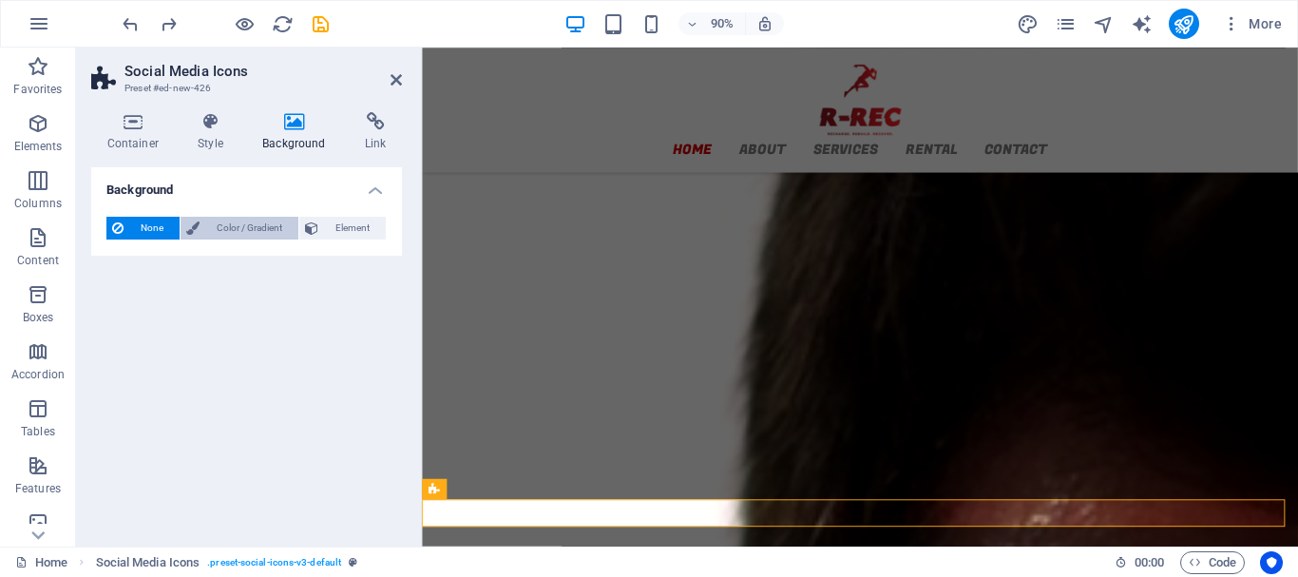
click at [212, 232] on span "Color / Gradient" at bounding box center [248, 228] width 87 height 23
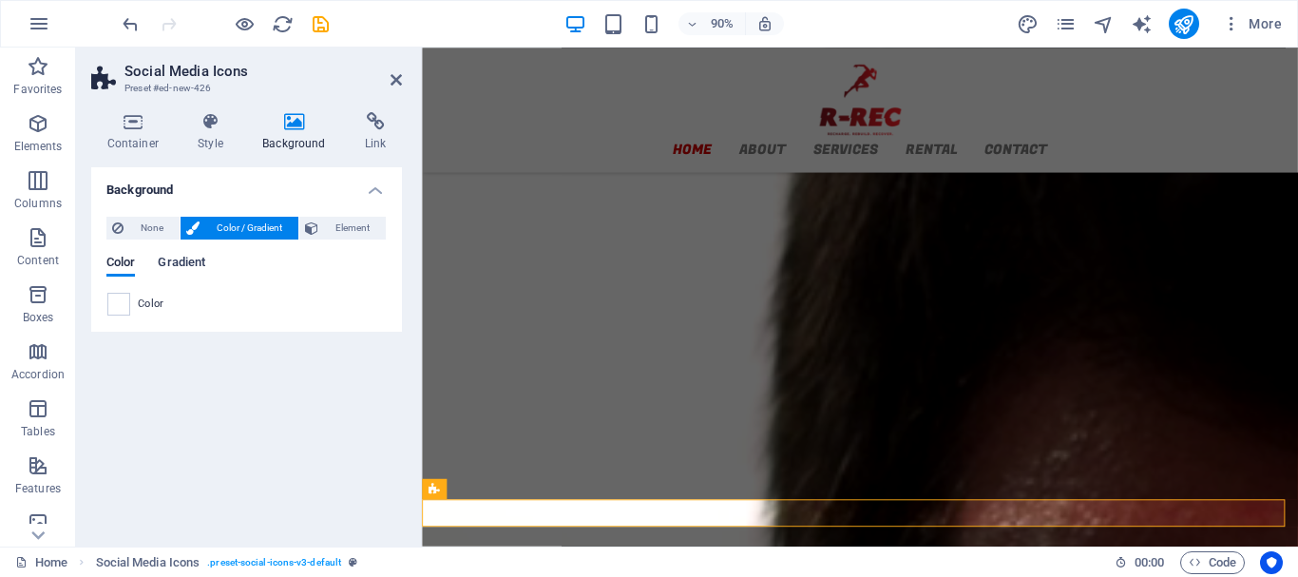
click at [179, 264] on span "Gradient" at bounding box center [182, 264] width 48 height 27
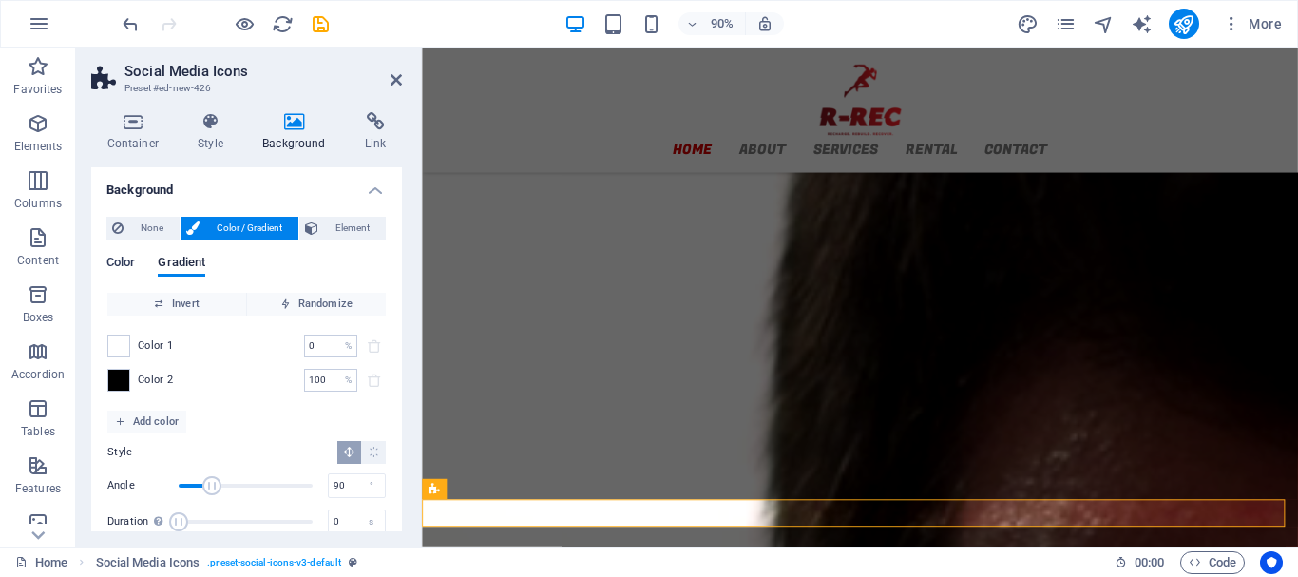
click at [120, 266] on span "Color" at bounding box center [120, 264] width 29 height 27
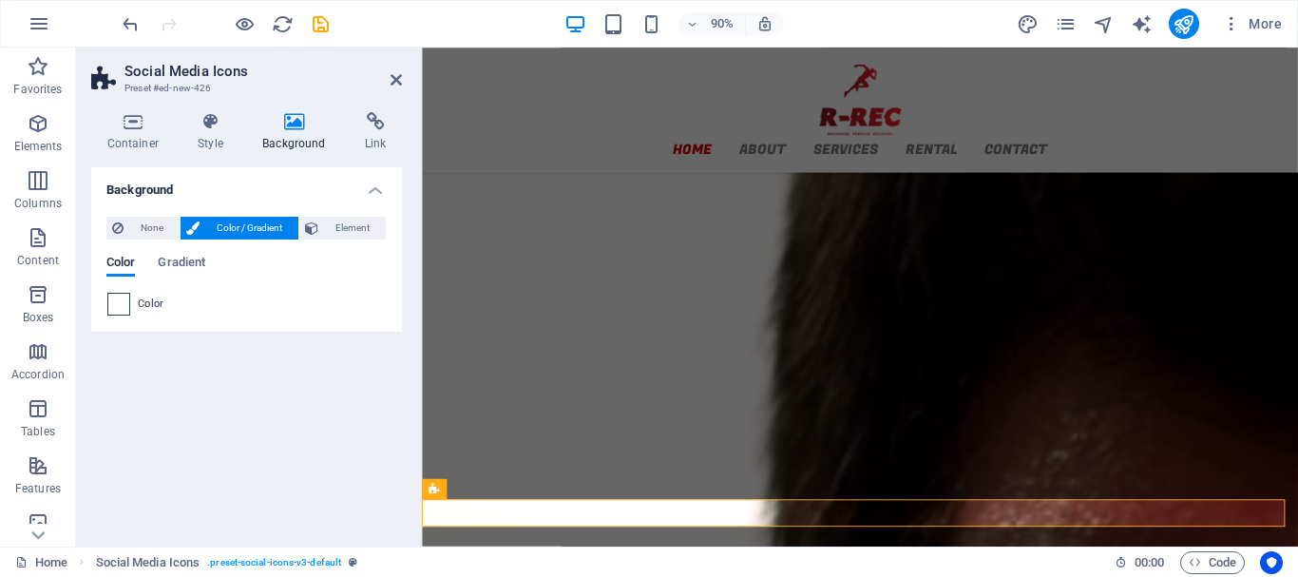
click at [116, 305] on span at bounding box center [118, 304] width 21 height 21
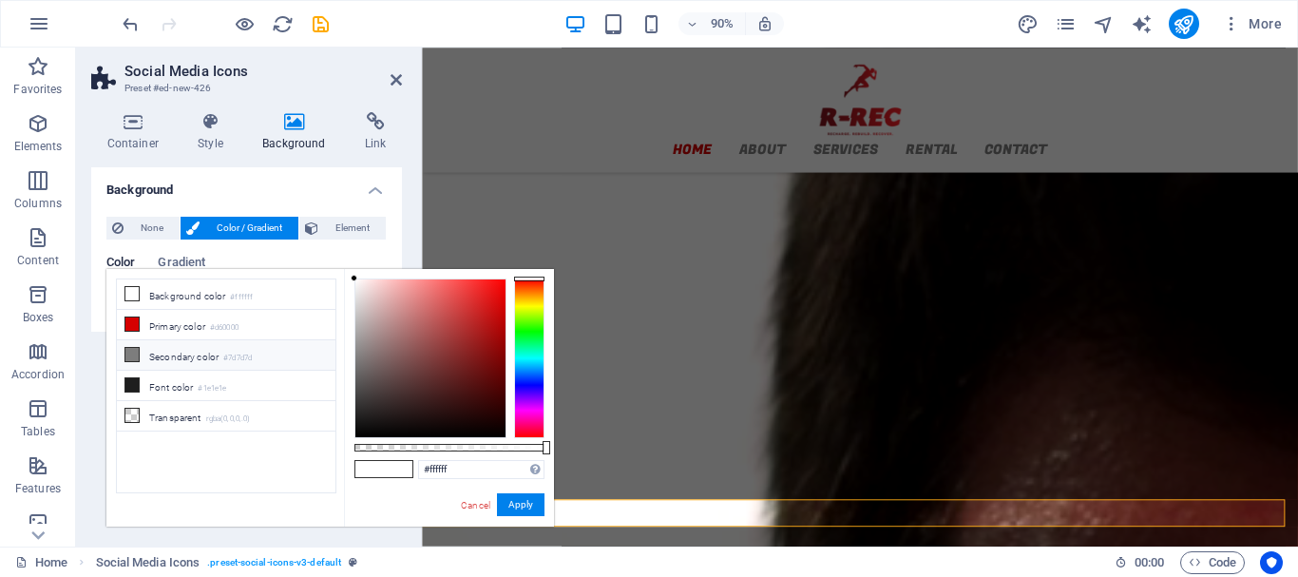
click at [135, 348] on icon at bounding box center [131, 354] width 13 height 13
type input "#7d7d7d"
click at [524, 506] on button "Apply" at bounding box center [521, 504] width 48 height 23
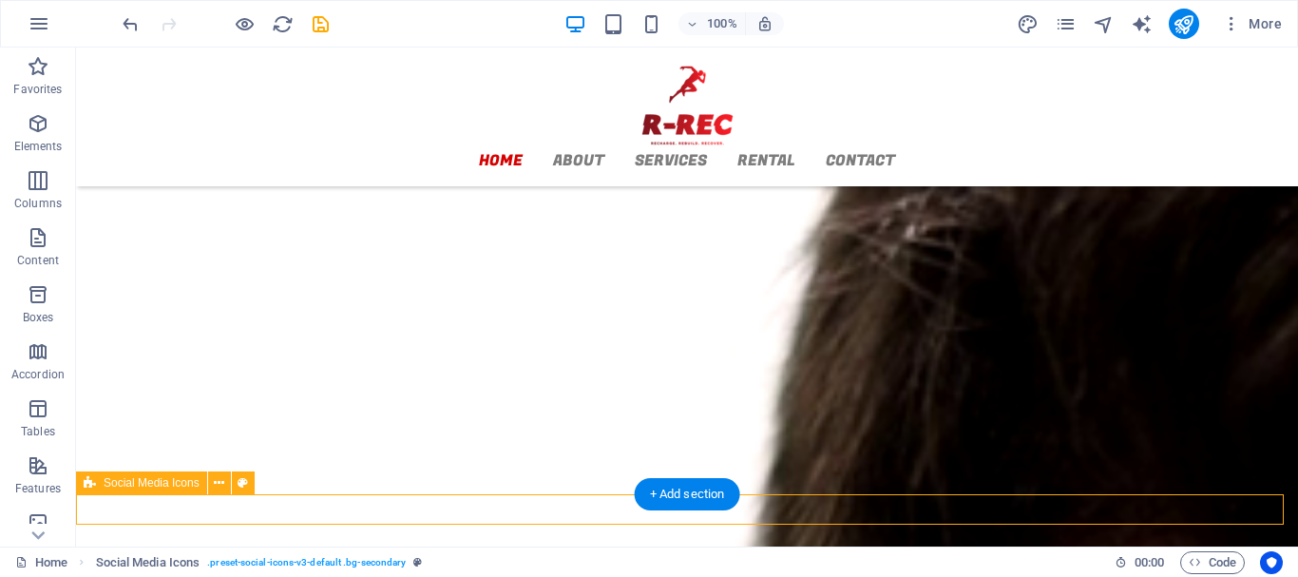
select select "rem"
select select "%"
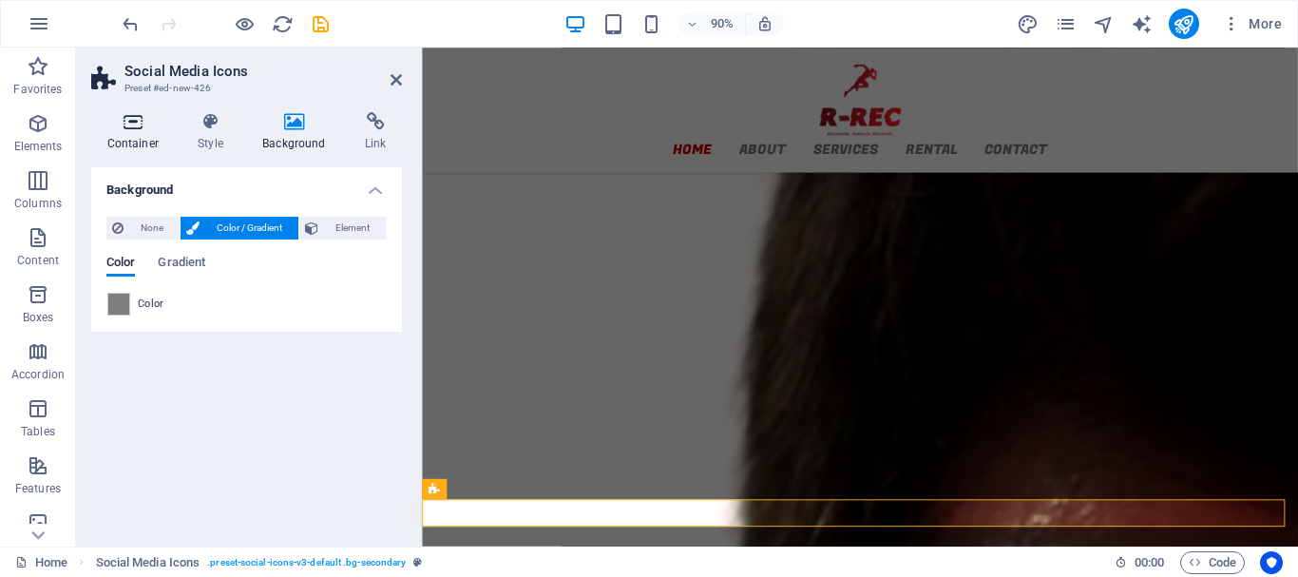
click at [140, 123] on icon at bounding box center [133, 121] width 84 height 19
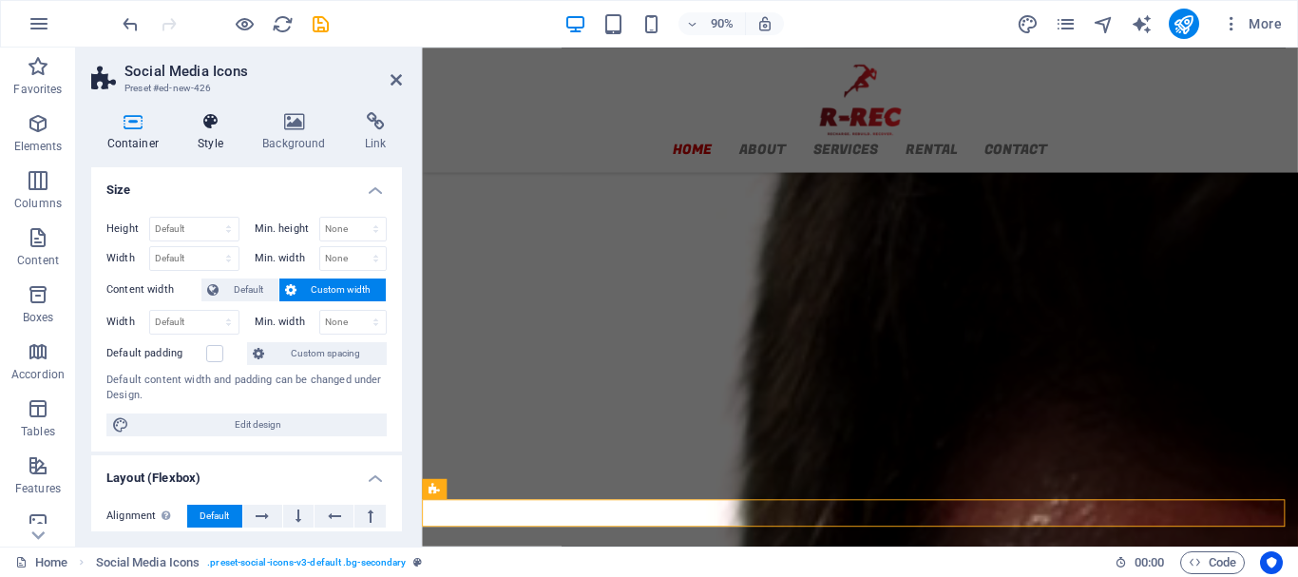
click at [197, 124] on icon at bounding box center [210, 121] width 57 height 19
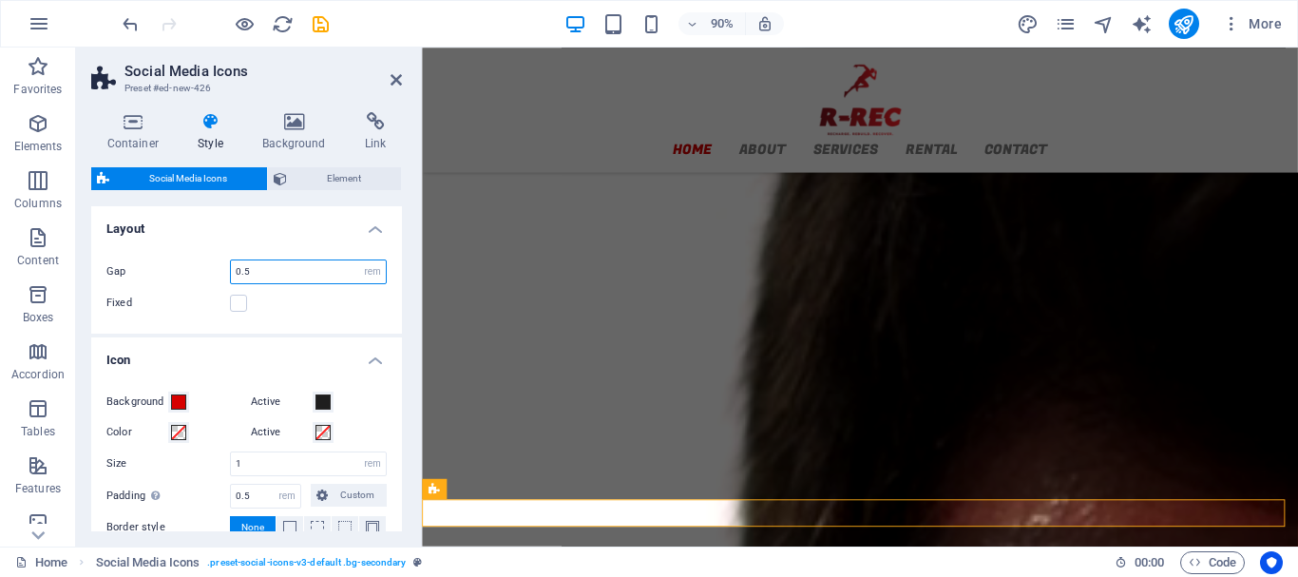
click at [341, 270] on input "0.5" at bounding box center [308, 271] width 155 height 23
click at [340, 270] on input "0.5" at bounding box center [308, 271] width 155 height 23
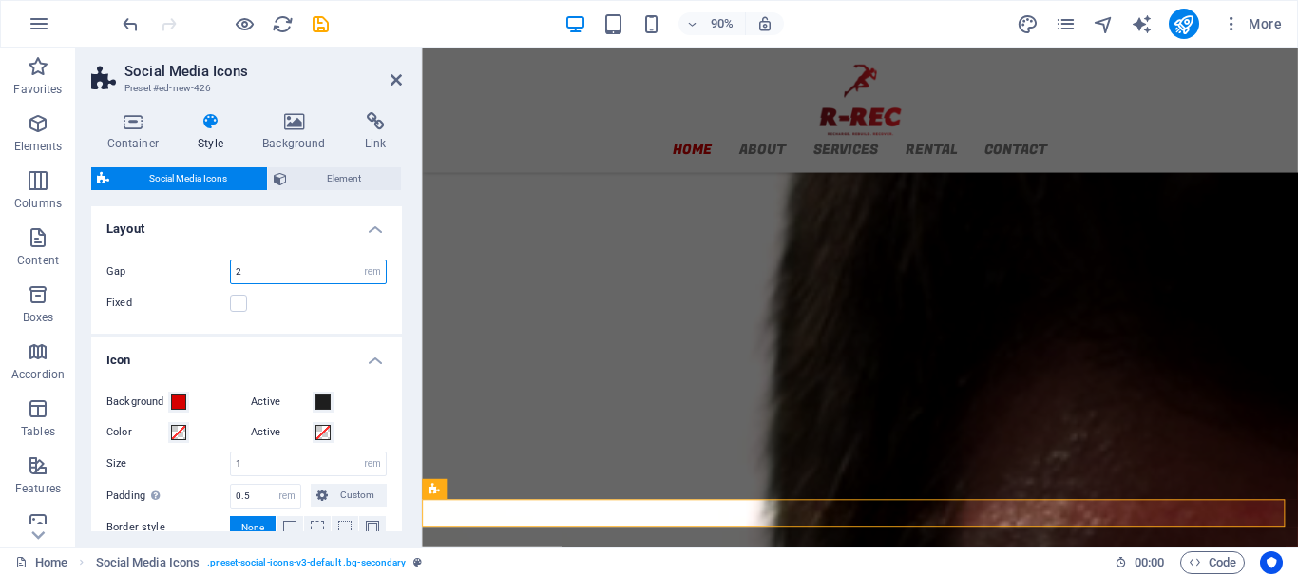
scroll to position [2413, 0]
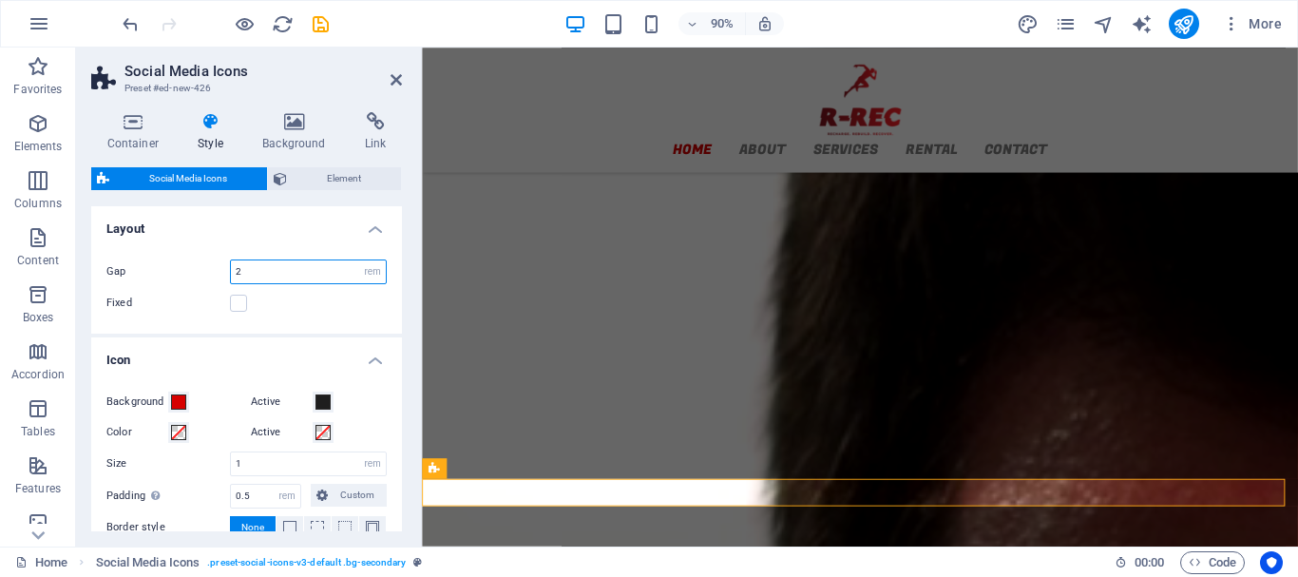
type input "2"
click at [364, 303] on div "Fixed" at bounding box center [246, 303] width 280 height 23
click at [318, 26] on icon "save" at bounding box center [321, 24] width 22 height 22
checkbox input "false"
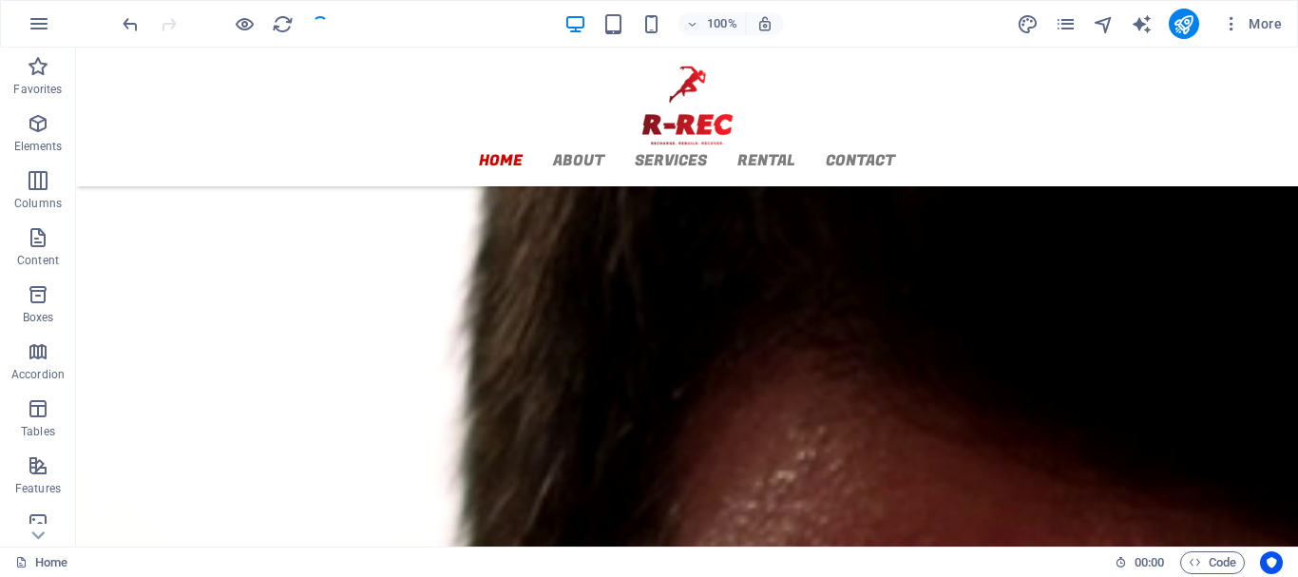
scroll to position [2356, 0]
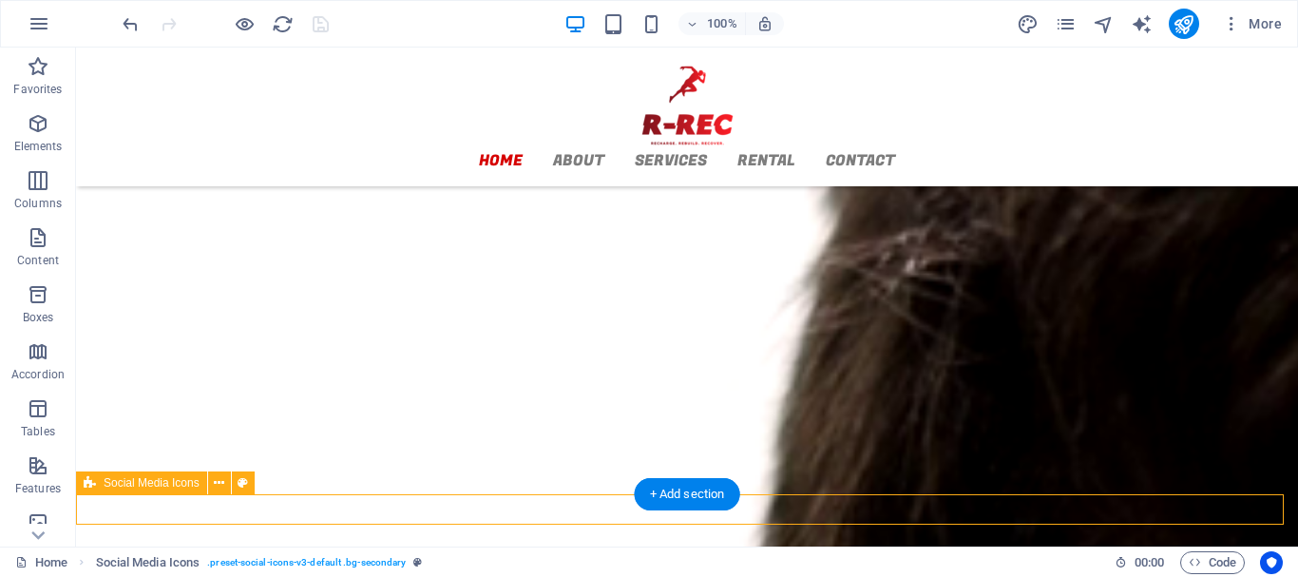
scroll to position [2413, 0]
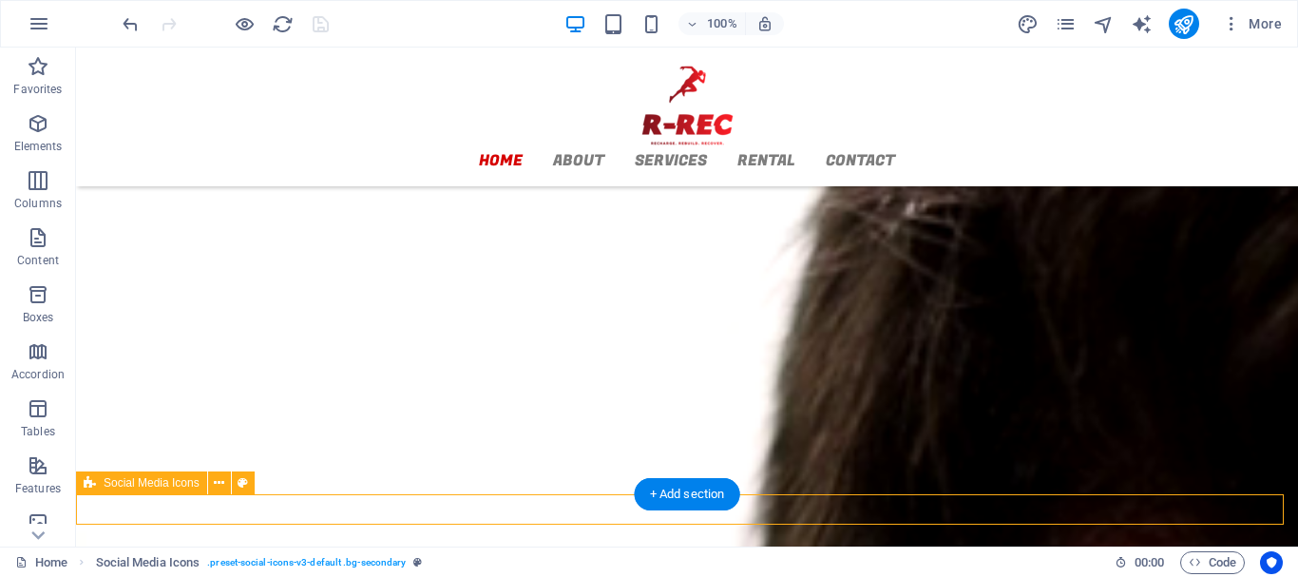
select select "rem"
select select "%"
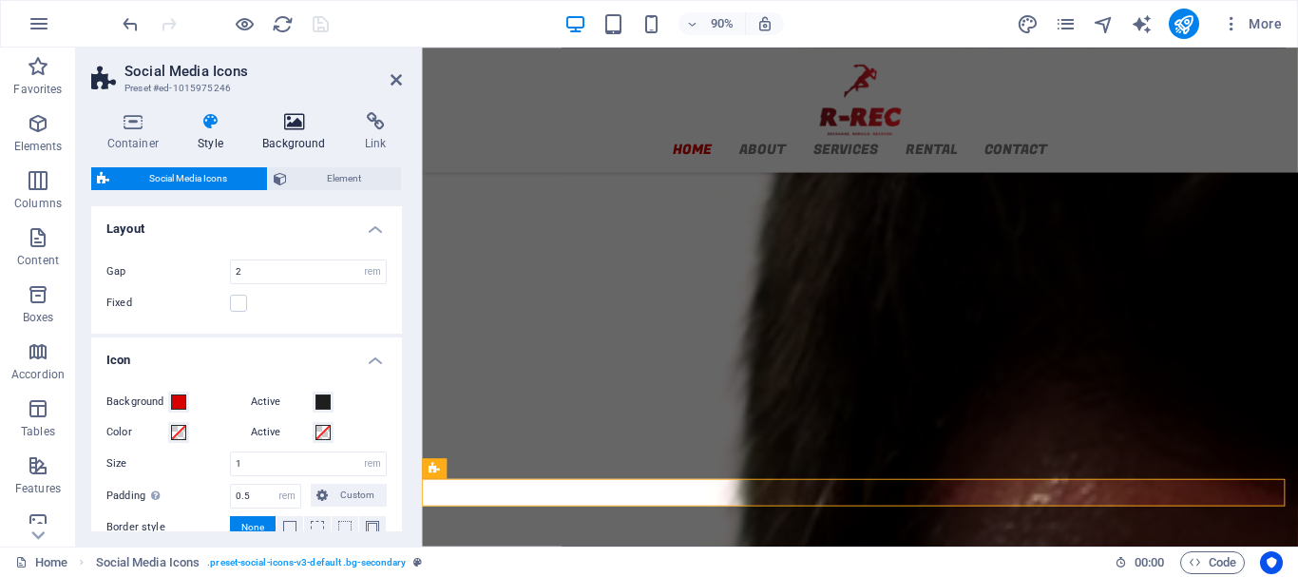
click at [291, 132] on h4 "Background" at bounding box center [298, 132] width 103 height 40
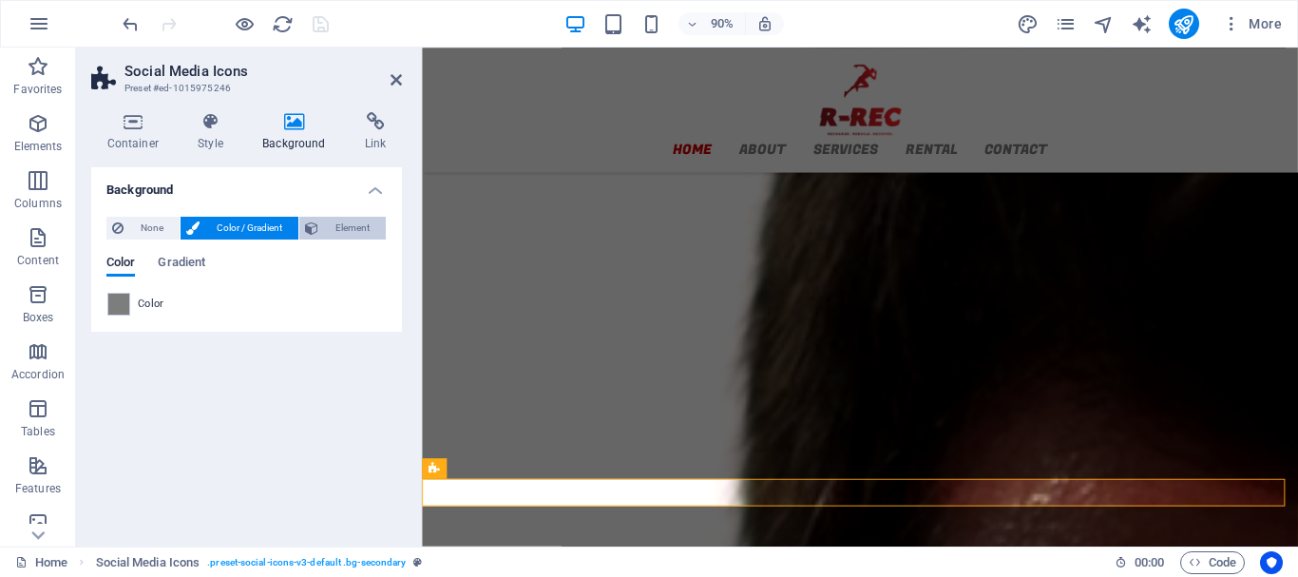
click at [337, 229] on span "Element" at bounding box center [352, 228] width 56 height 23
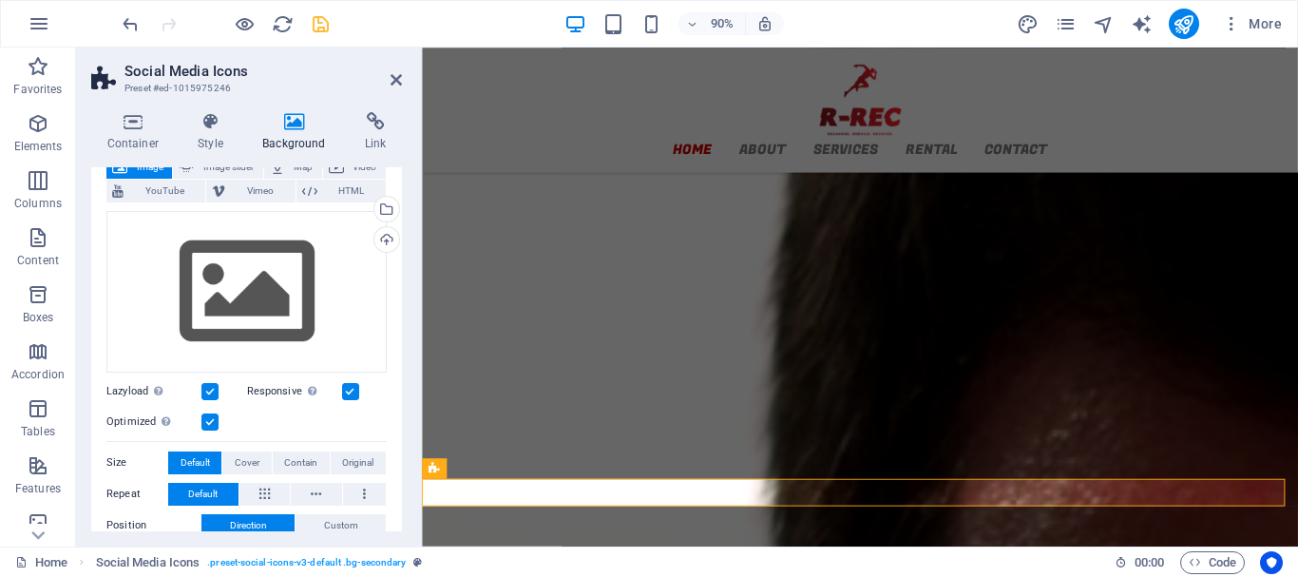
scroll to position [95, 0]
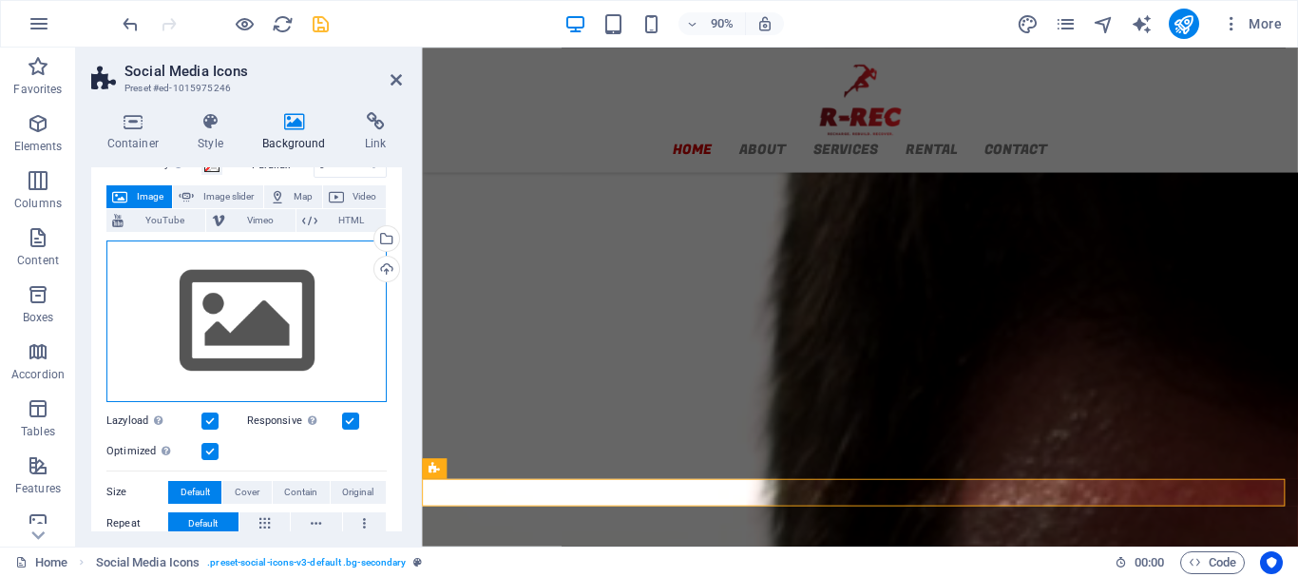
click at [267, 286] on div "Drag files here, click to choose files or select files from Files or our free s…" at bounding box center [246, 321] width 280 height 162
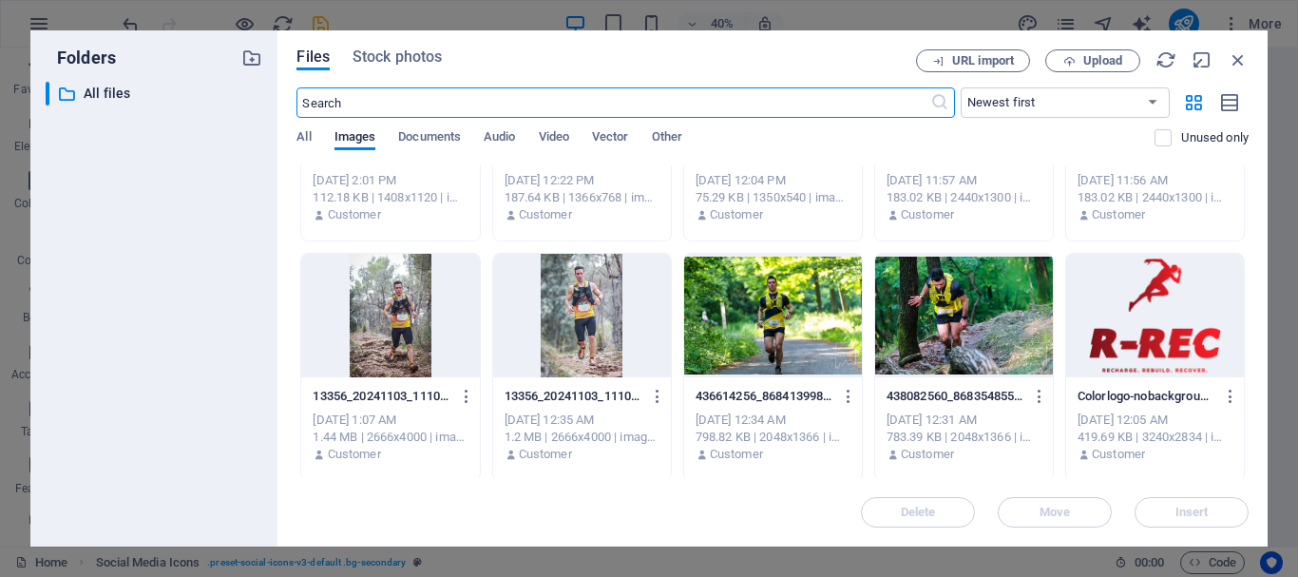
scroll to position [2071, 0]
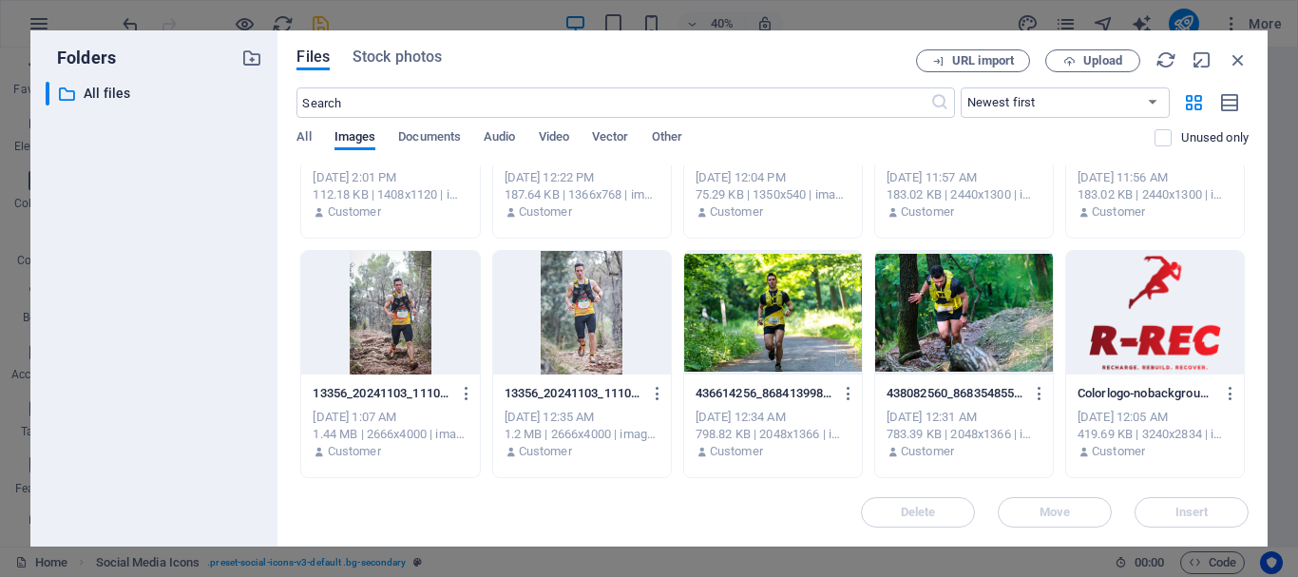
click at [1181, 304] on div at bounding box center [1155, 313] width 178 height 124
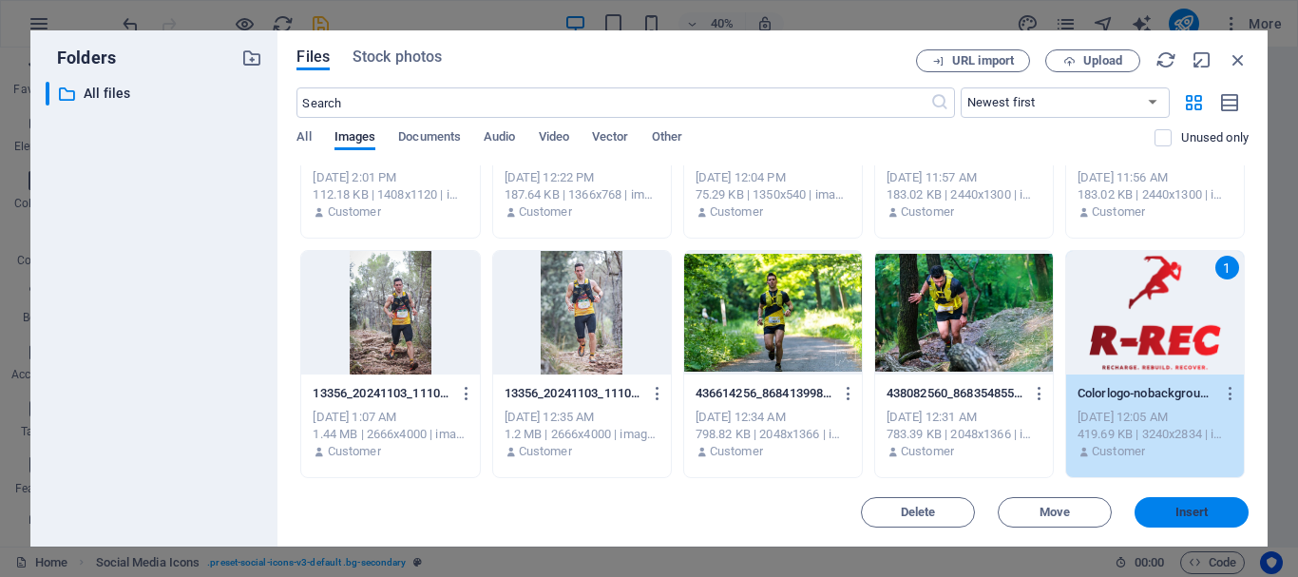
click at [1212, 507] on span "Insert" at bounding box center [1191, 511] width 99 height 11
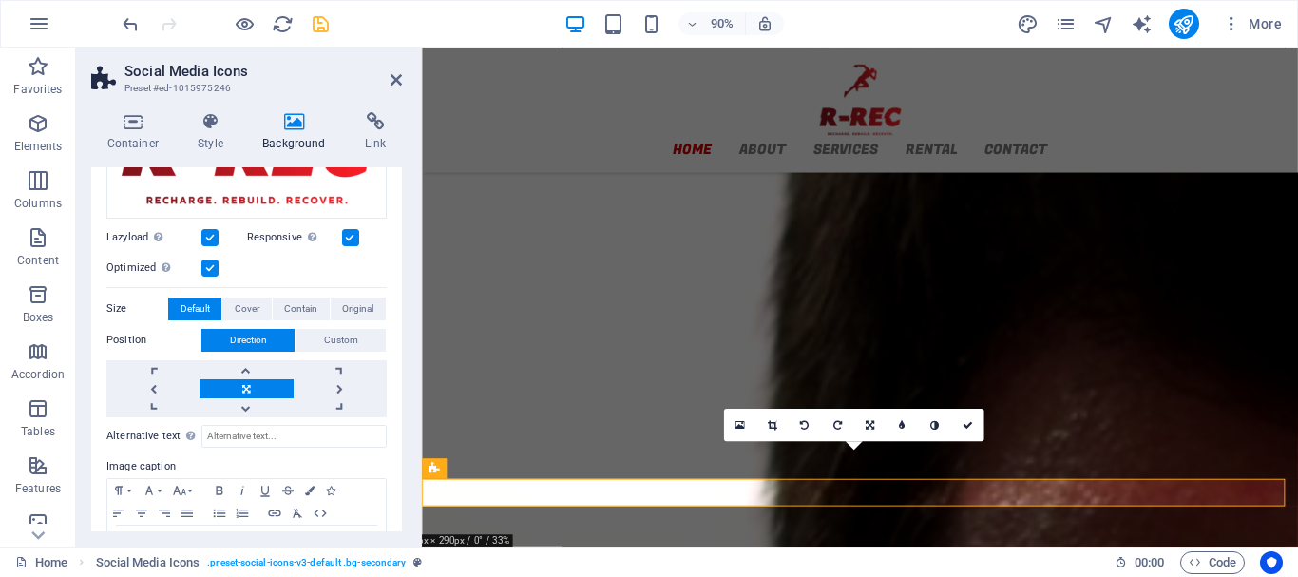
scroll to position [380, 0]
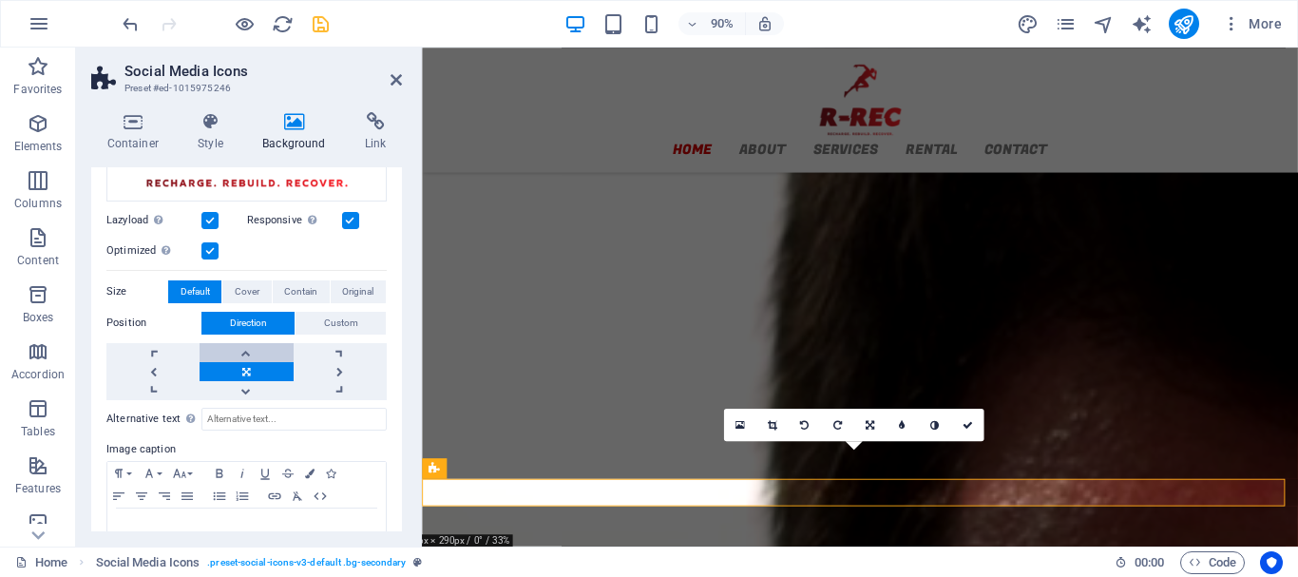
click at [260, 344] on link at bounding box center [246, 352] width 93 height 19
click at [251, 371] on link at bounding box center [246, 371] width 93 height 19
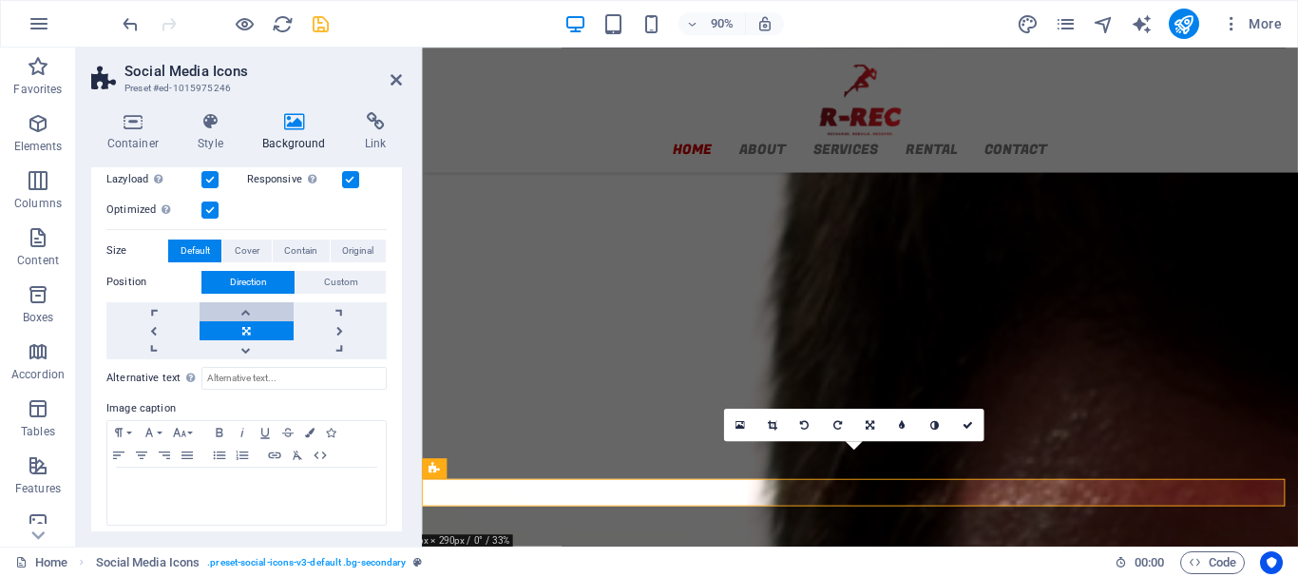
scroll to position [428, 0]
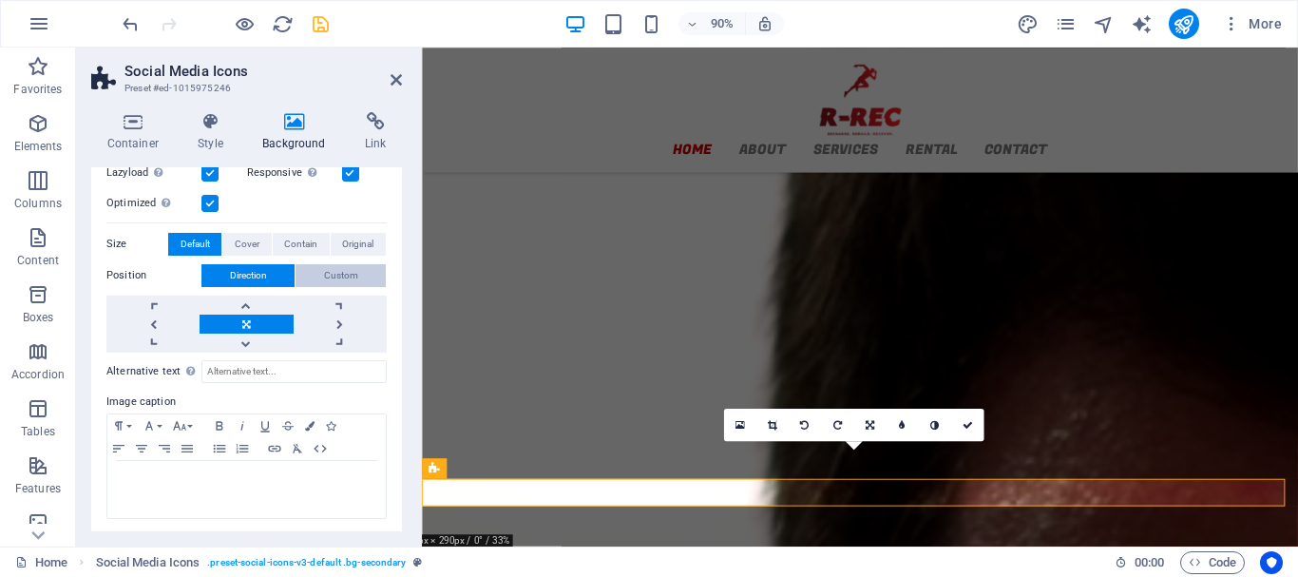
click at [348, 275] on span "Custom" at bounding box center [341, 275] width 34 height 23
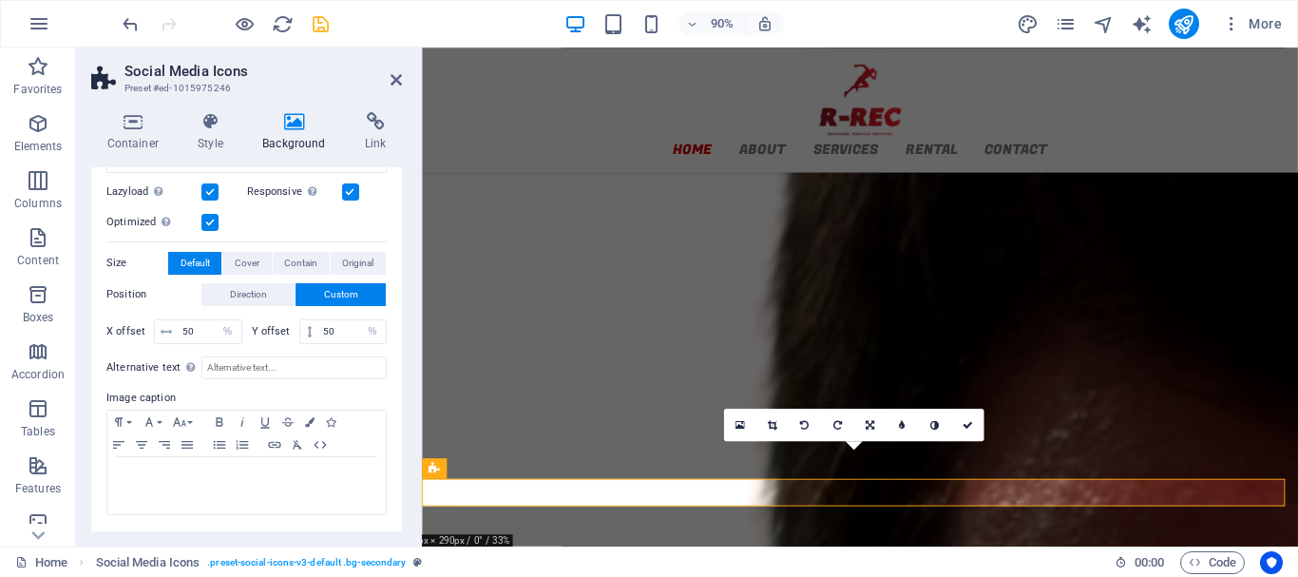
scroll to position [406, 0]
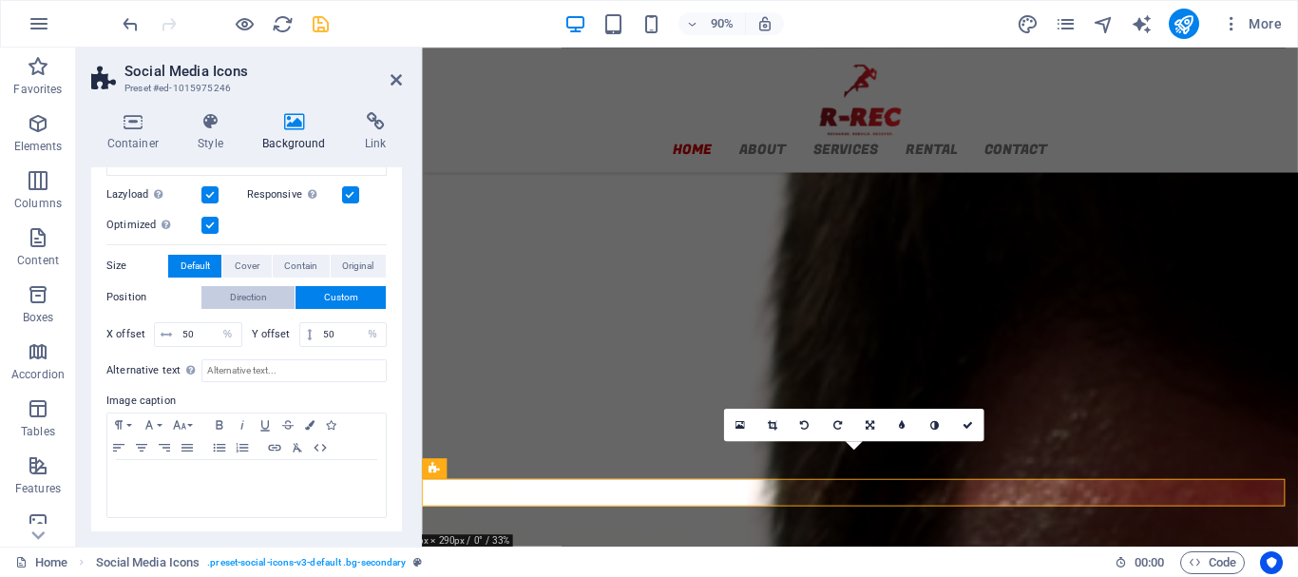
click at [252, 294] on span "Direction" at bounding box center [248, 297] width 37 height 23
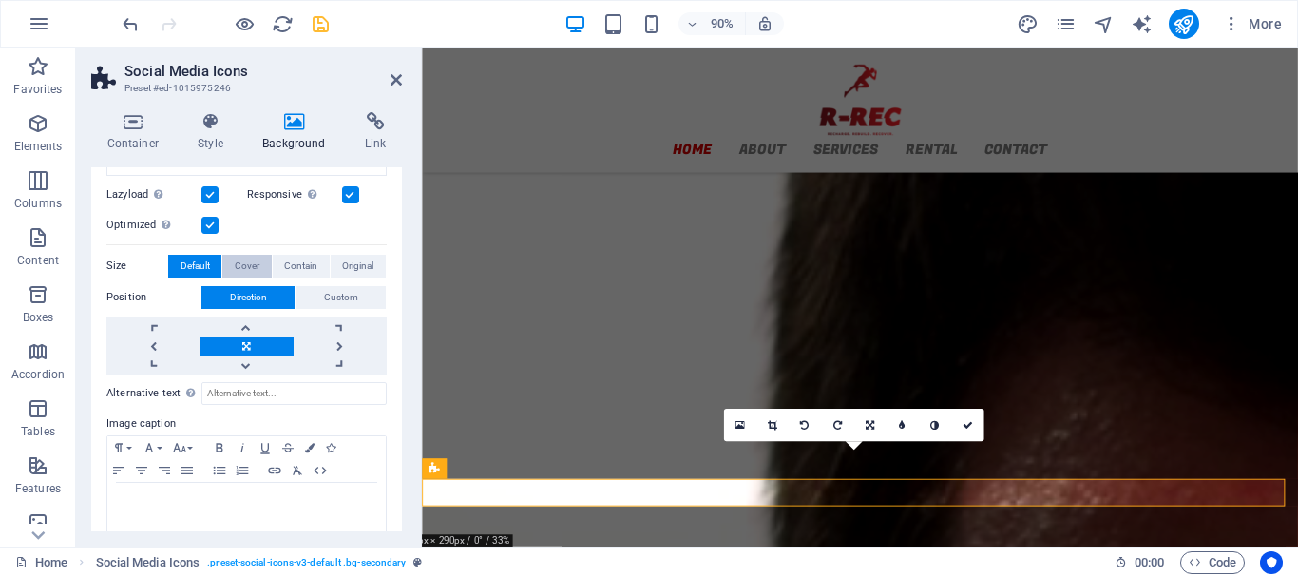
click at [244, 265] on span "Cover" at bounding box center [247, 266] width 25 height 23
click at [284, 265] on span "Contain" at bounding box center [300, 266] width 33 height 23
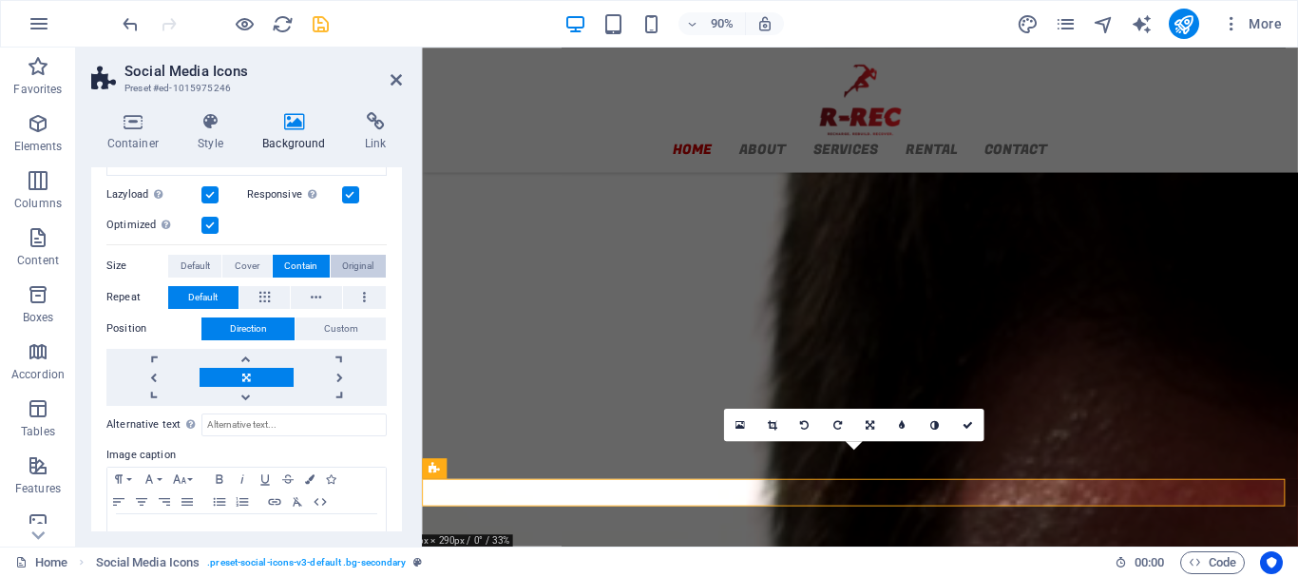
click at [334, 270] on button "Original" at bounding box center [358, 266] width 55 height 23
click at [201, 267] on span "Default" at bounding box center [195, 266] width 29 height 23
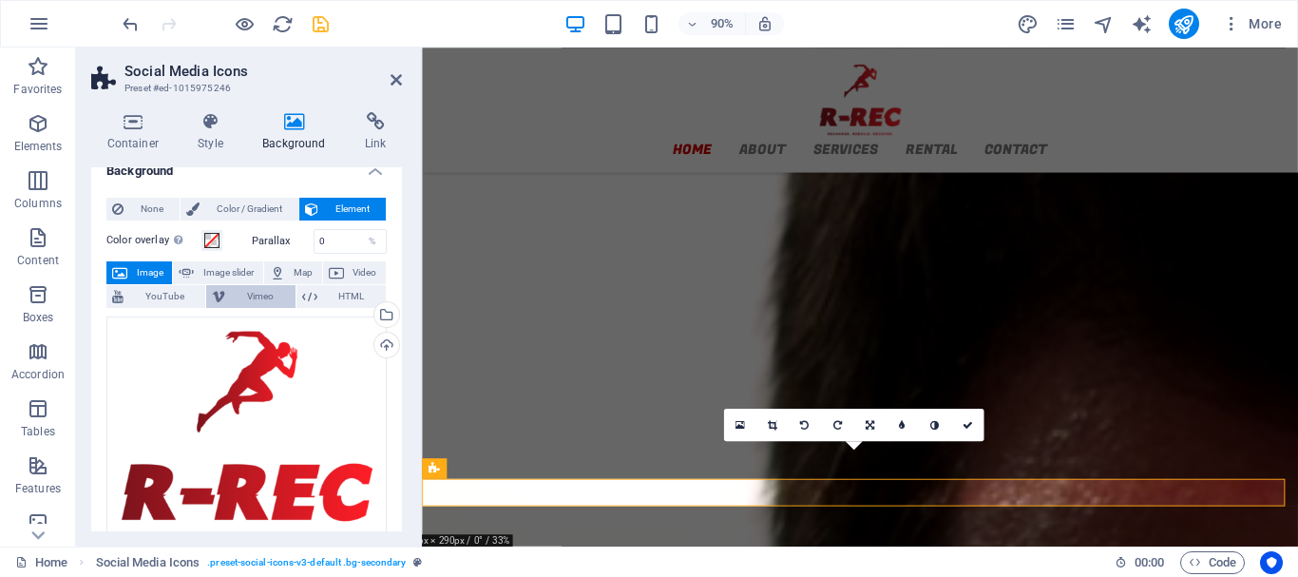
scroll to position [0, 0]
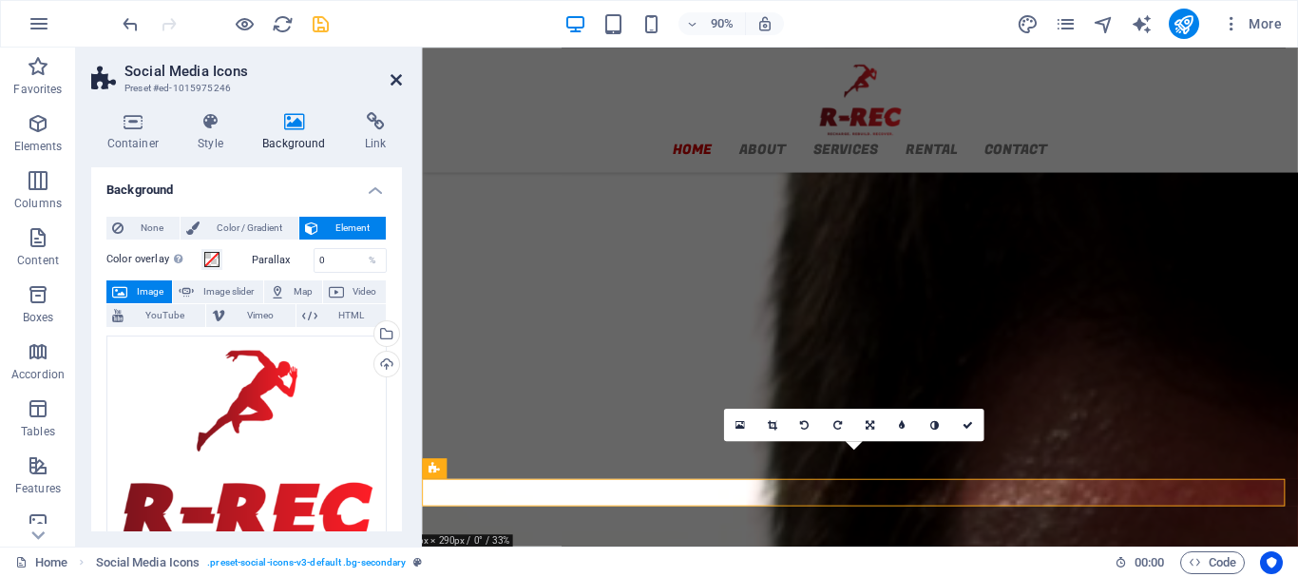
click at [392, 81] on icon at bounding box center [396, 79] width 11 height 15
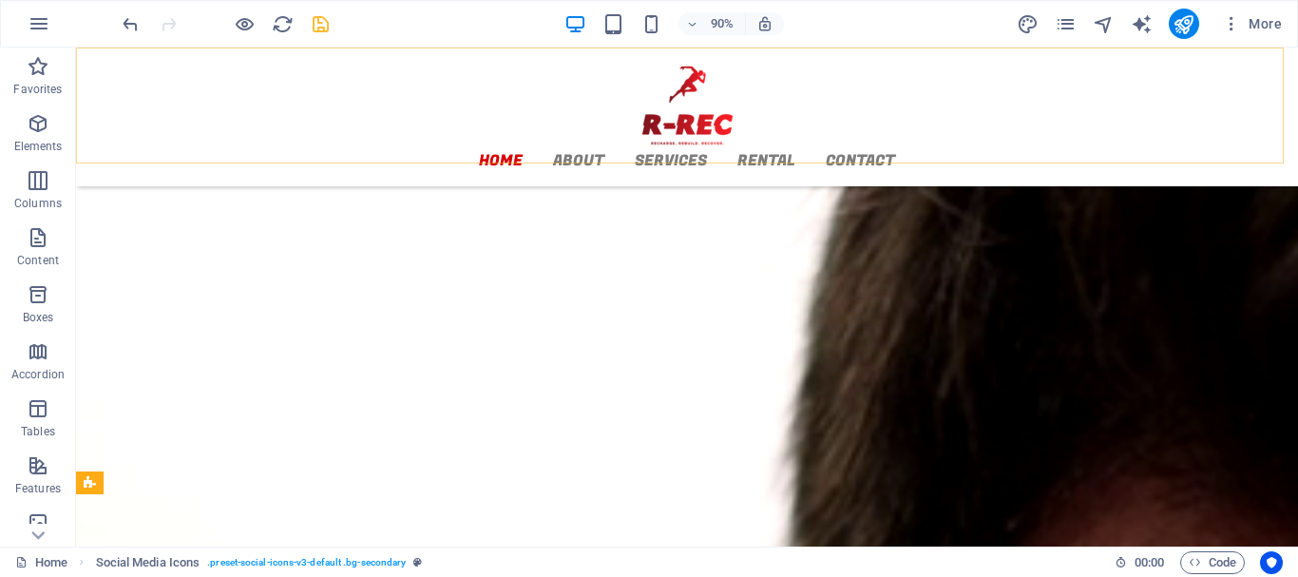
scroll to position [2356, 0]
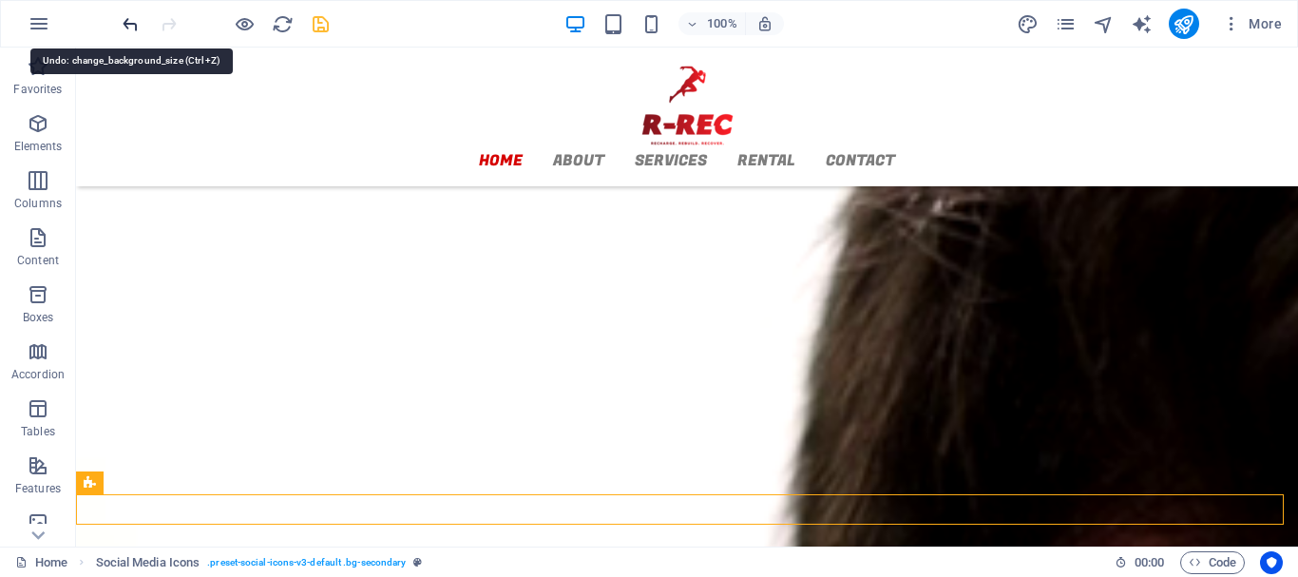
click at [127, 23] on icon "undo" at bounding box center [131, 24] width 22 height 22
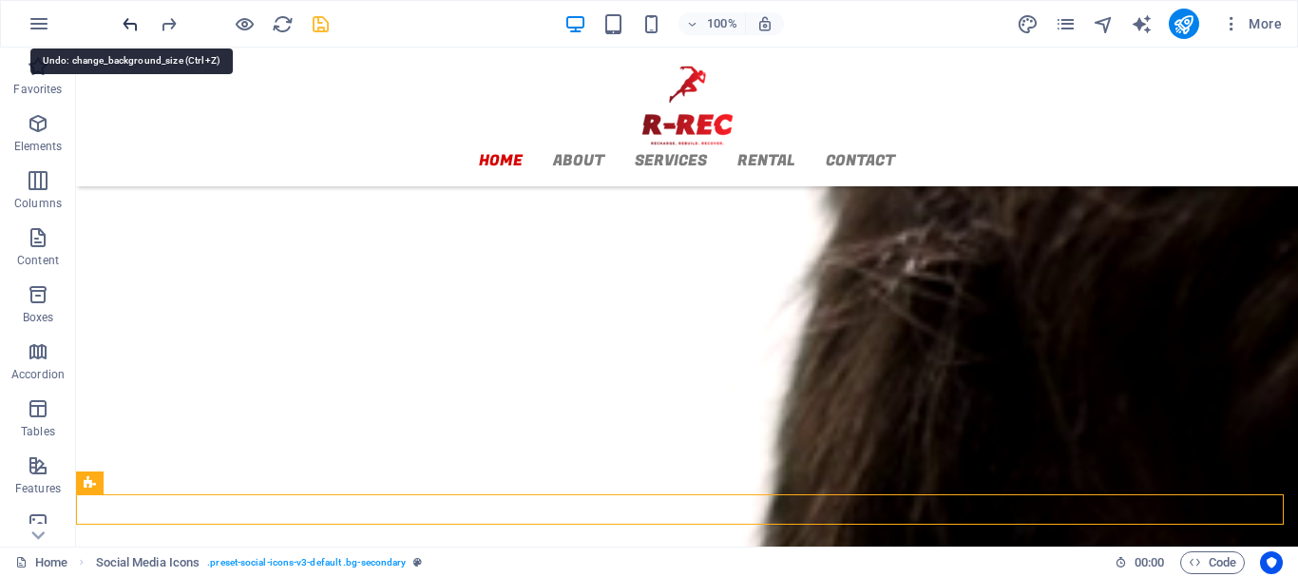
click at [125, 23] on icon "undo" at bounding box center [131, 24] width 22 height 22
click at [126, 22] on icon "undo" at bounding box center [131, 24] width 22 height 22
click at [132, 21] on icon "undo" at bounding box center [131, 24] width 22 height 22
click at [129, 25] on icon "undo" at bounding box center [131, 24] width 22 height 22
click at [129, 21] on icon "undo" at bounding box center [131, 24] width 22 height 22
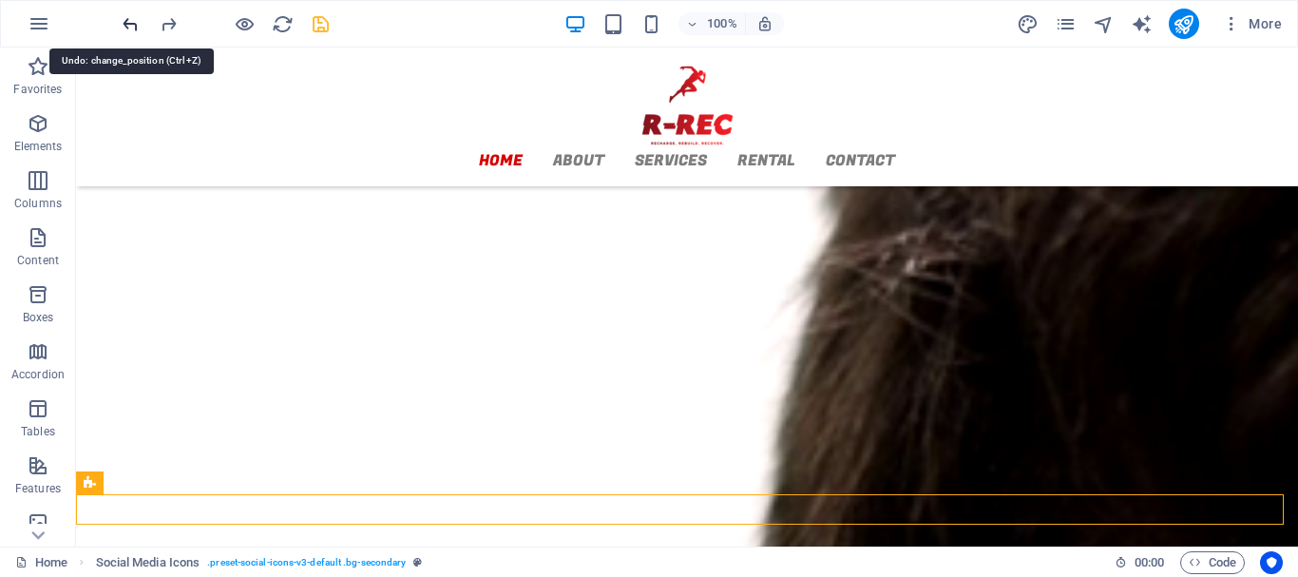
click at [126, 23] on icon "undo" at bounding box center [131, 24] width 22 height 22
click at [128, 22] on icon "undo" at bounding box center [131, 24] width 22 height 22
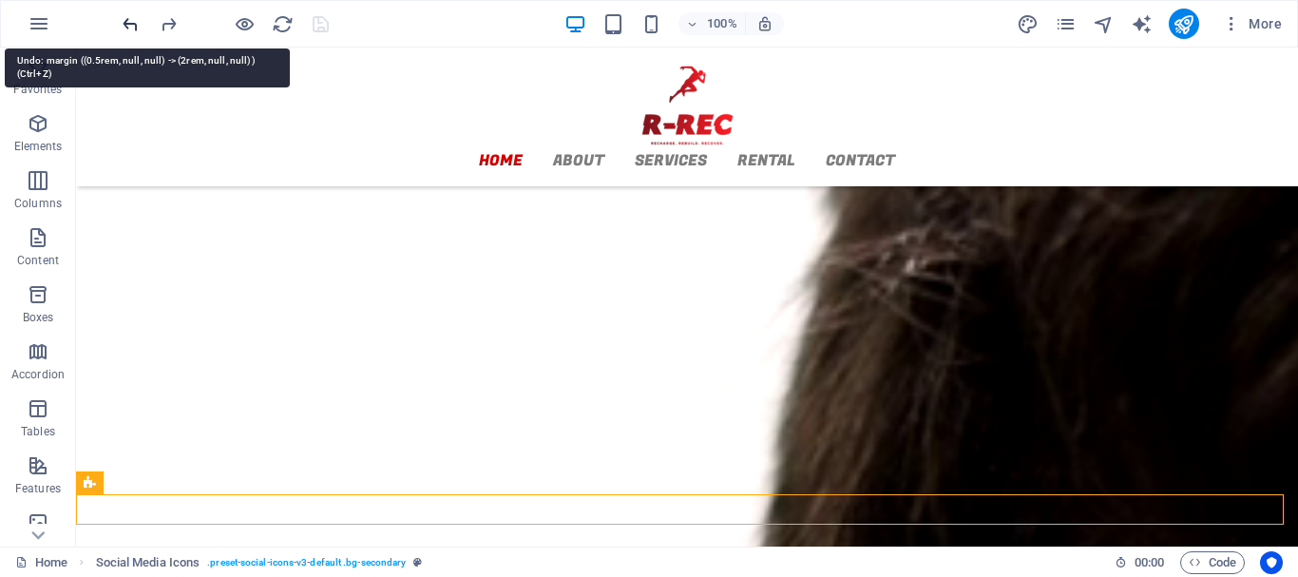
click at [129, 21] on icon "undo" at bounding box center [131, 24] width 22 height 22
click at [170, 20] on icon "redo" at bounding box center [169, 24] width 22 height 22
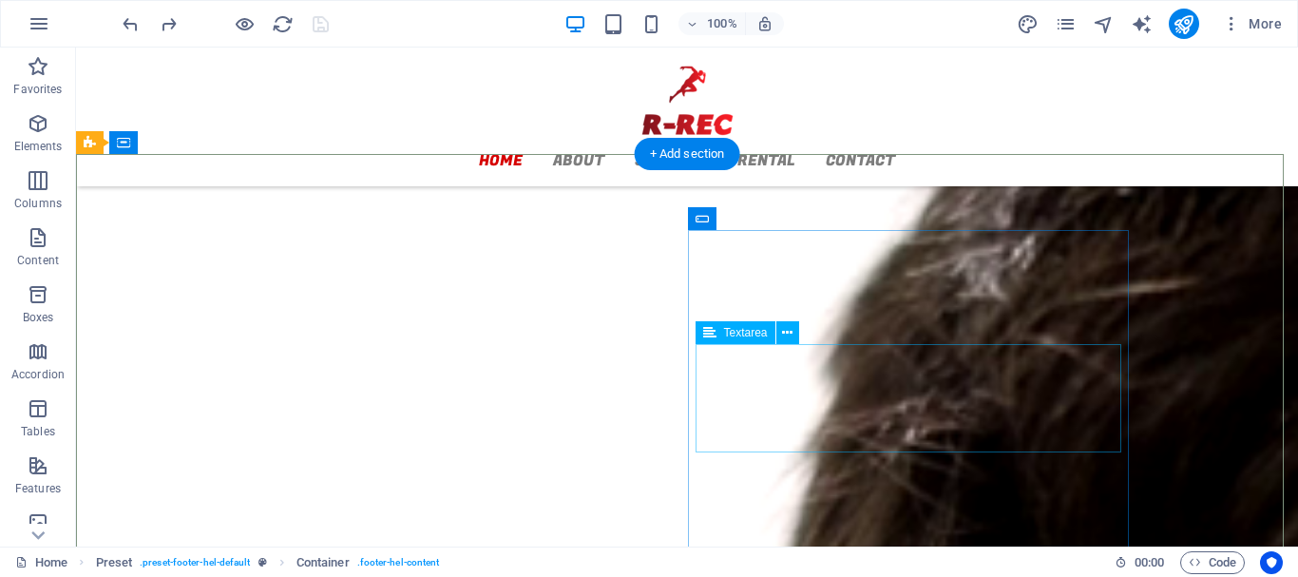
scroll to position [2188, 0]
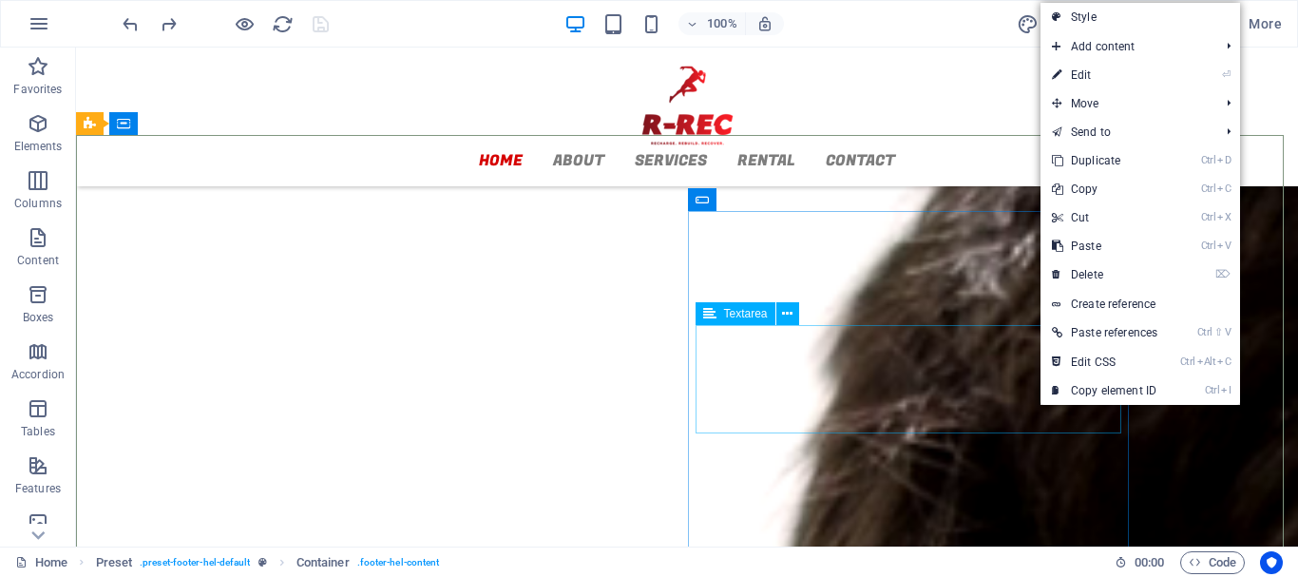
click at [746, 314] on span "Textarea" at bounding box center [746, 313] width 44 height 11
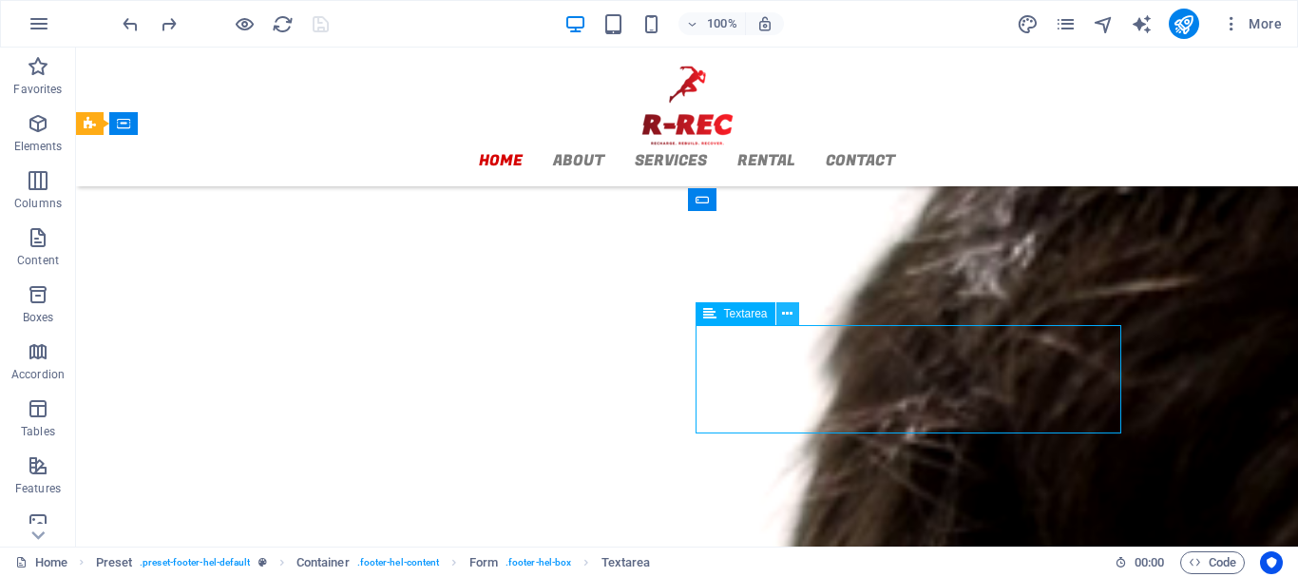
click at [793, 317] on icon at bounding box center [787, 314] width 10 height 20
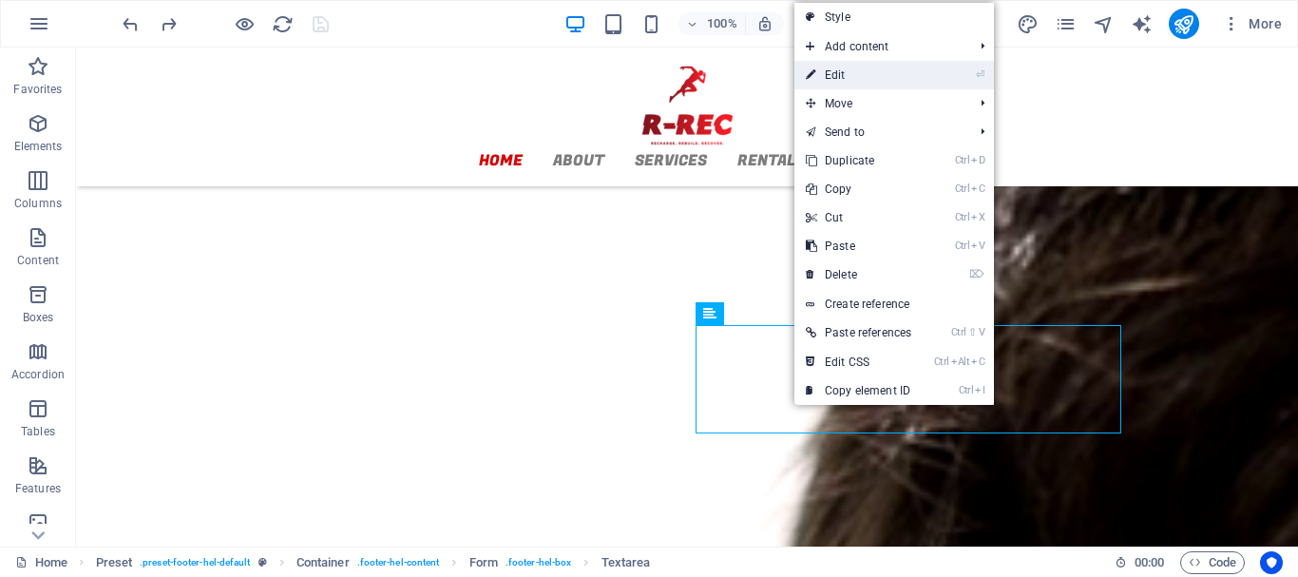
click at [851, 74] on link "⏎ Edit" at bounding box center [858, 75] width 128 height 29
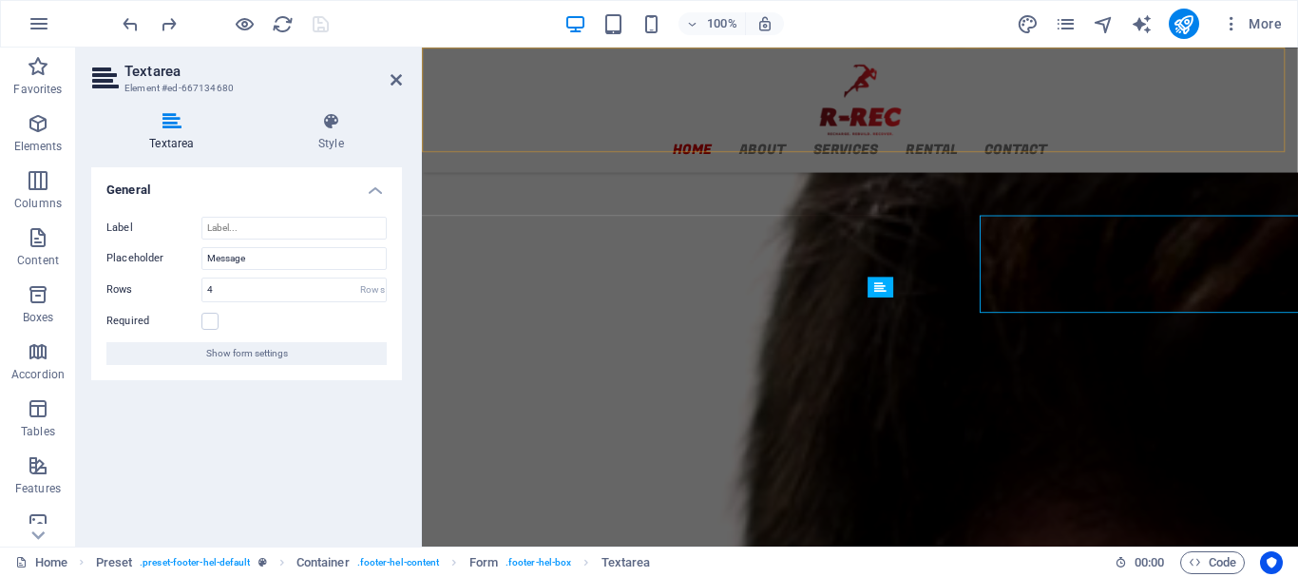
scroll to position [2278, 0]
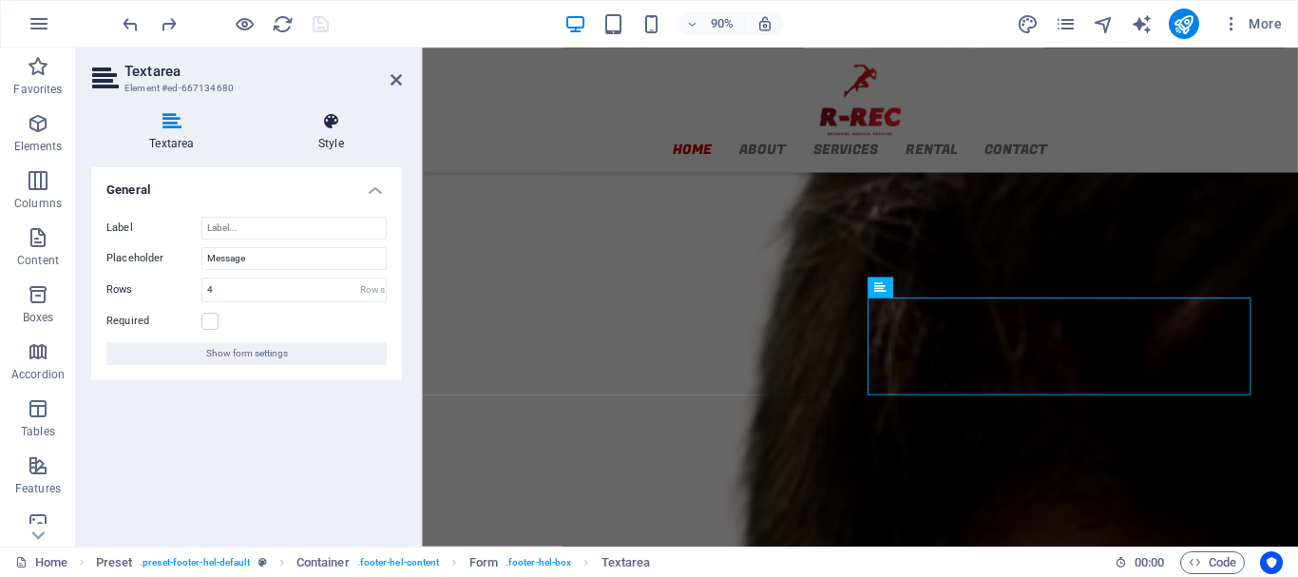
click at [334, 119] on icon at bounding box center [331, 121] width 142 height 19
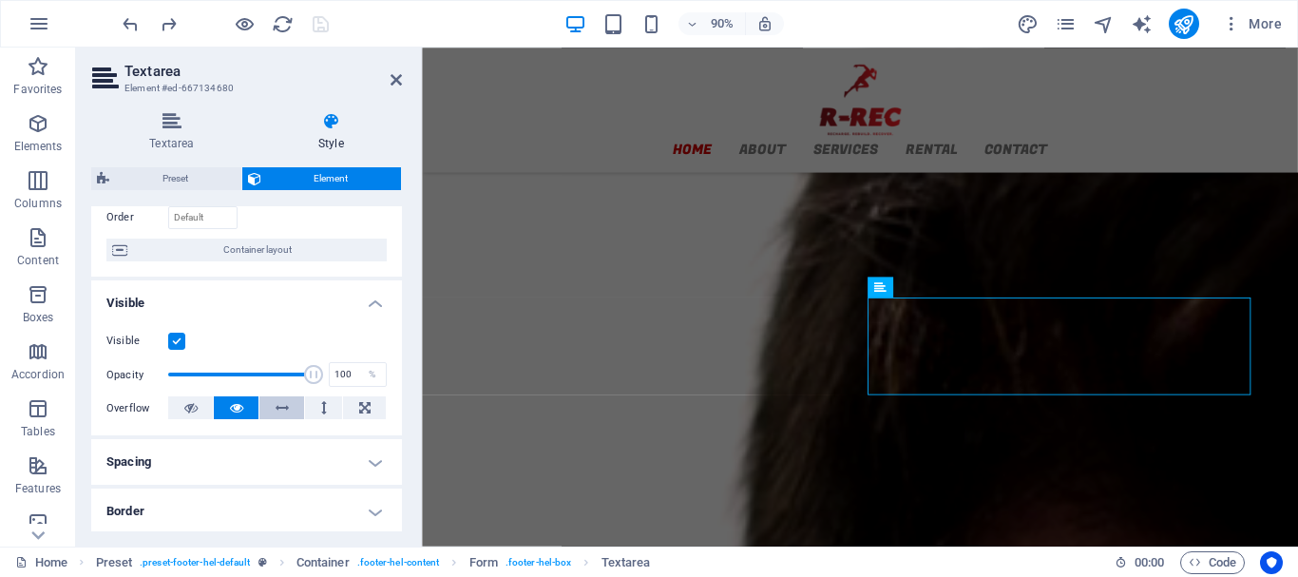
scroll to position [190, 0]
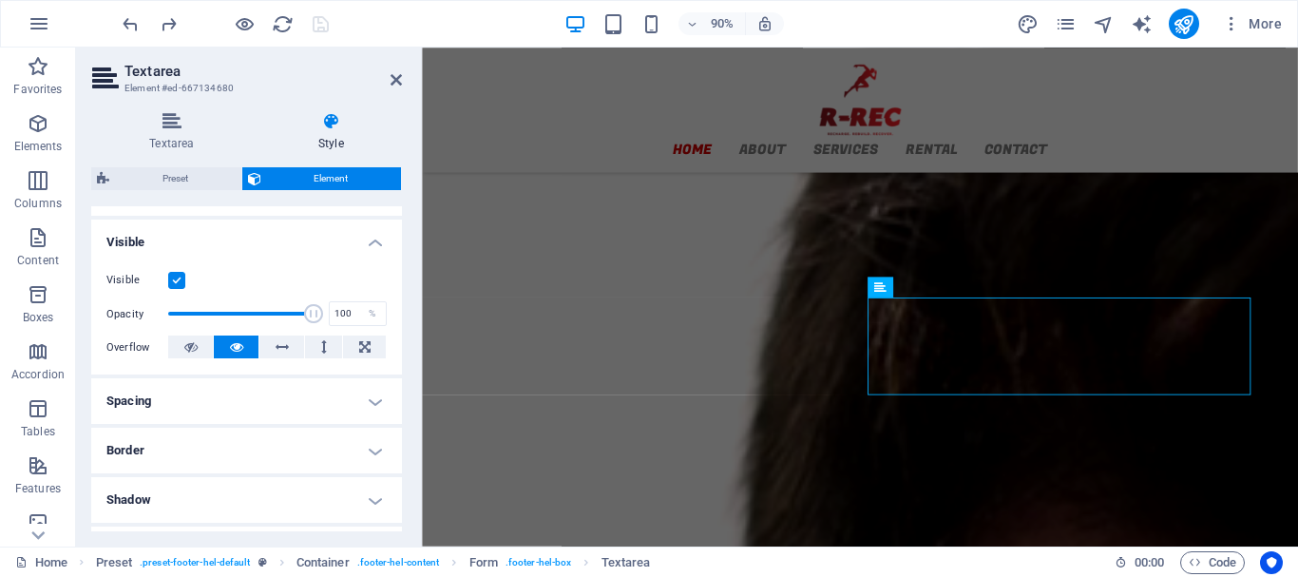
click at [173, 278] on label at bounding box center [176, 280] width 17 height 17
click at [0, 0] on input "Visible" at bounding box center [0, 0] width 0 height 0
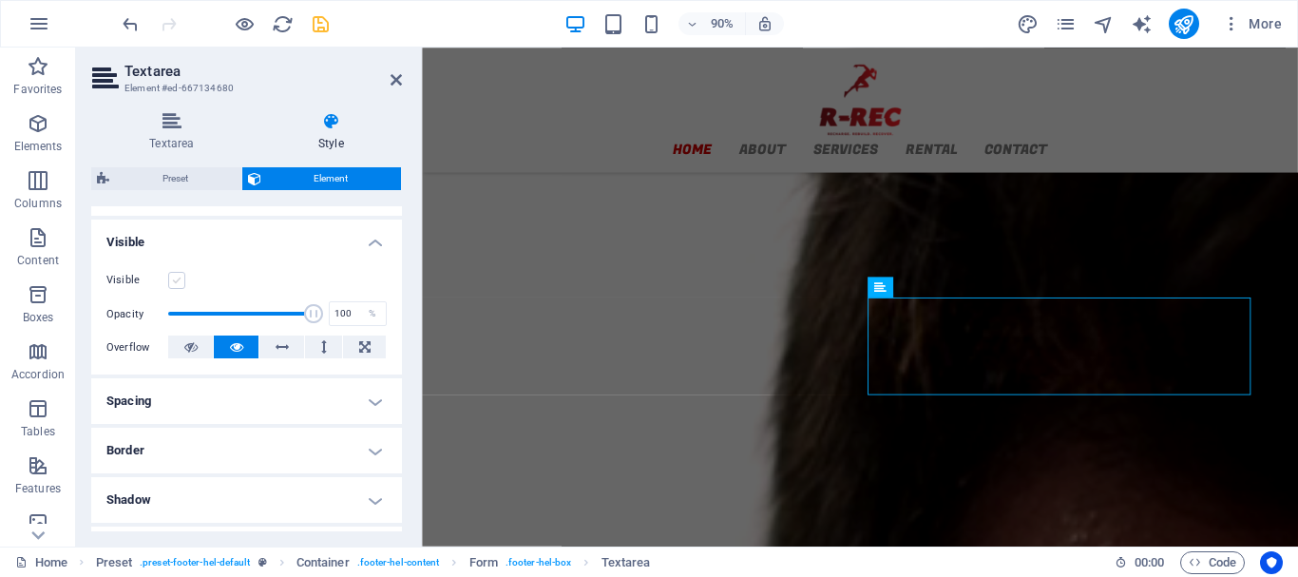
click at [173, 278] on label at bounding box center [176, 280] width 17 height 17
click at [0, 0] on input "Visible" at bounding box center [0, 0] width 0 height 0
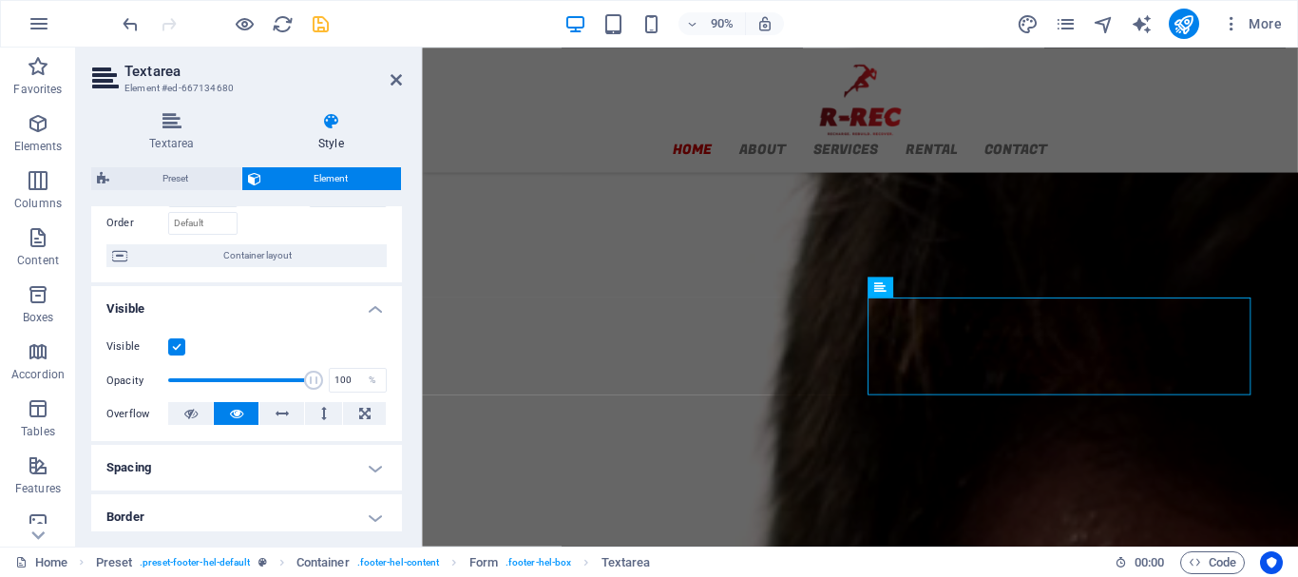
scroll to position [95, 0]
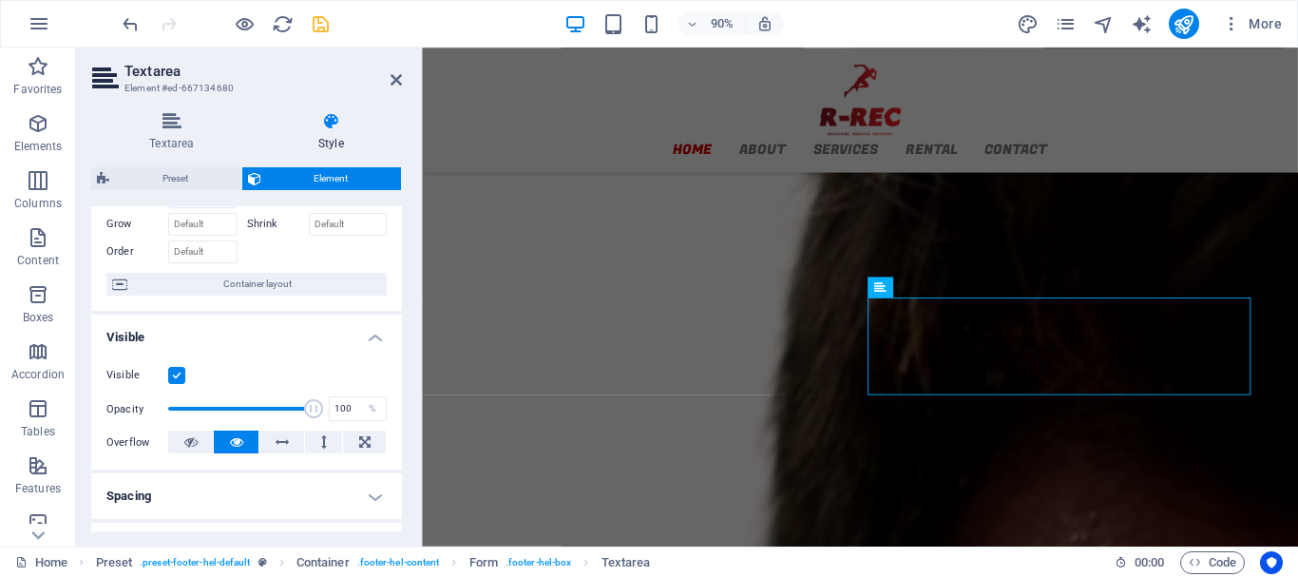
click at [327, 124] on icon at bounding box center [331, 121] width 142 height 19
click at [251, 280] on span "Container layout" at bounding box center [257, 284] width 248 height 23
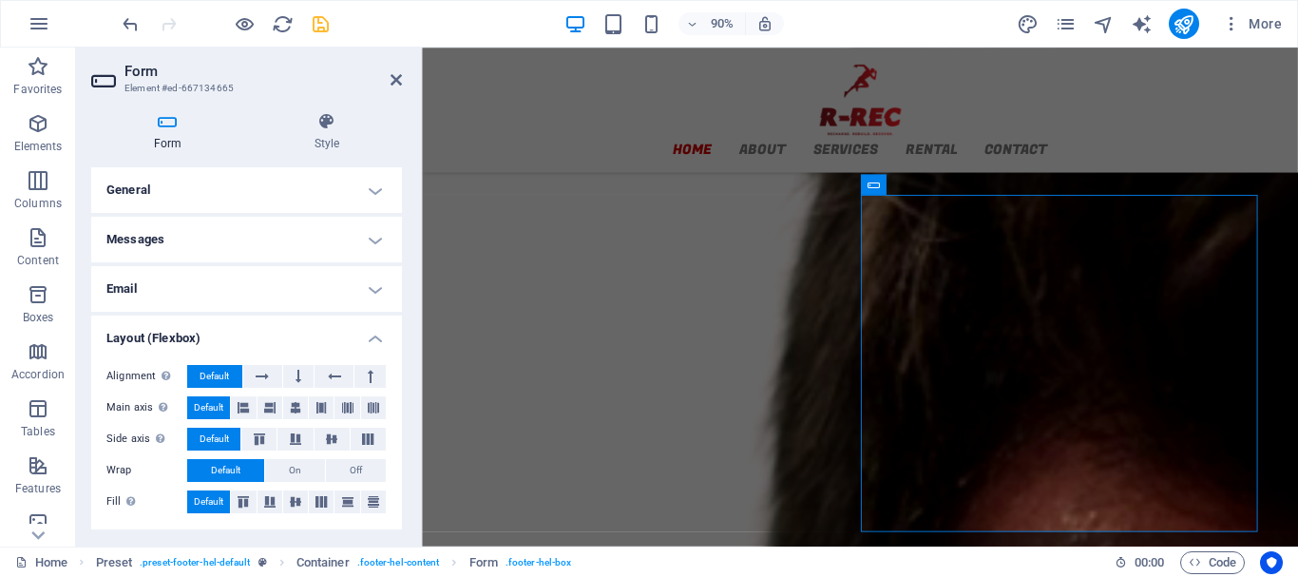
click at [367, 186] on h4 "General" at bounding box center [246, 190] width 311 height 46
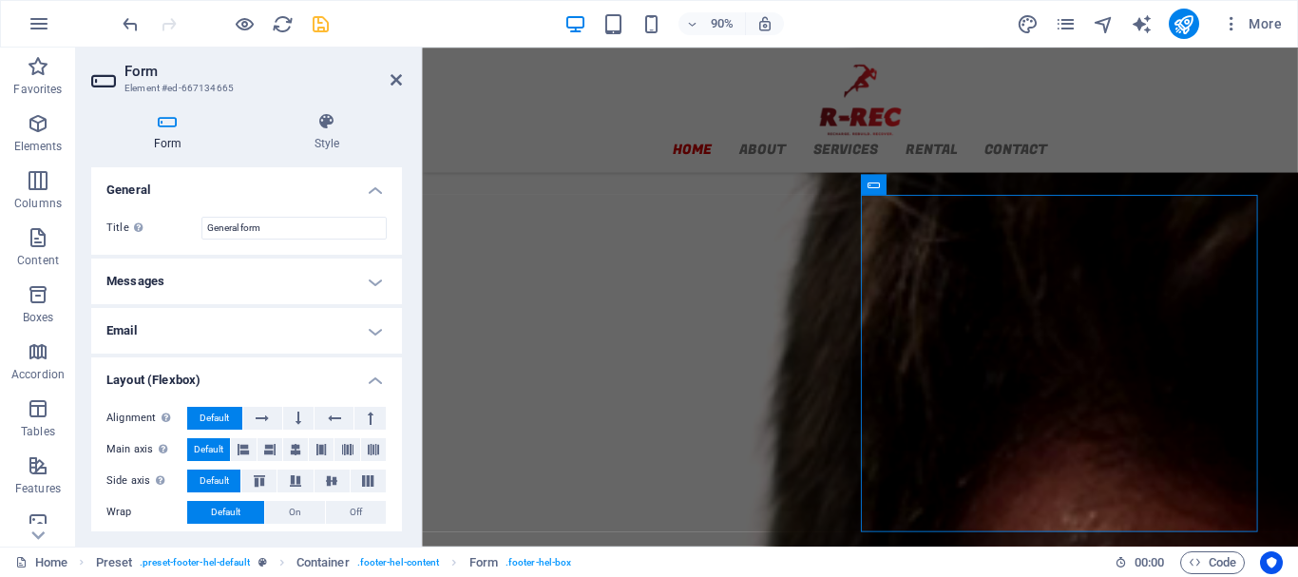
click at [366, 186] on h4 "General" at bounding box center [246, 184] width 311 height 34
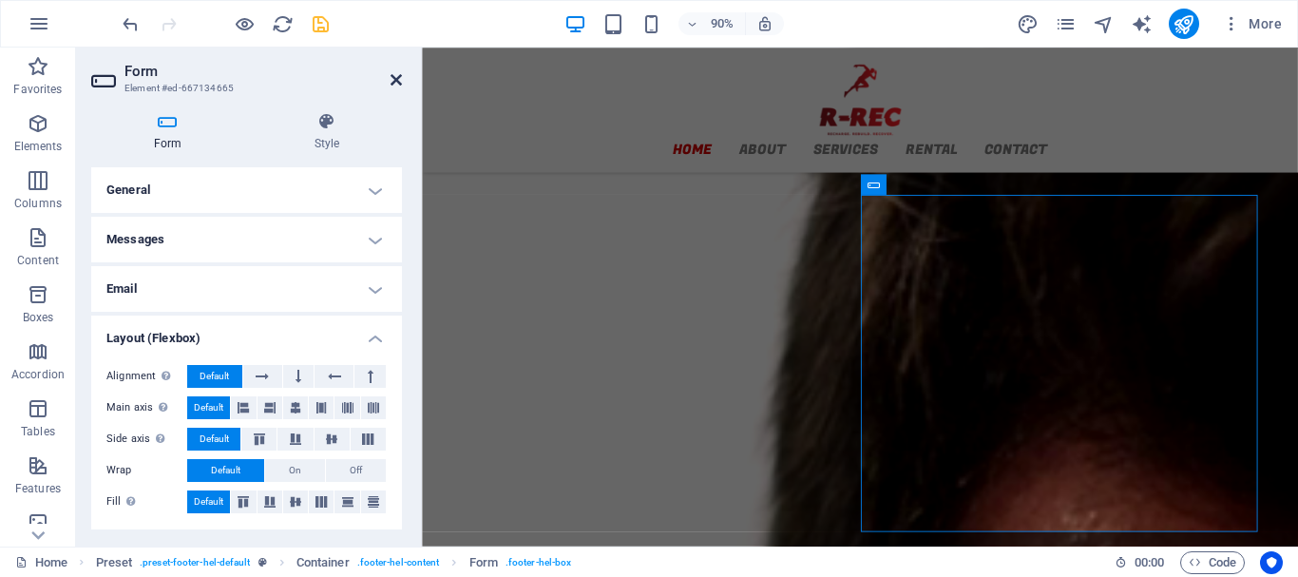
click at [392, 80] on icon at bounding box center [396, 79] width 11 height 15
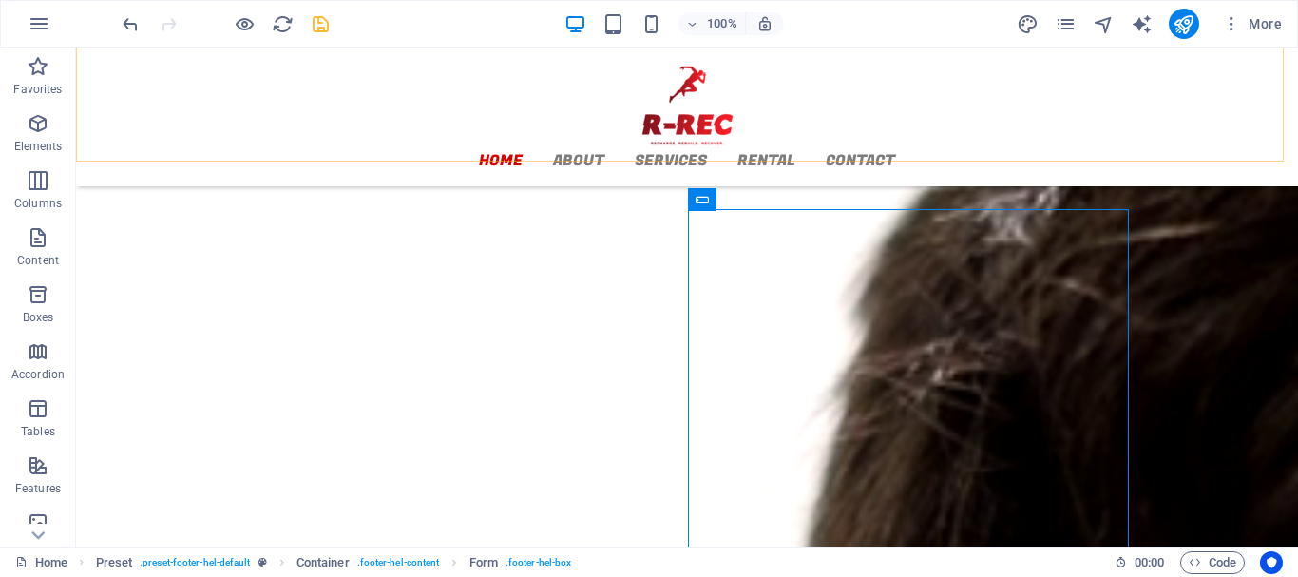
scroll to position [2188, 0]
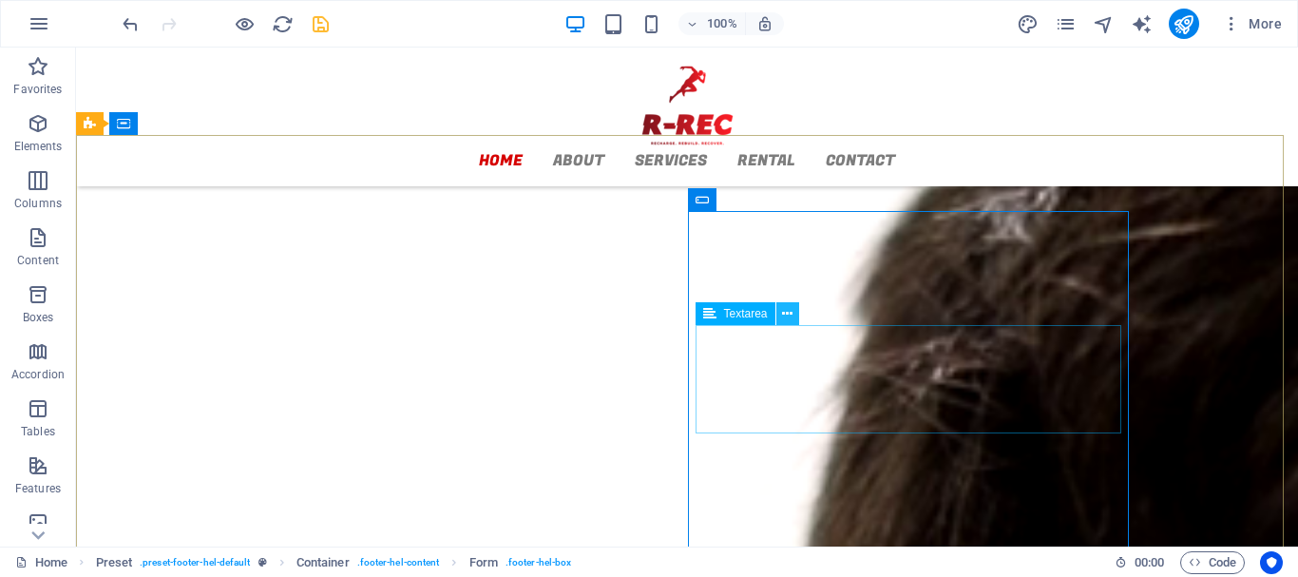
click at [783, 312] on icon at bounding box center [787, 314] width 10 height 20
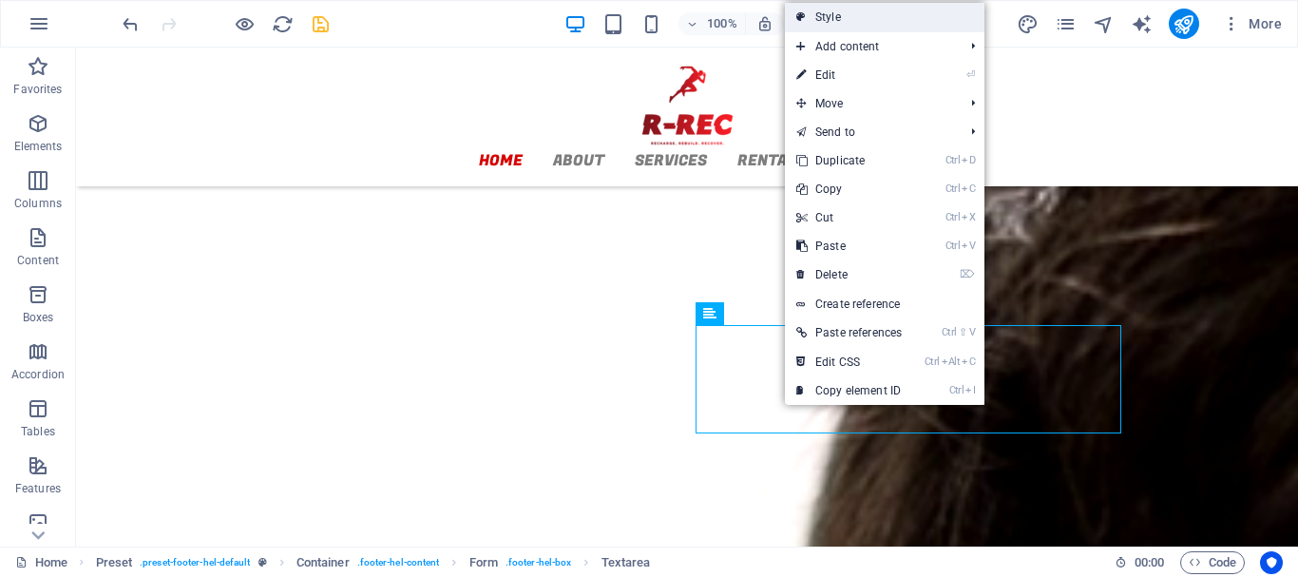
click at [859, 21] on link "Style" at bounding box center [885, 17] width 200 height 29
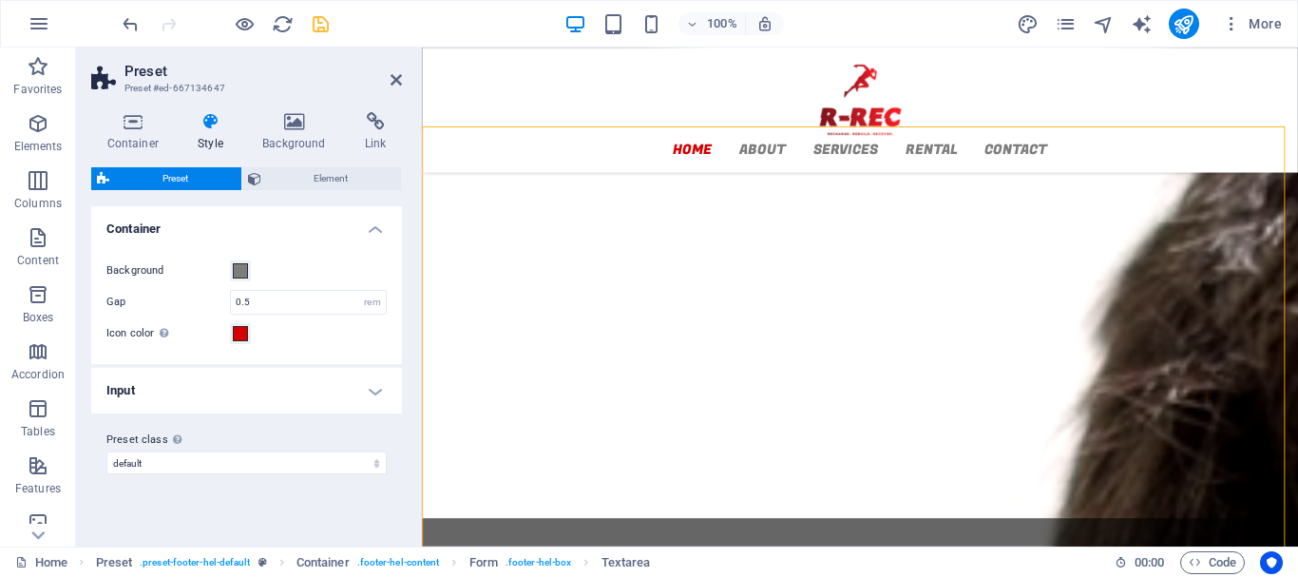
scroll to position [2278, 0]
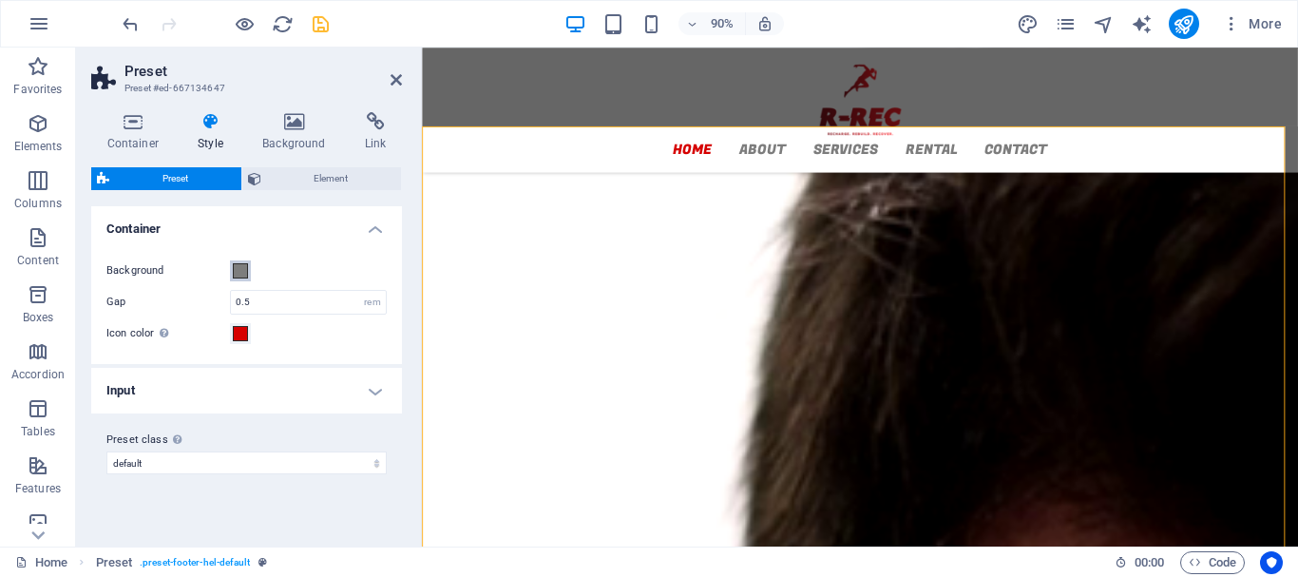
click at [235, 268] on span at bounding box center [240, 270] width 15 height 15
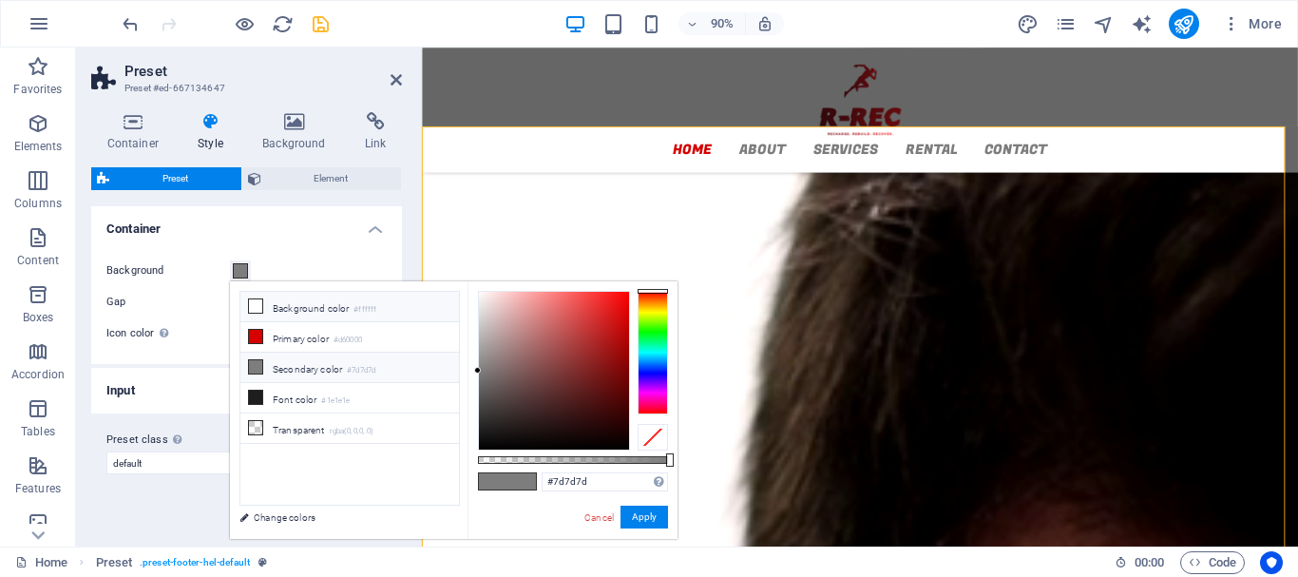
click at [255, 305] on icon at bounding box center [255, 305] width 13 height 13
type input "#ffffff"
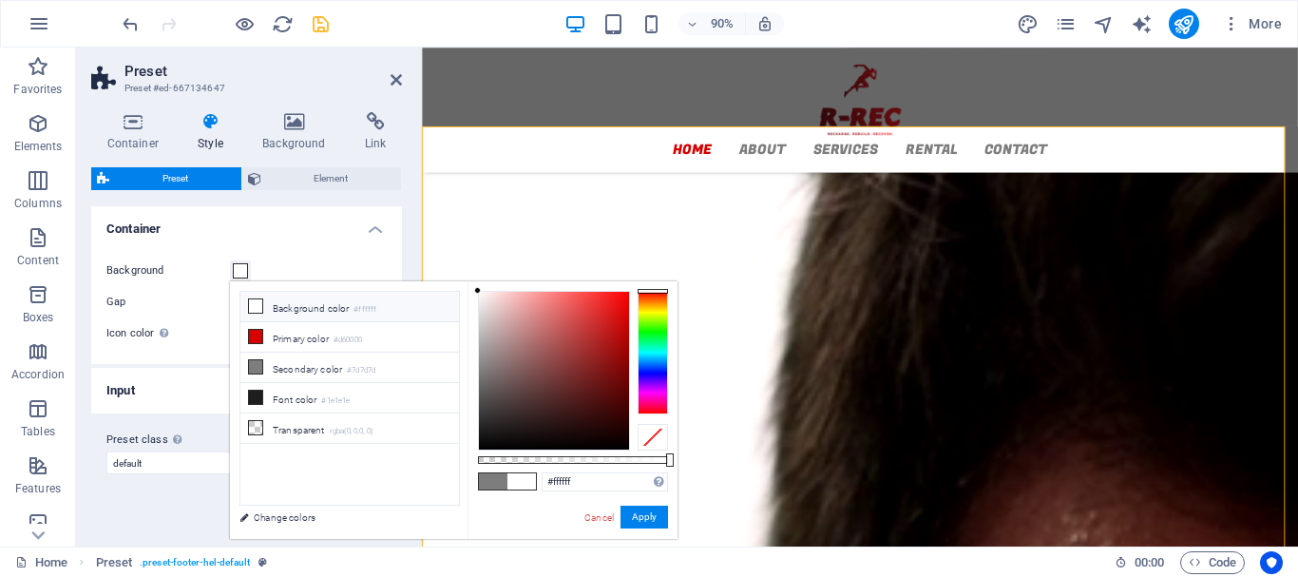
click at [399, 266] on div "Background Gap 0.5 rem Icon color Automatic if not set" at bounding box center [246, 302] width 318 height 124
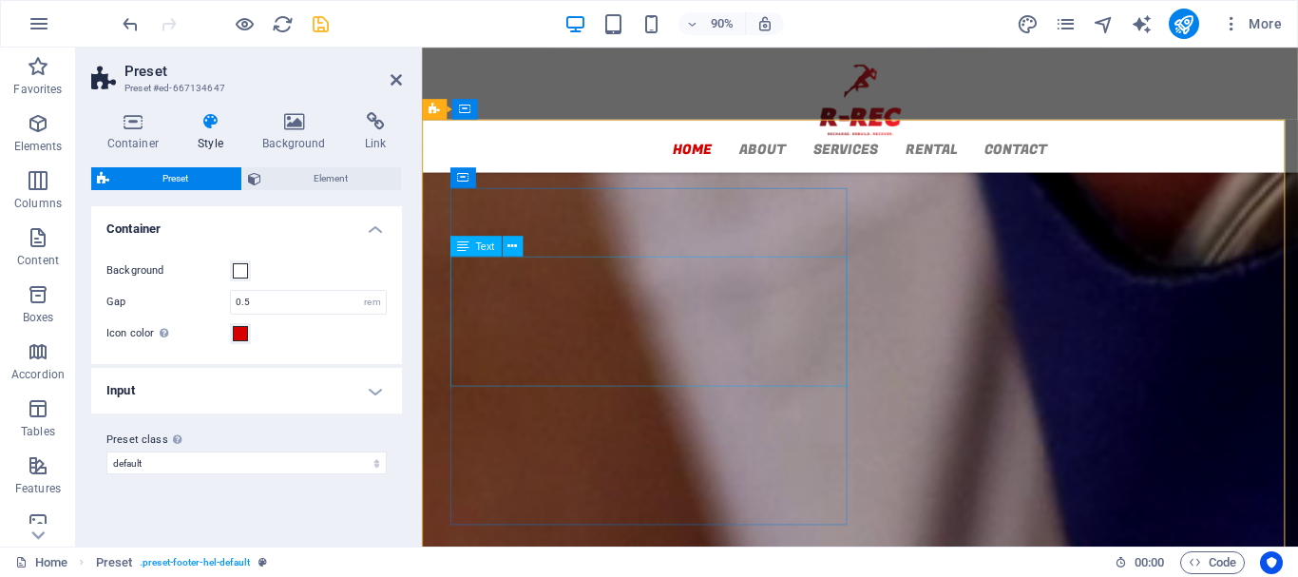
scroll to position [2223, 0]
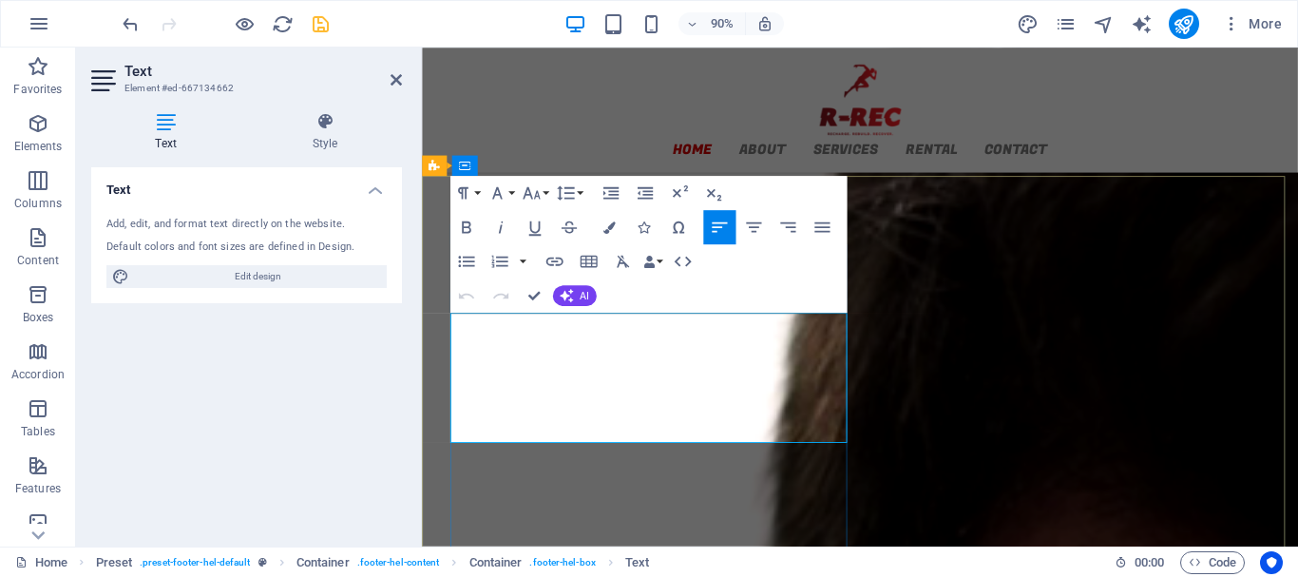
drag, startPoint x: 944, startPoint y: 370, endPoint x: 532, endPoint y: 353, distance: 411.8
click at [635, 203] on icon "button" at bounding box center [645, 192] width 21 height 21
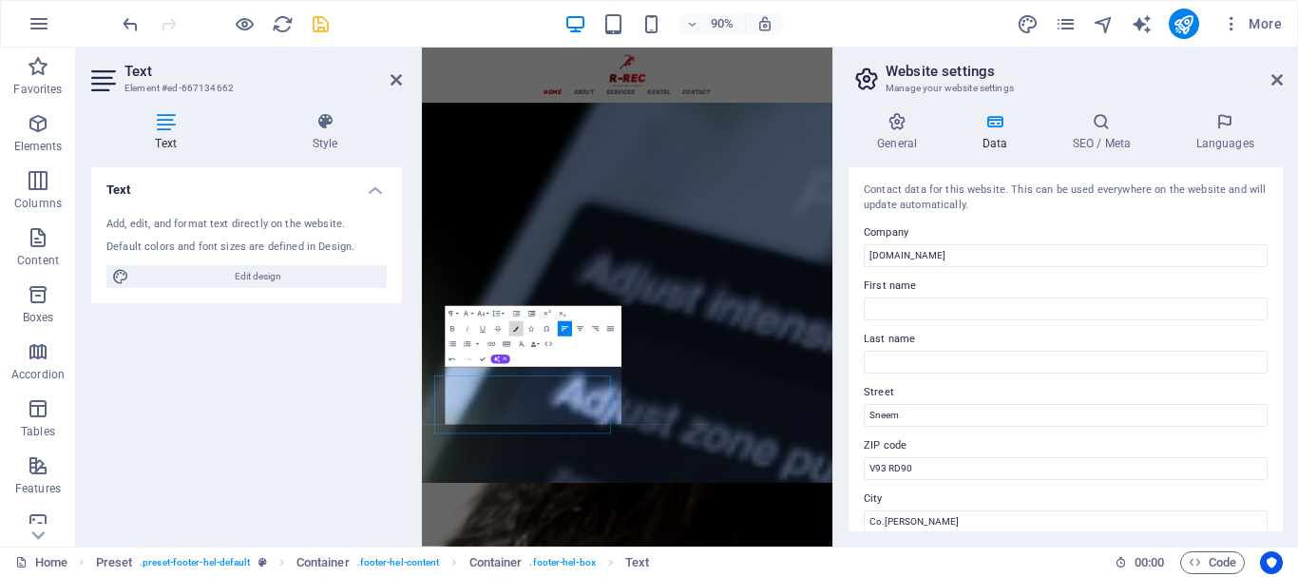
click at [522, 322] on button "Colors" at bounding box center [515, 328] width 14 height 15
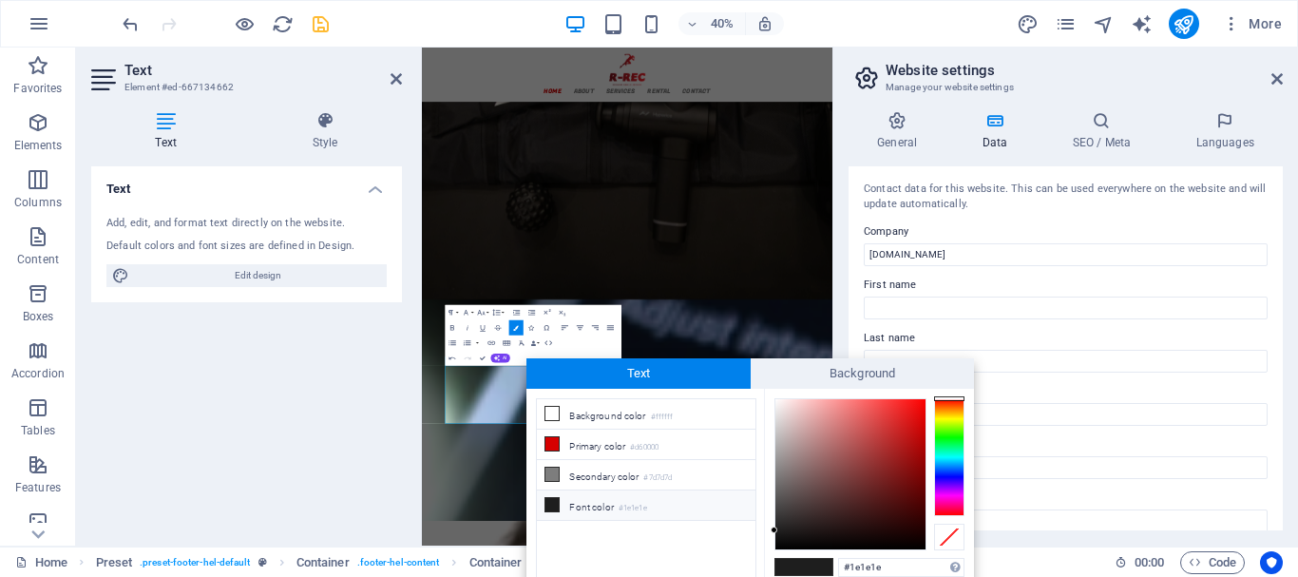
click at [1090, 325] on div "Contact data for this website. This can be used everywhere on the website and w…" at bounding box center [1066, 348] width 434 height 364
click at [1280, 78] on icon at bounding box center [1276, 78] width 11 height 15
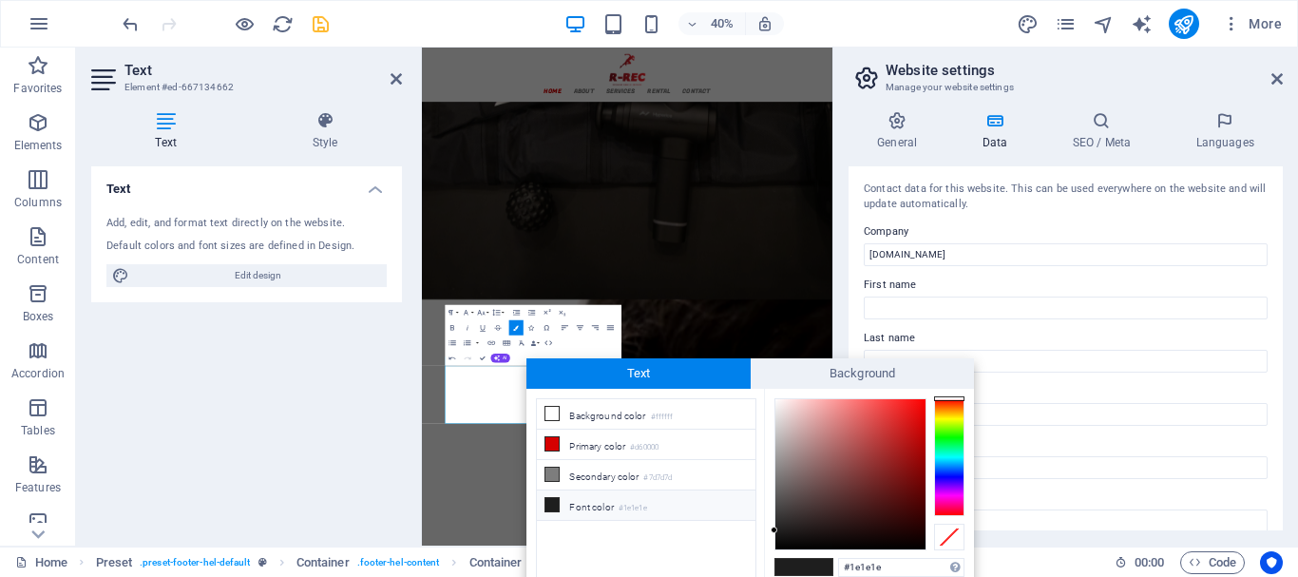
scroll to position [2320, 0]
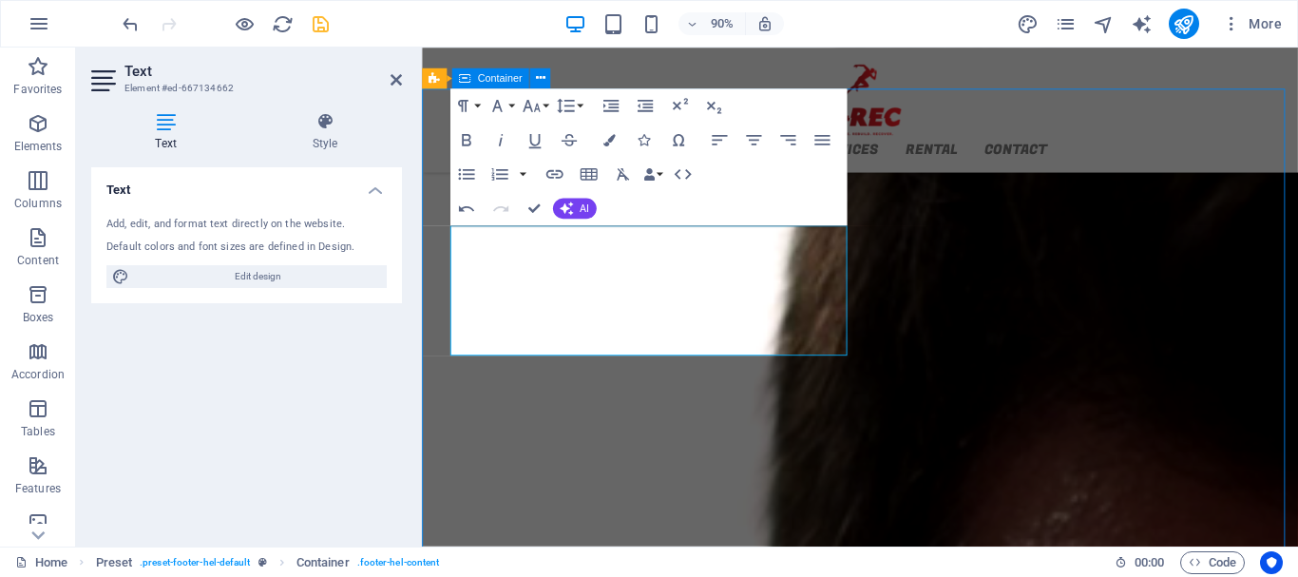
scroll to position [2230, 0]
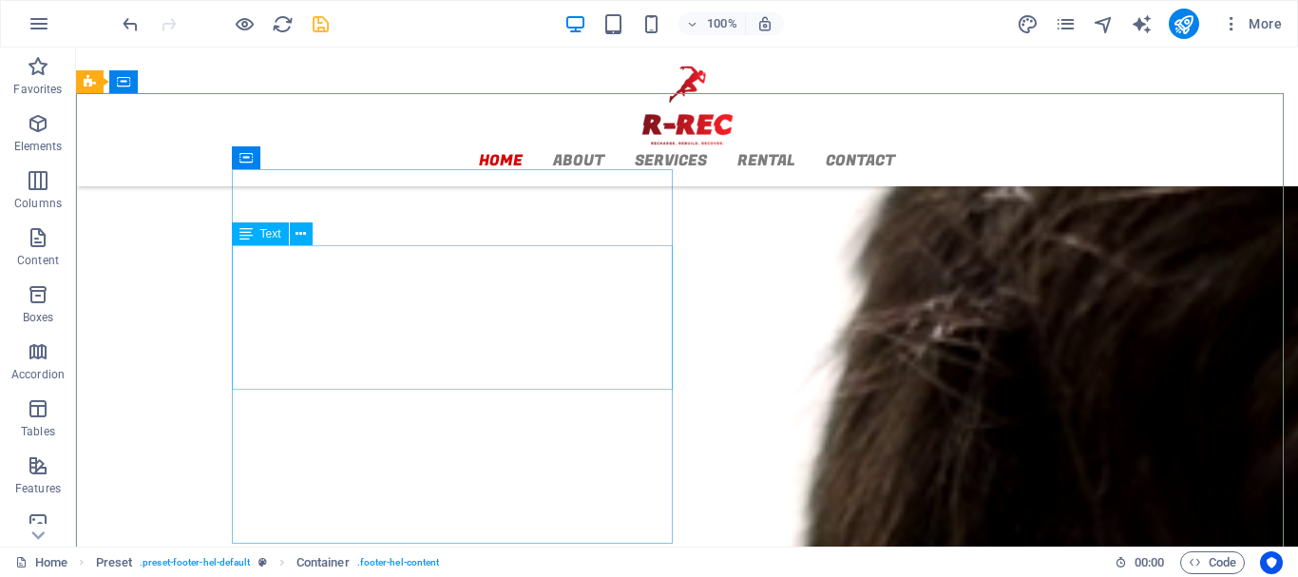
click at [255, 235] on div "Text" at bounding box center [260, 233] width 57 height 23
click at [299, 237] on icon at bounding box center [301, 234] width 10 height 20
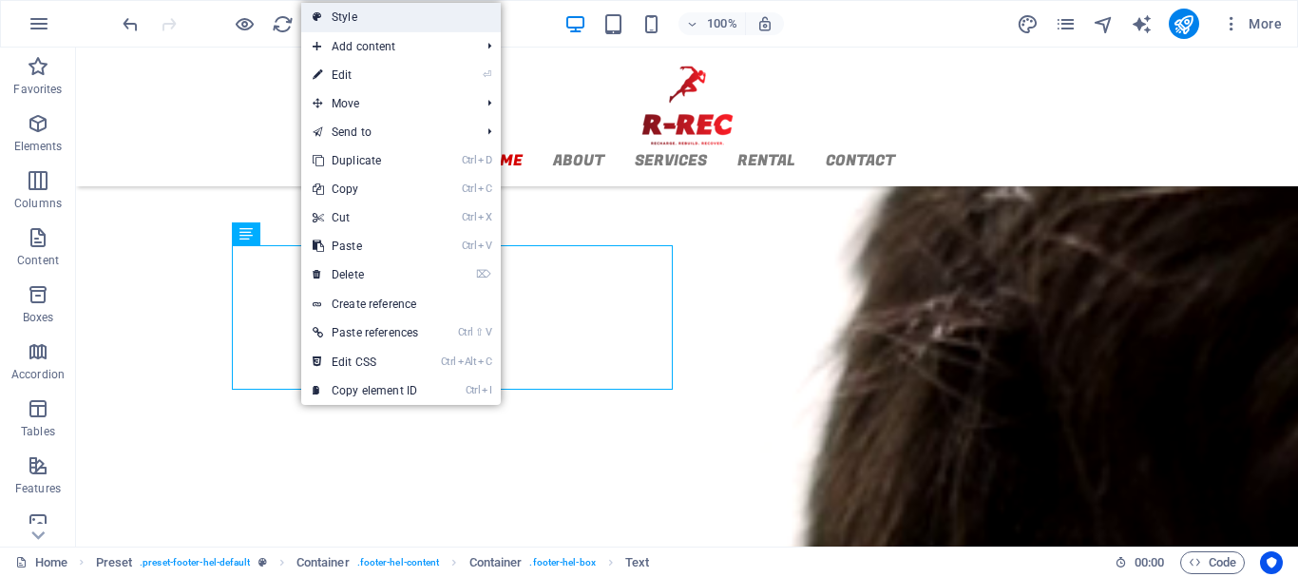
click at [372, 21] on link "Style" at bounding box center [401, 17] width 200 height 29
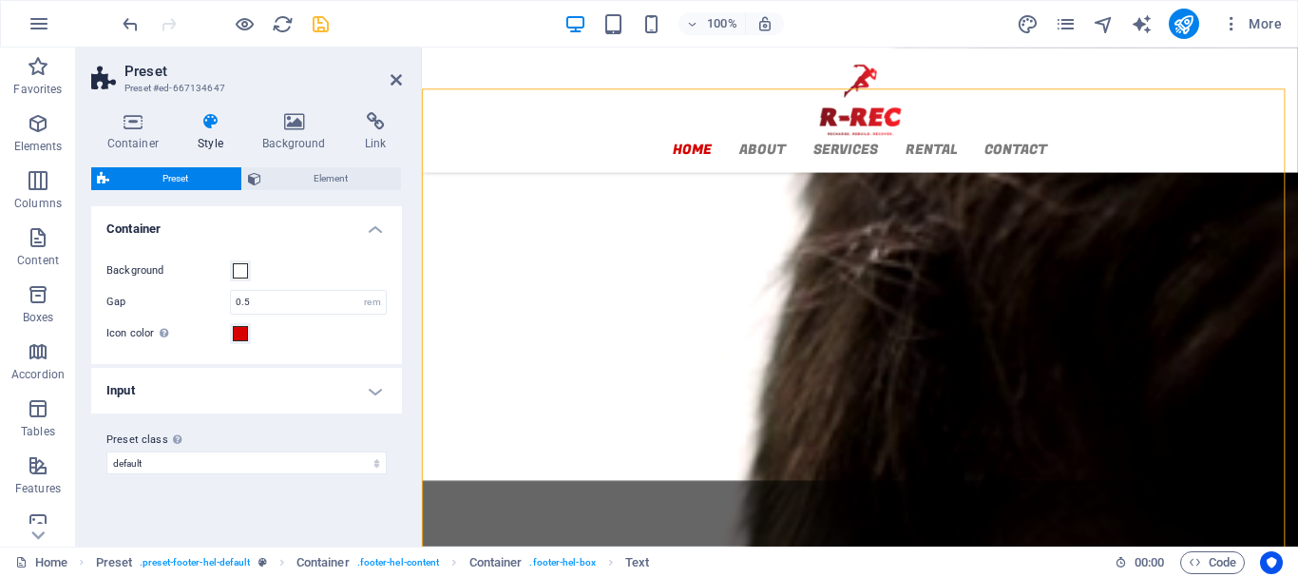
scroll to position [2320, 0]
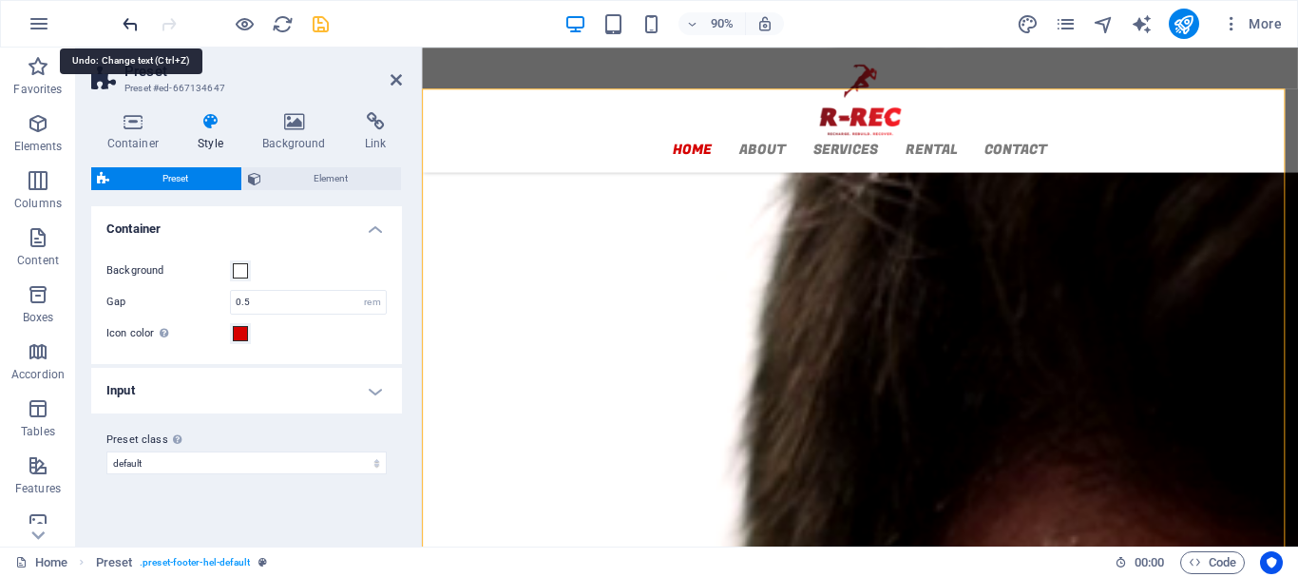
click at [134, 21] on icon "undo" at bounding box center [131, 24] width 22 height 22
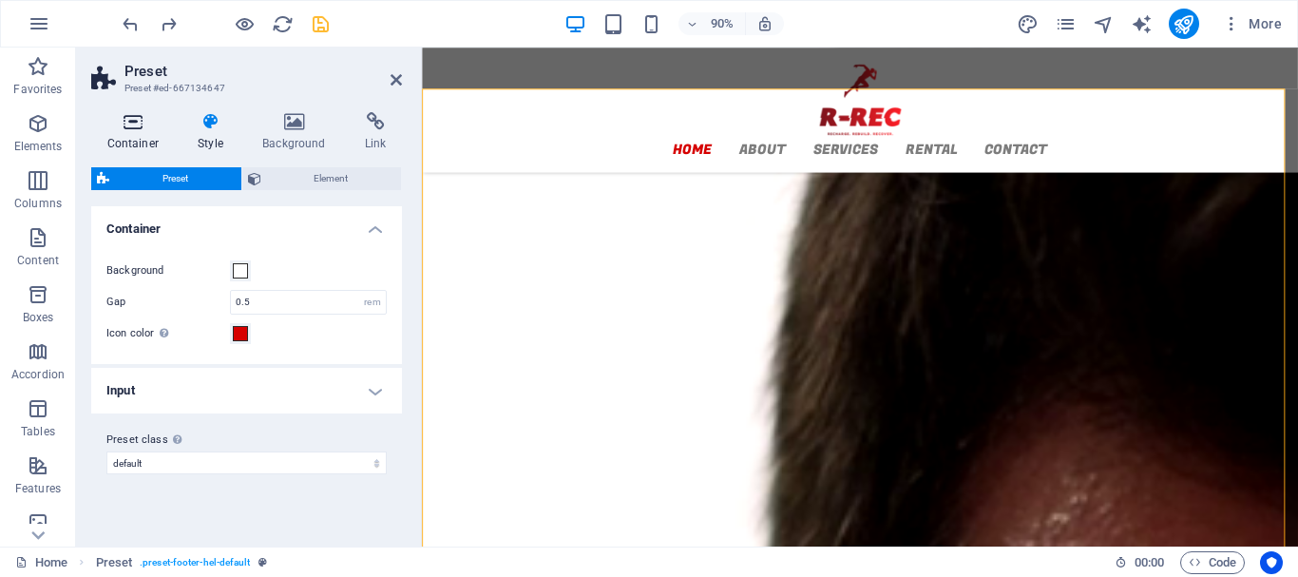
click at [140, 128] on icon at bounding box center [133, 121] width 84 height 19
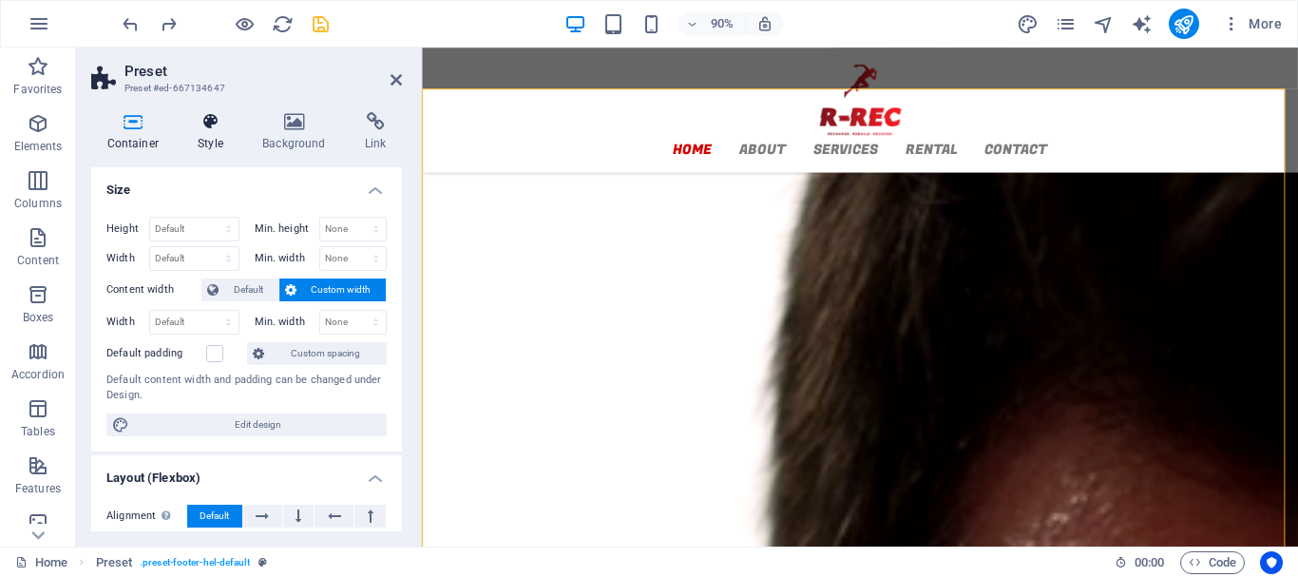
click at [210, 115] on icon at bounding box center [210, 121] width 57 height 19
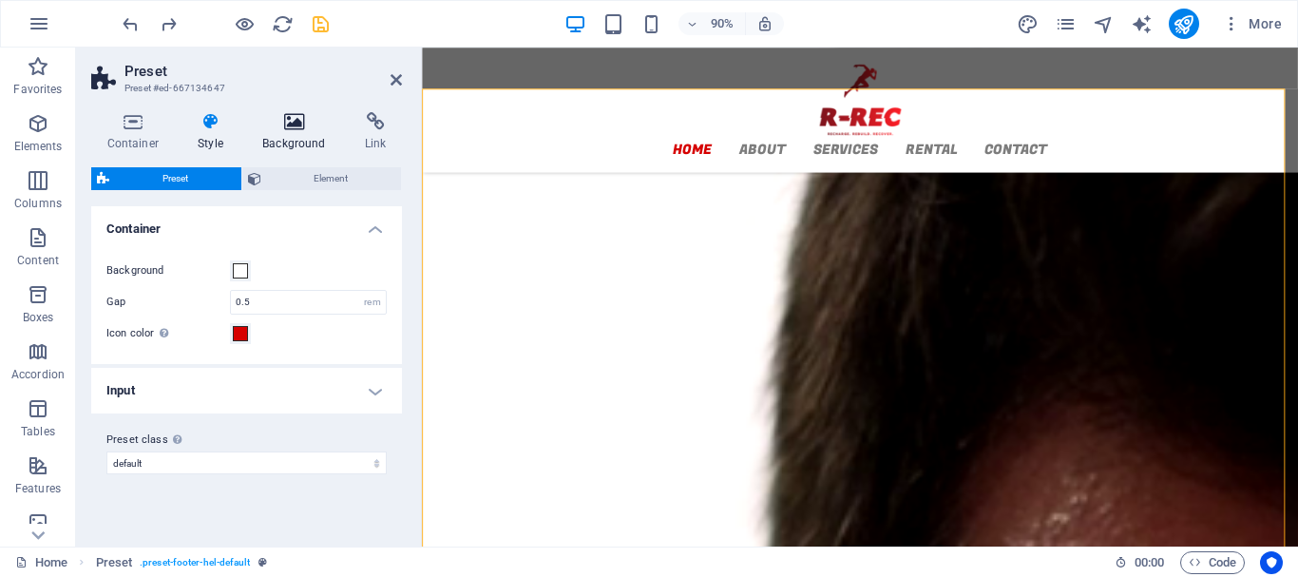
click at [286, 120] on icon at bounding box center [294, 121] width 95 height 19
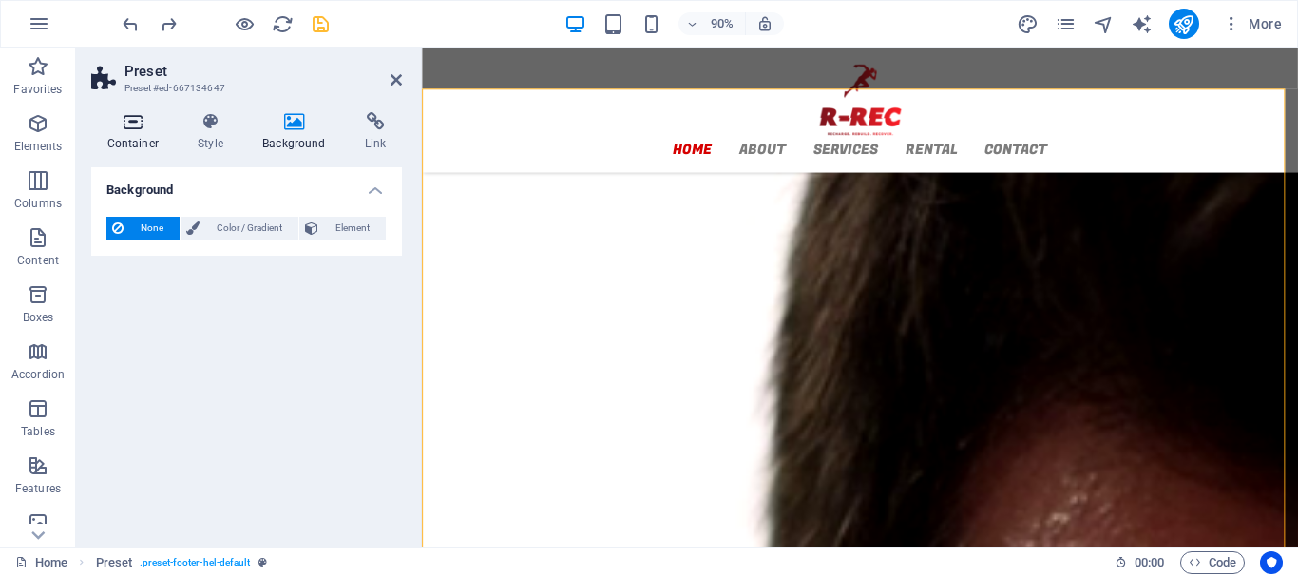
click at [132, 137] on h4 "Container" at bounding box center [136, 132] width 91 height 40
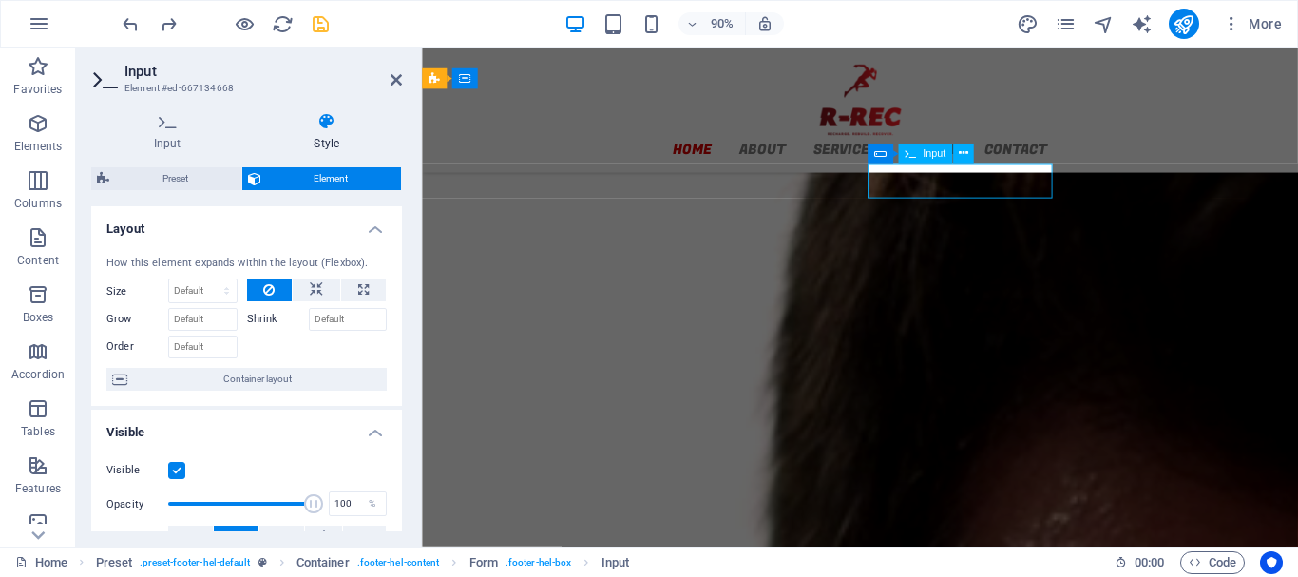
drag, startPoint x: 975, startPoint y: 191, endPoint x: 984, endPoint y: 180, distance: 14.8
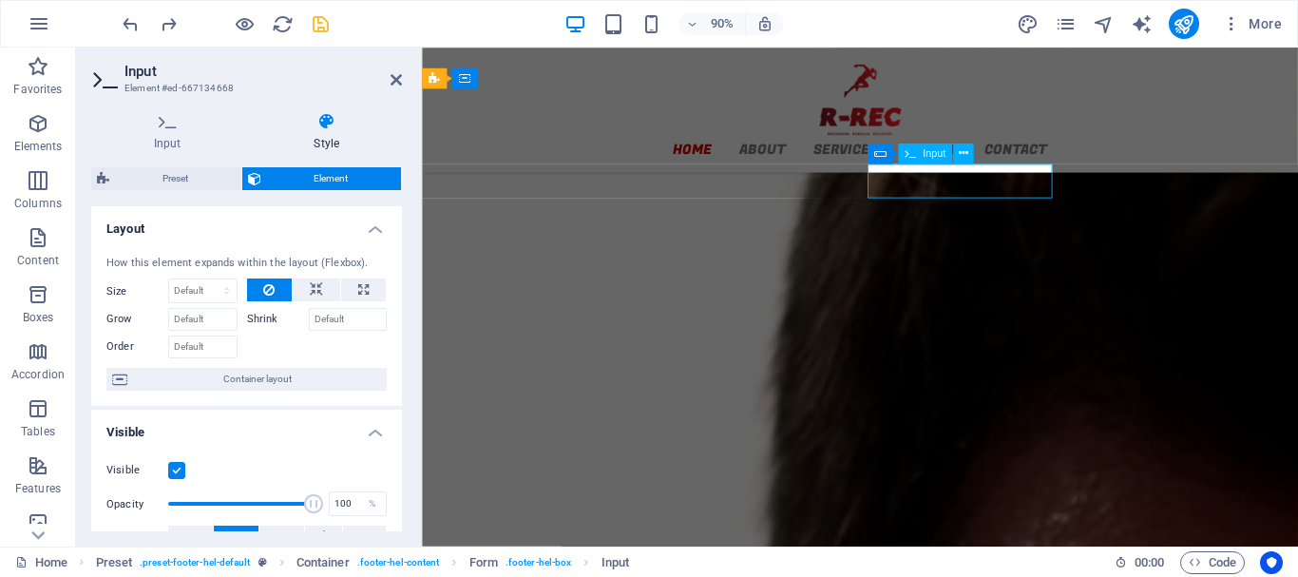
drag, startPoint x: 1003, startPoint y: 201, endPoint x: 946, endPoint y: 195, distance: 57.3
